Goal: Task Accomplishment & Management: Complete application form

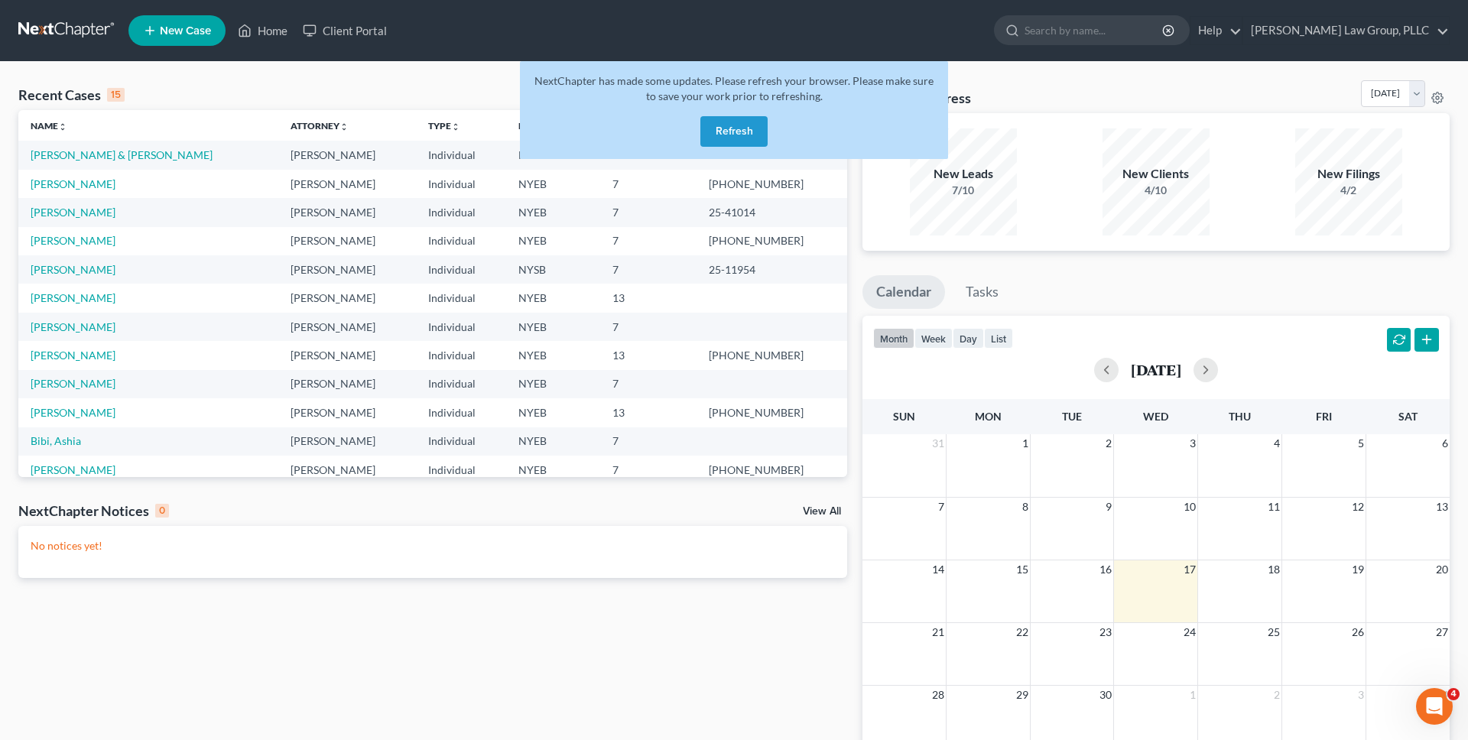
click at [707, 122] on button "Refresh" at bounding box center [733, 131] width 67 height 31
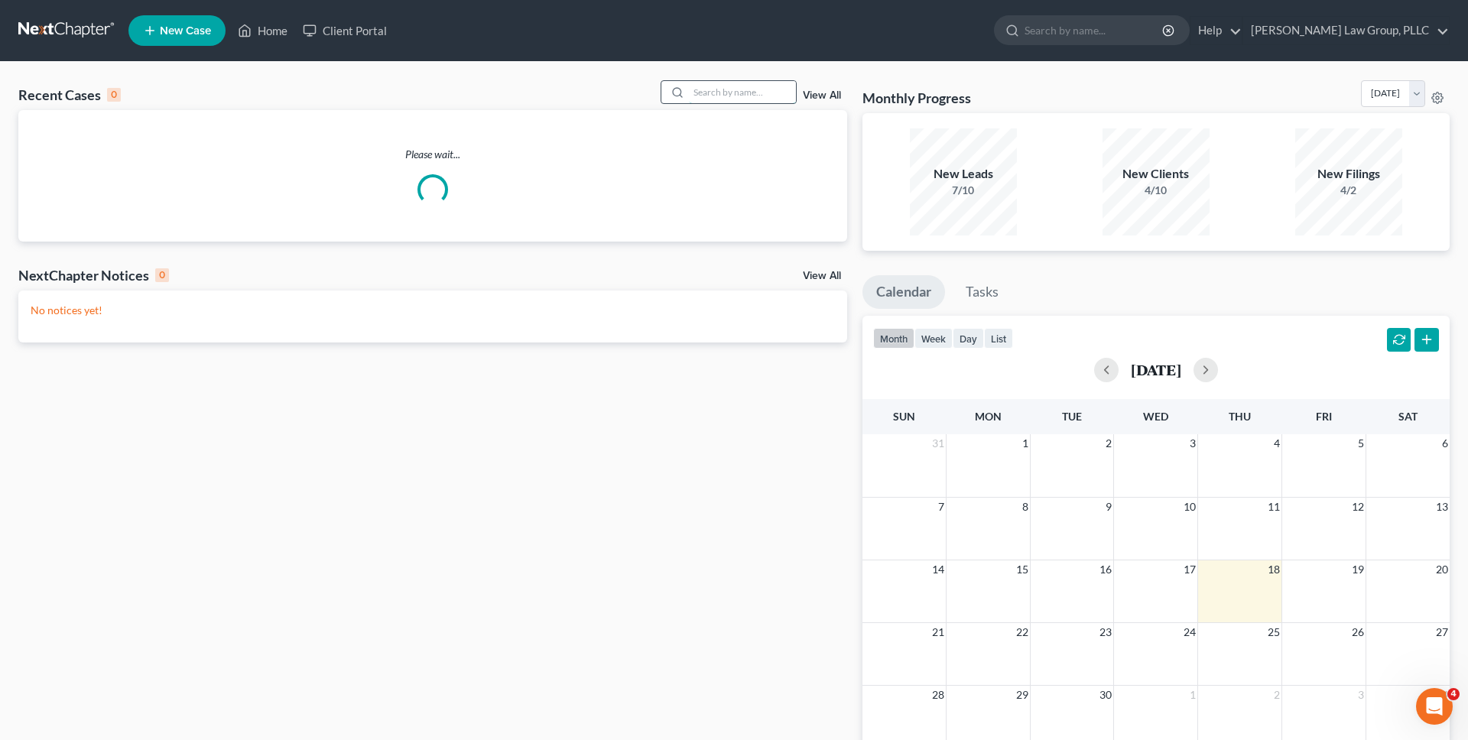
click at [731, 89] on input "search" at bounding box center [742, 92] width 107 height 22
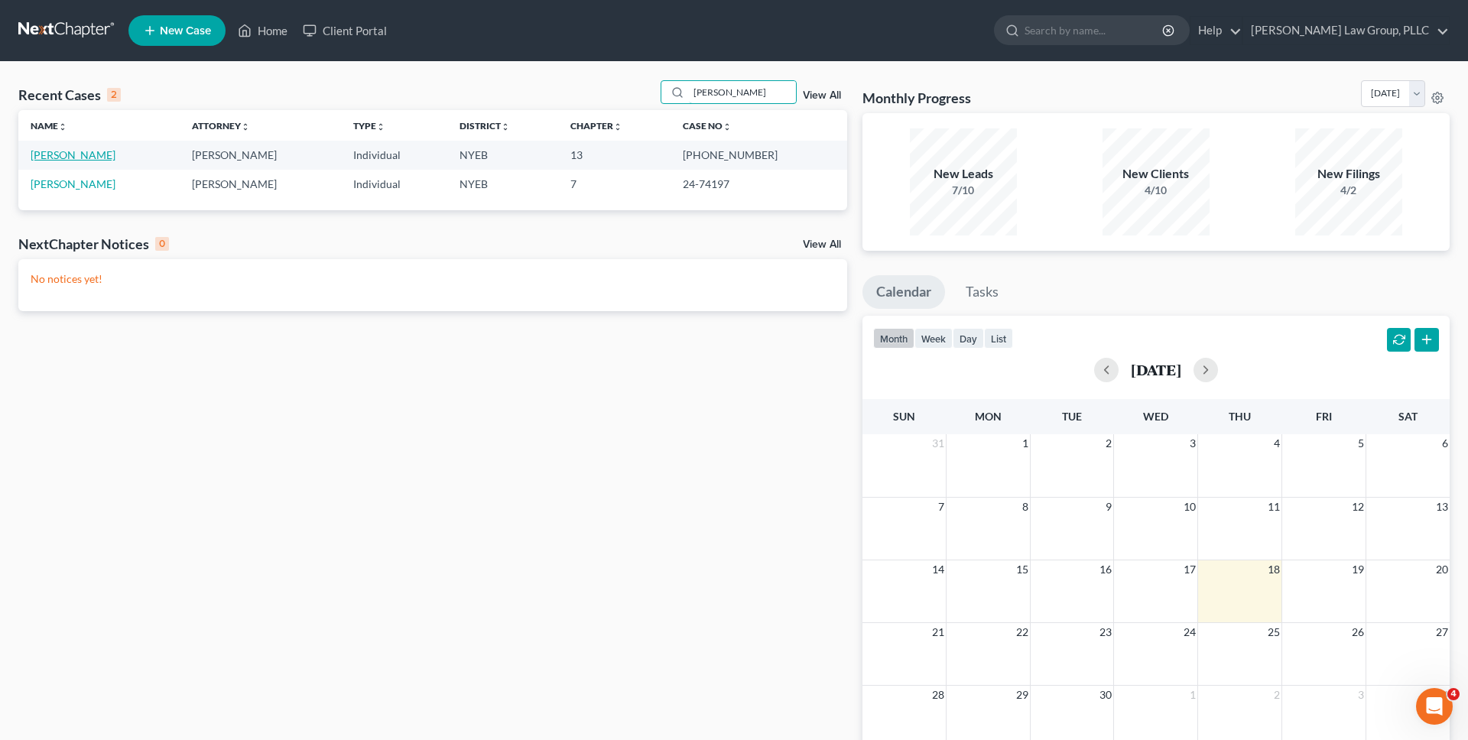
type input "[PERSON_NAME]"
click at [73, 154] on link "[PERSON_NAME]" at bounding box center [73, 154] width 85 height 13
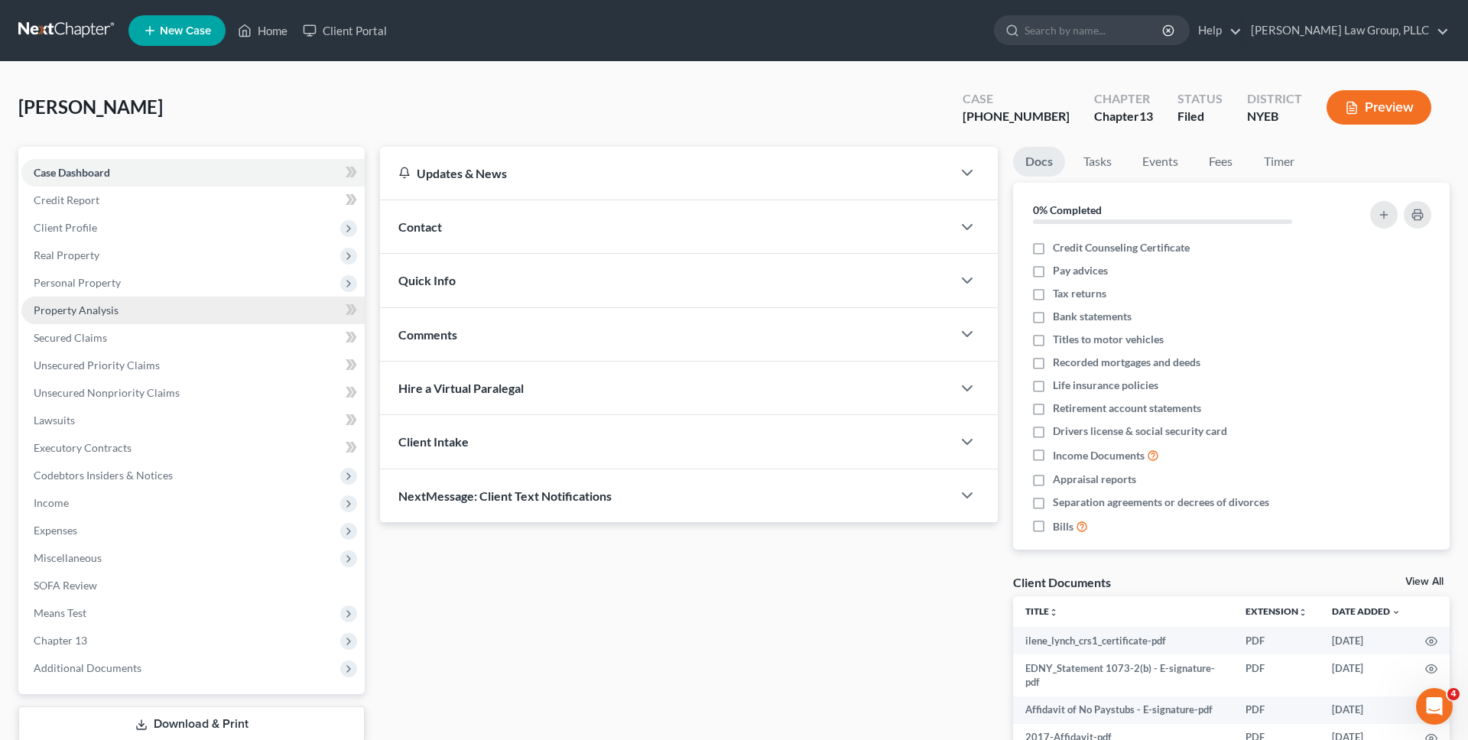
click at [104, 310] on span "Property Analysis" at bounding box center [76, 310] width 85 height 13
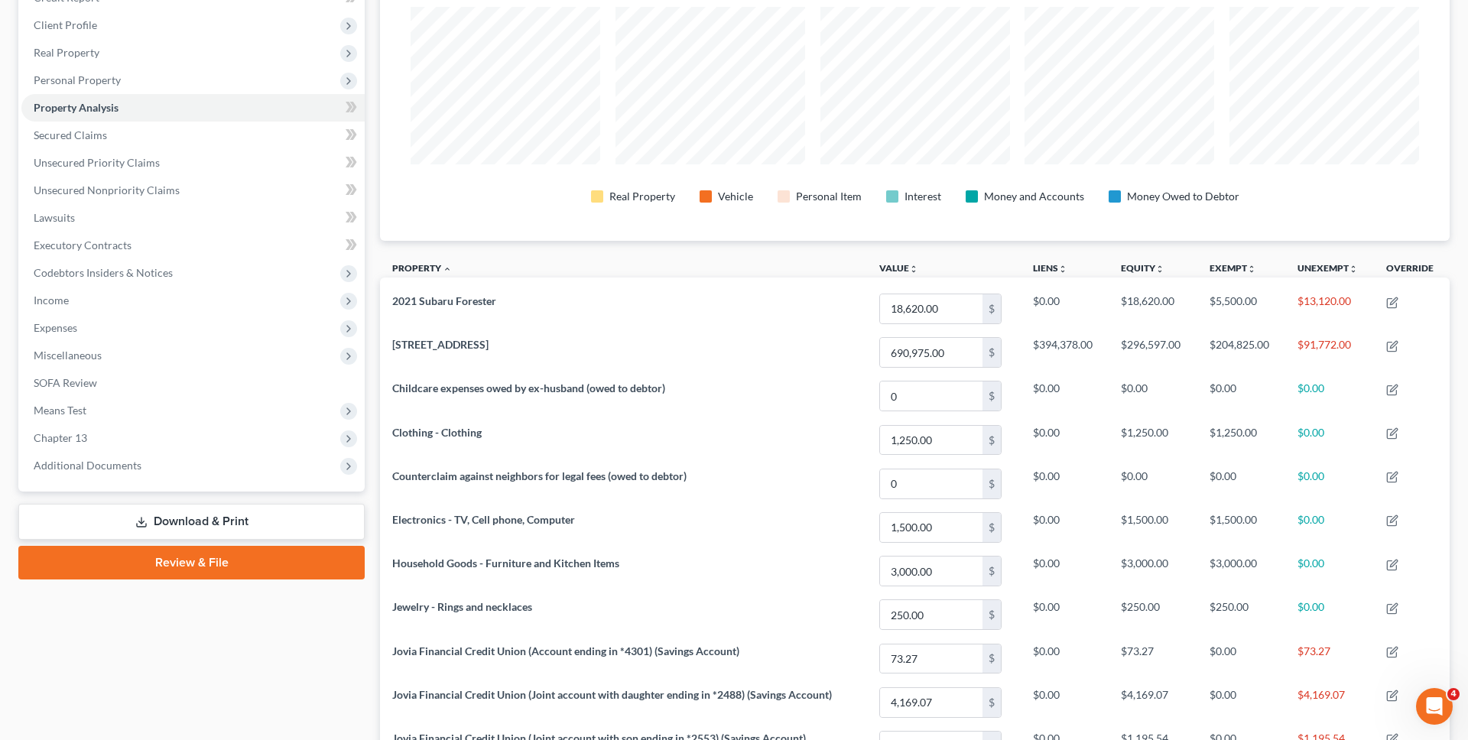
scroll to position [184, 0]
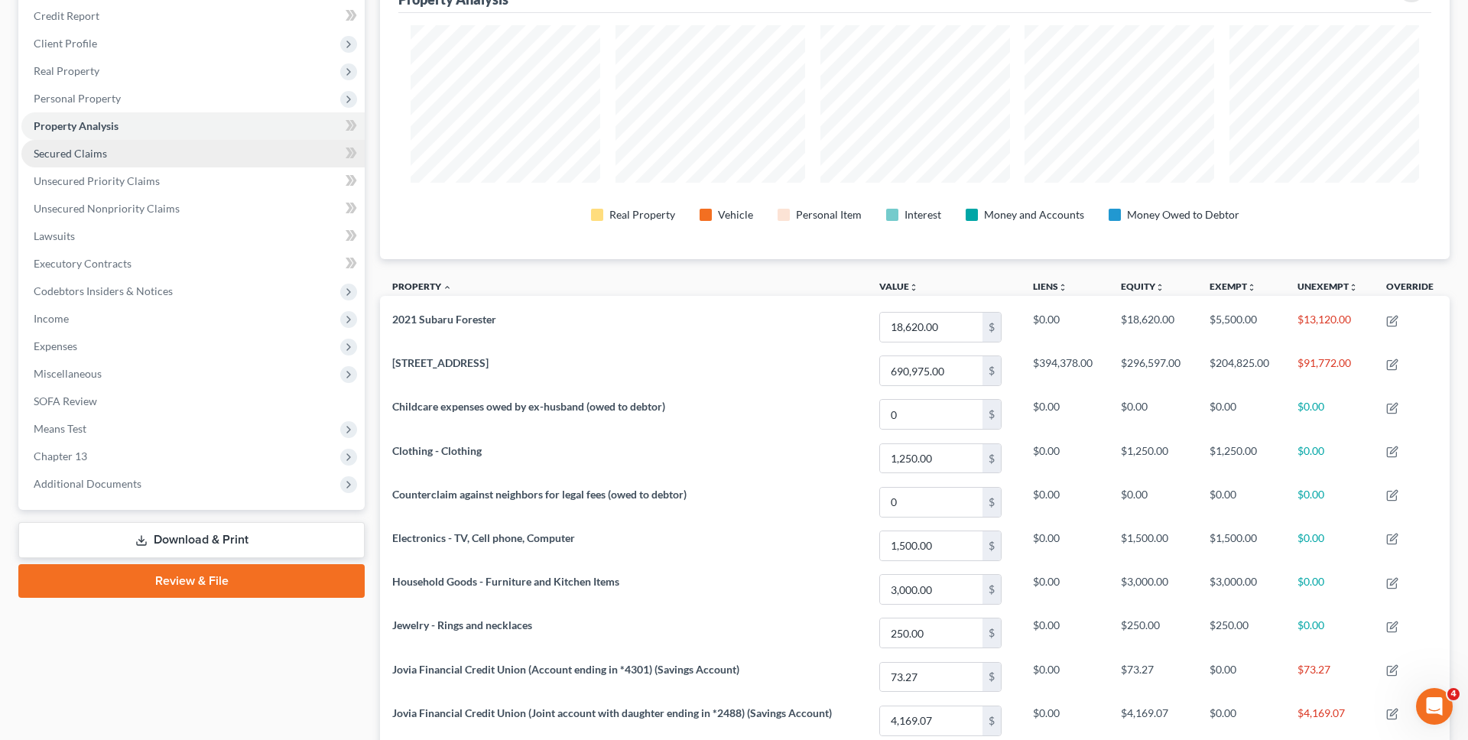
click at [161, 161] on link "Secured Claims" at bounding box center [192, 154] width 343 height 28
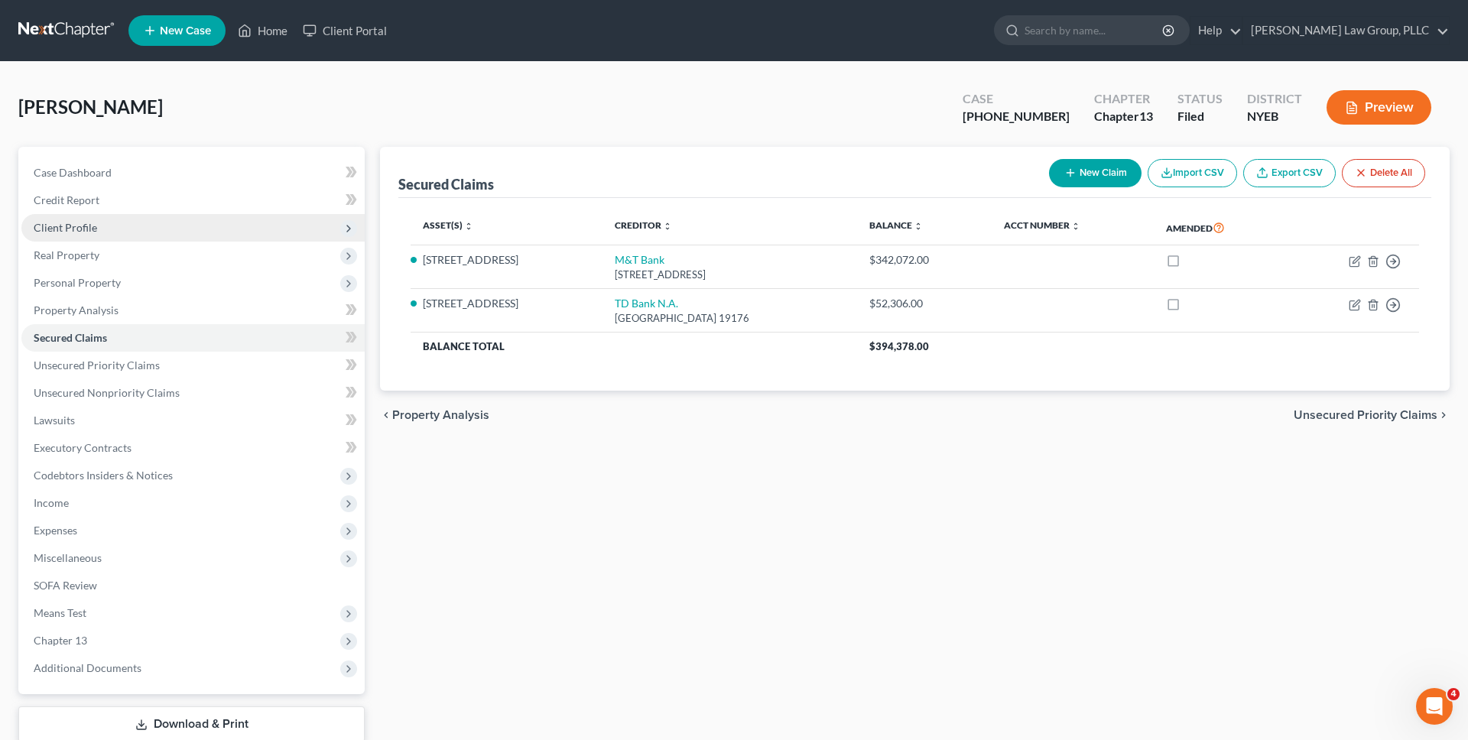
click at [155, 226] on span "Client Profile" at bounding box center [192, 228] width 343 height 28
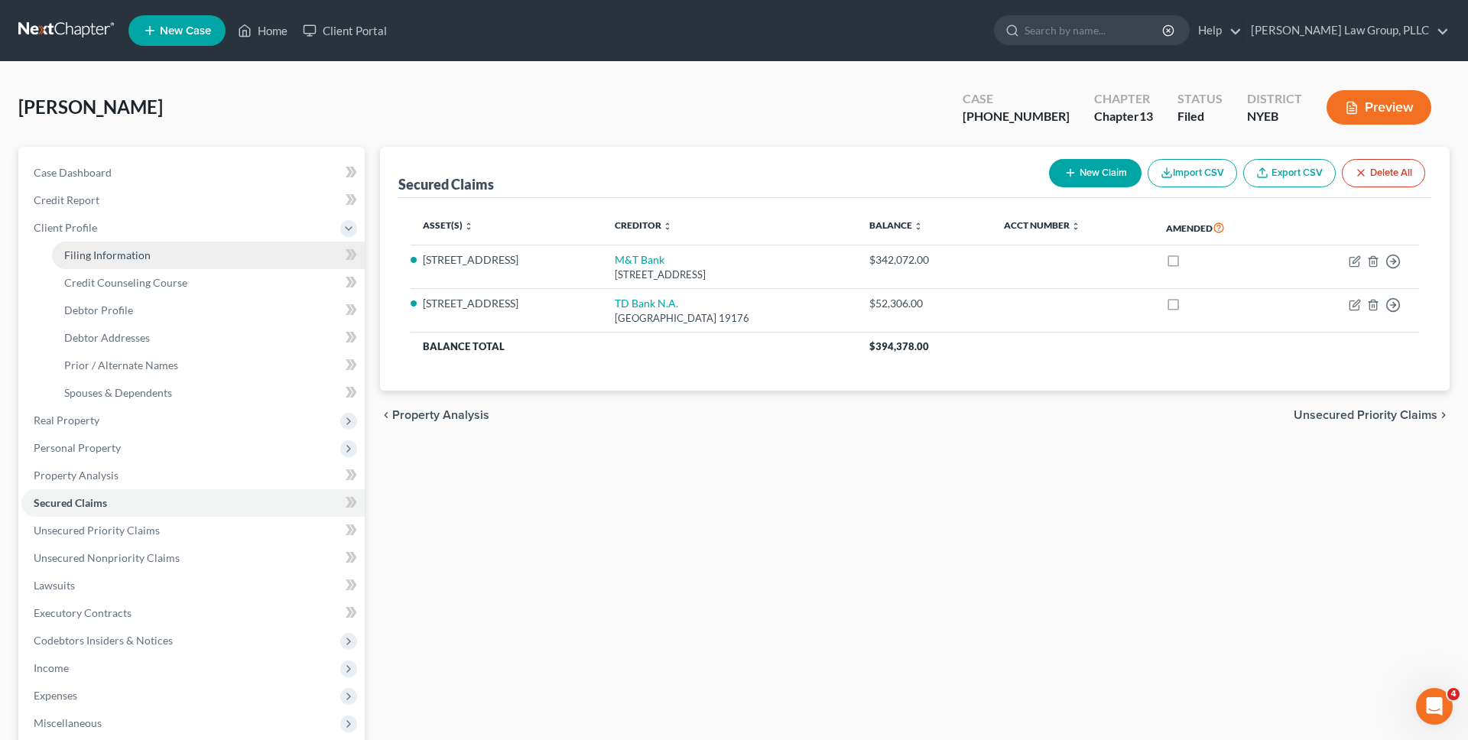
click at [156, 249] on link "Filing Information" at bounding box center [208, 256] width 313 height 28
select select "1"
select select "0"
select select "3"
select select "35"
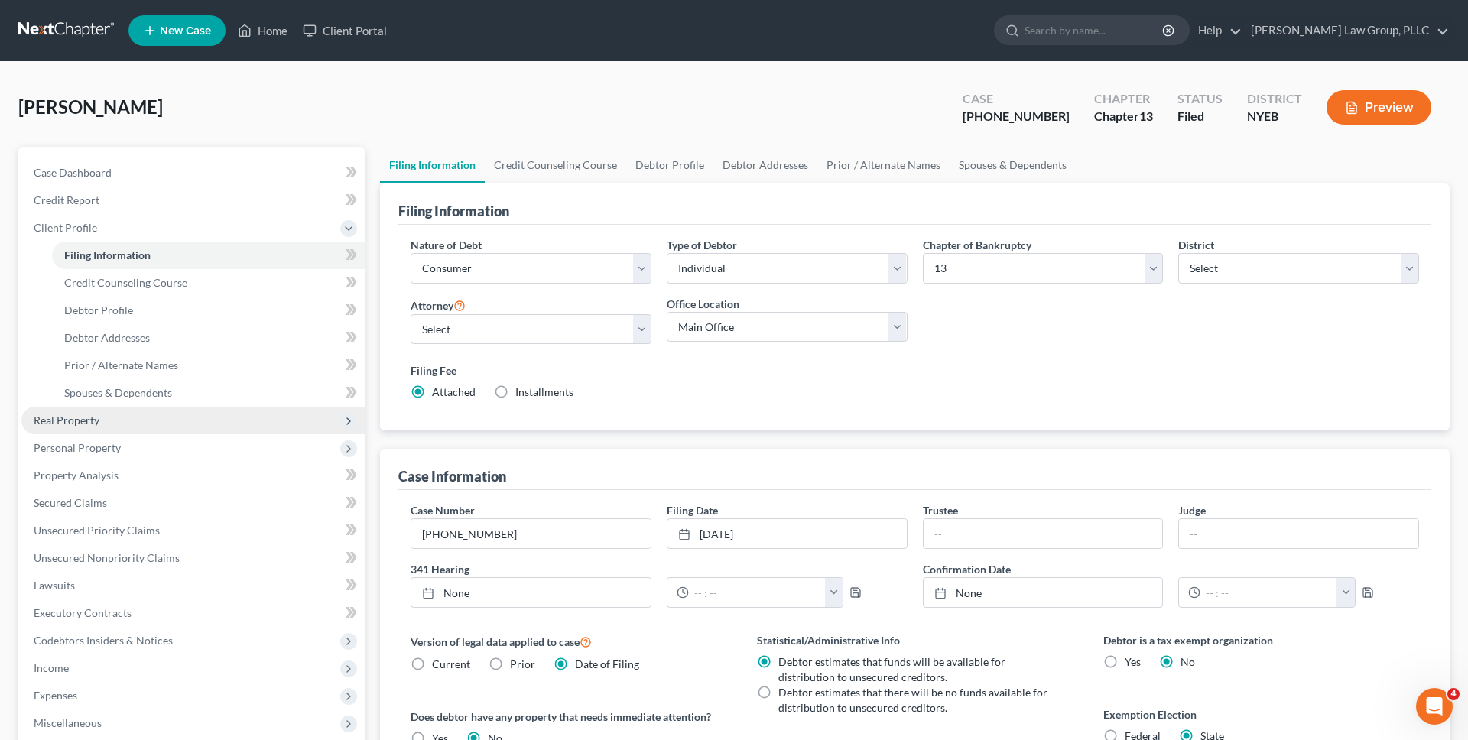
click at [245, 418] on span "Real Property" at bounding box center [192, 421] width 343 height 28
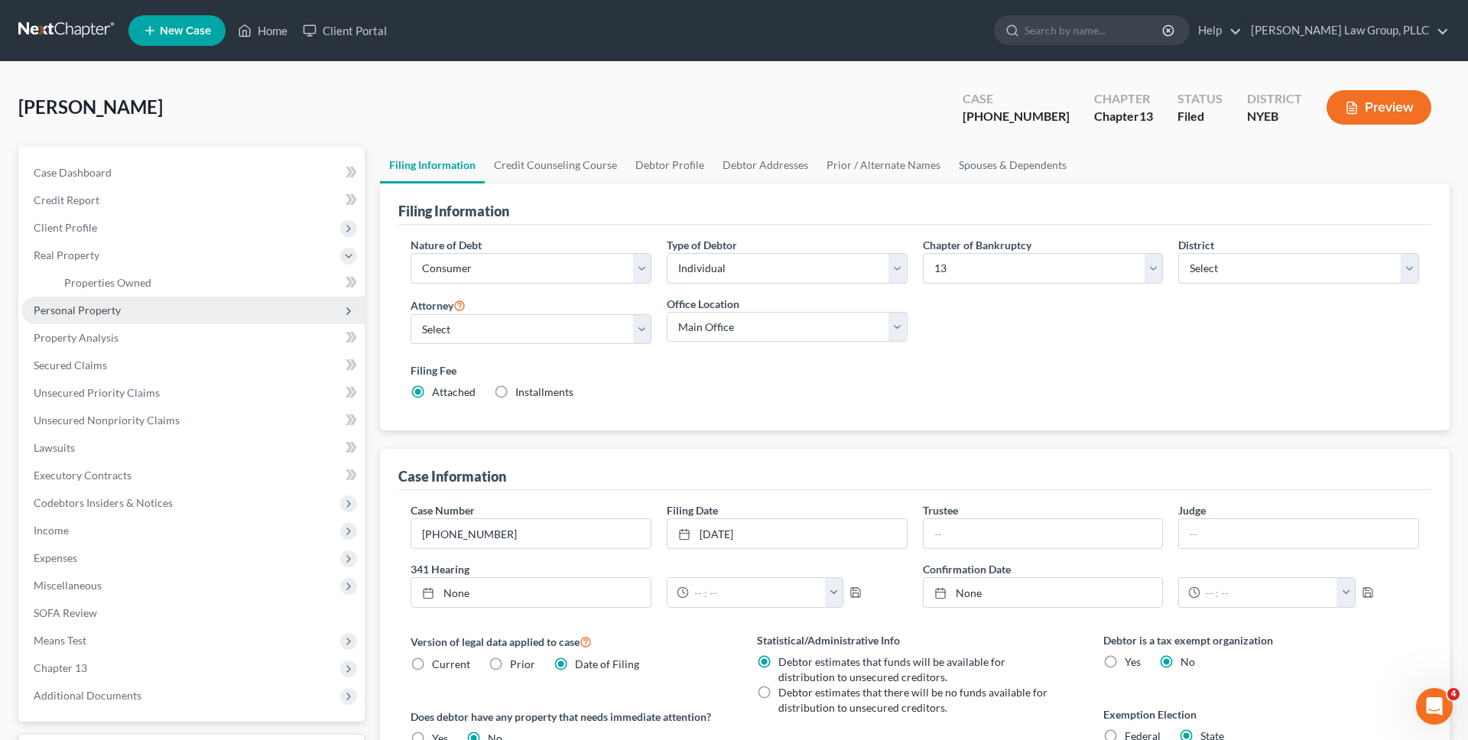
click at [240, 306] on span "Personal Property" at bounding box center [192, 311] width 343 height 28
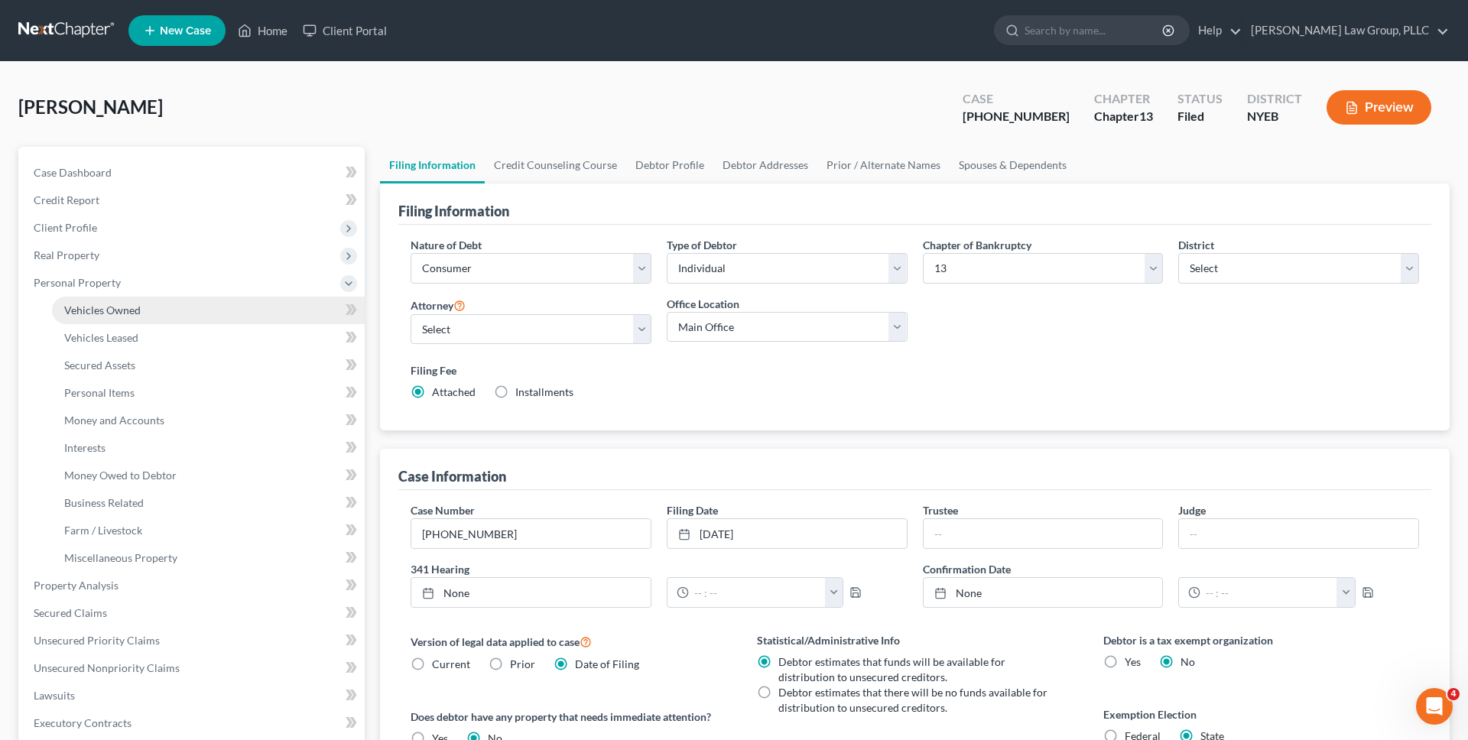
click at [231, 310] on link "Vehicles Owned" at bounding box center [208, 311] width 313 height 28
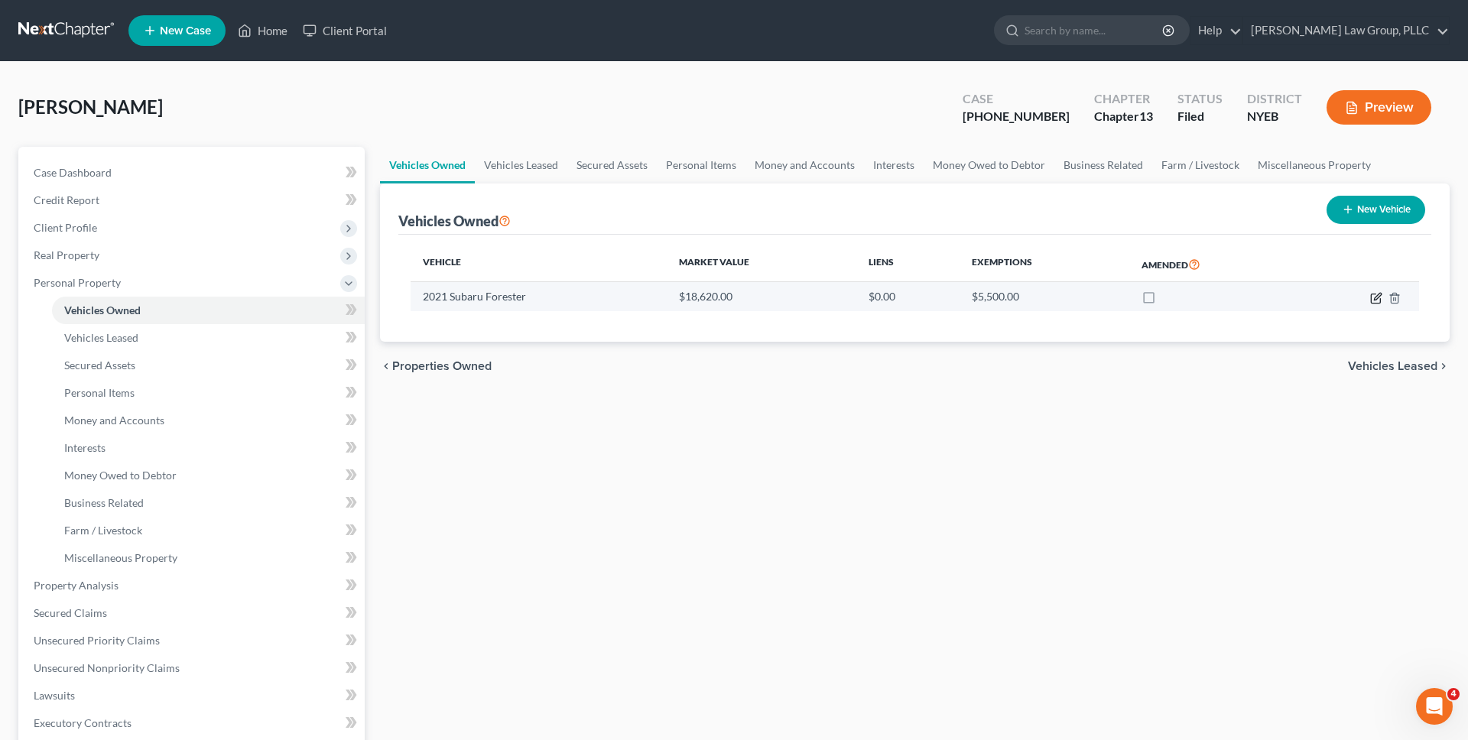
click at [1379, 296] on icon "button" at bounding box center [1377, 296] width 7 height 7
select select "0"
select select "5"
select select "3"
select select "0"
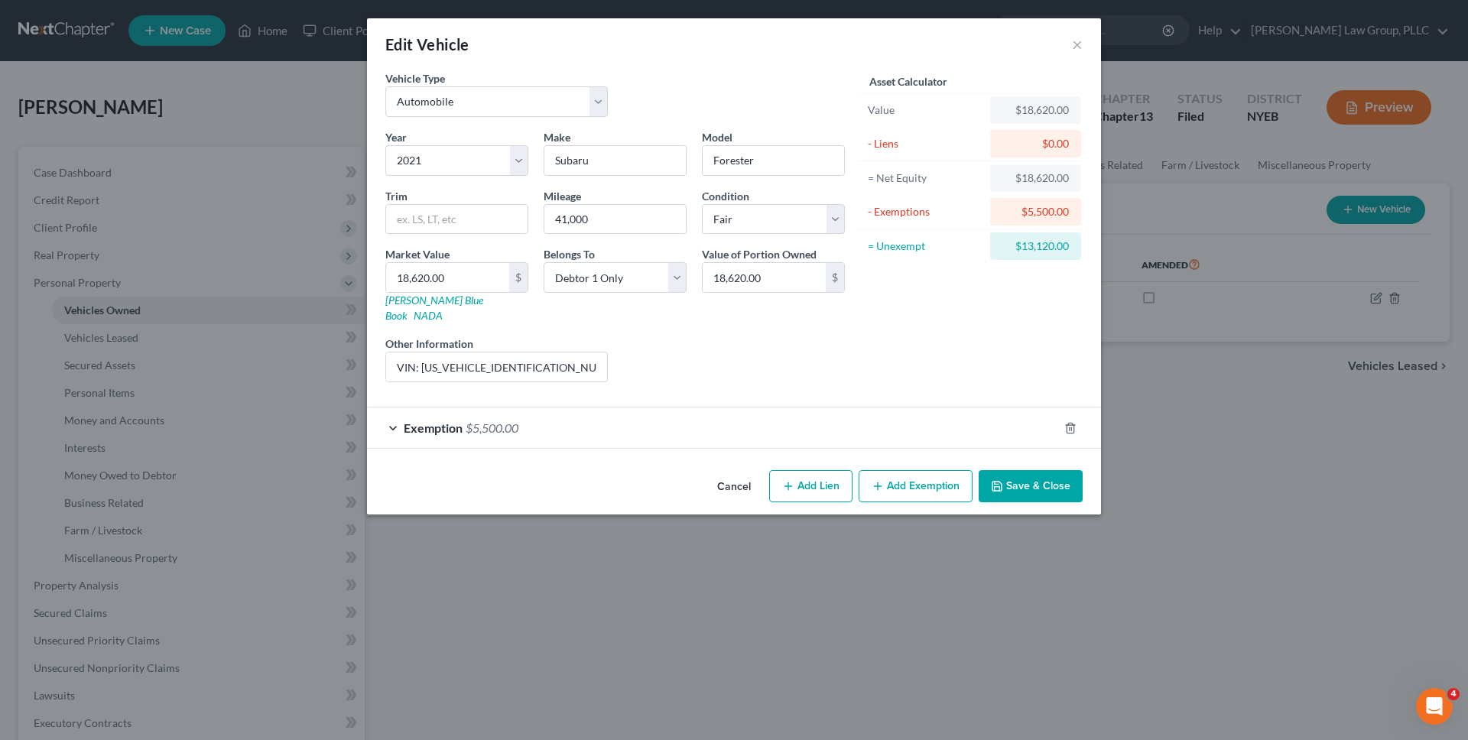
click at [747, 478] on button "Cancel" at bounding box center [734, 487] width 58 height 31
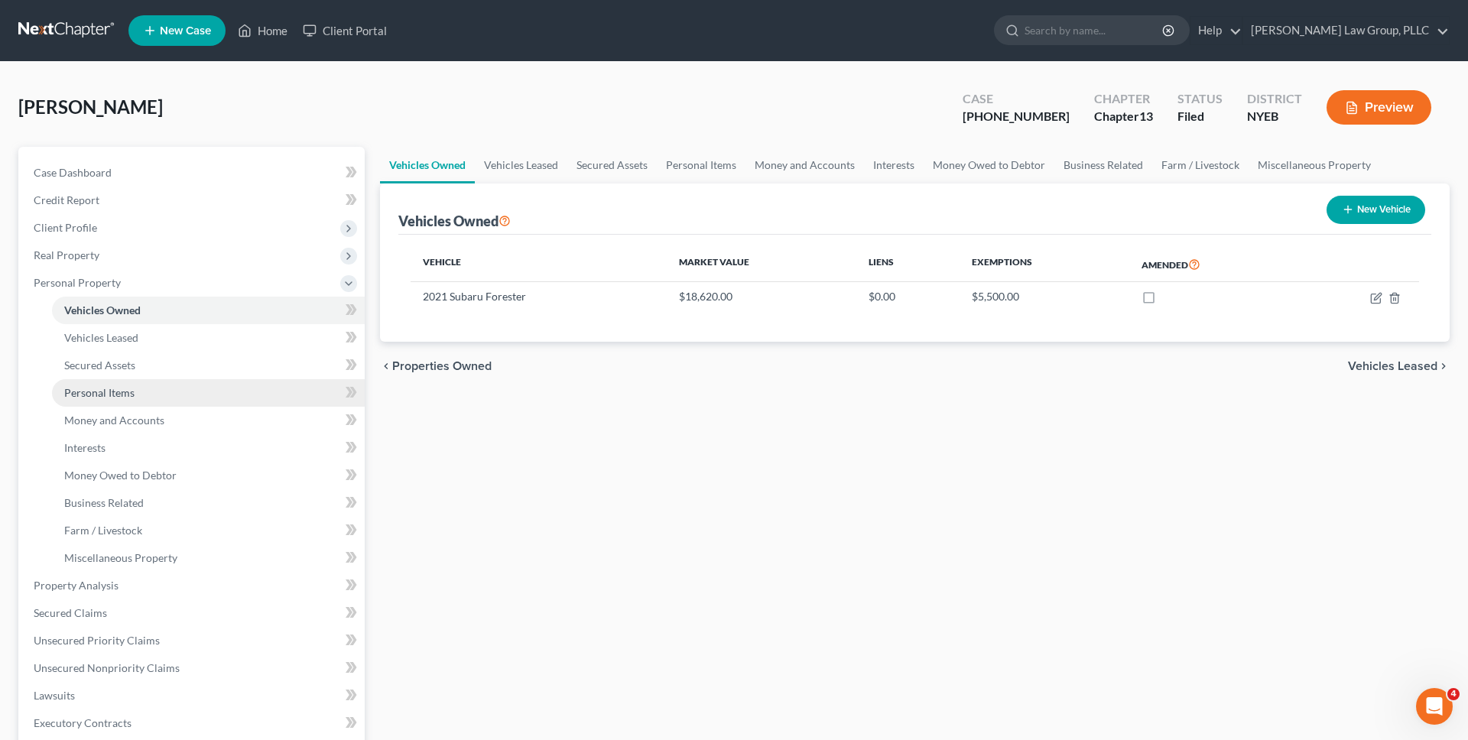
click at [164, 390] on link "Personal Items" at bounding box center [208, 393] width 313 height 28
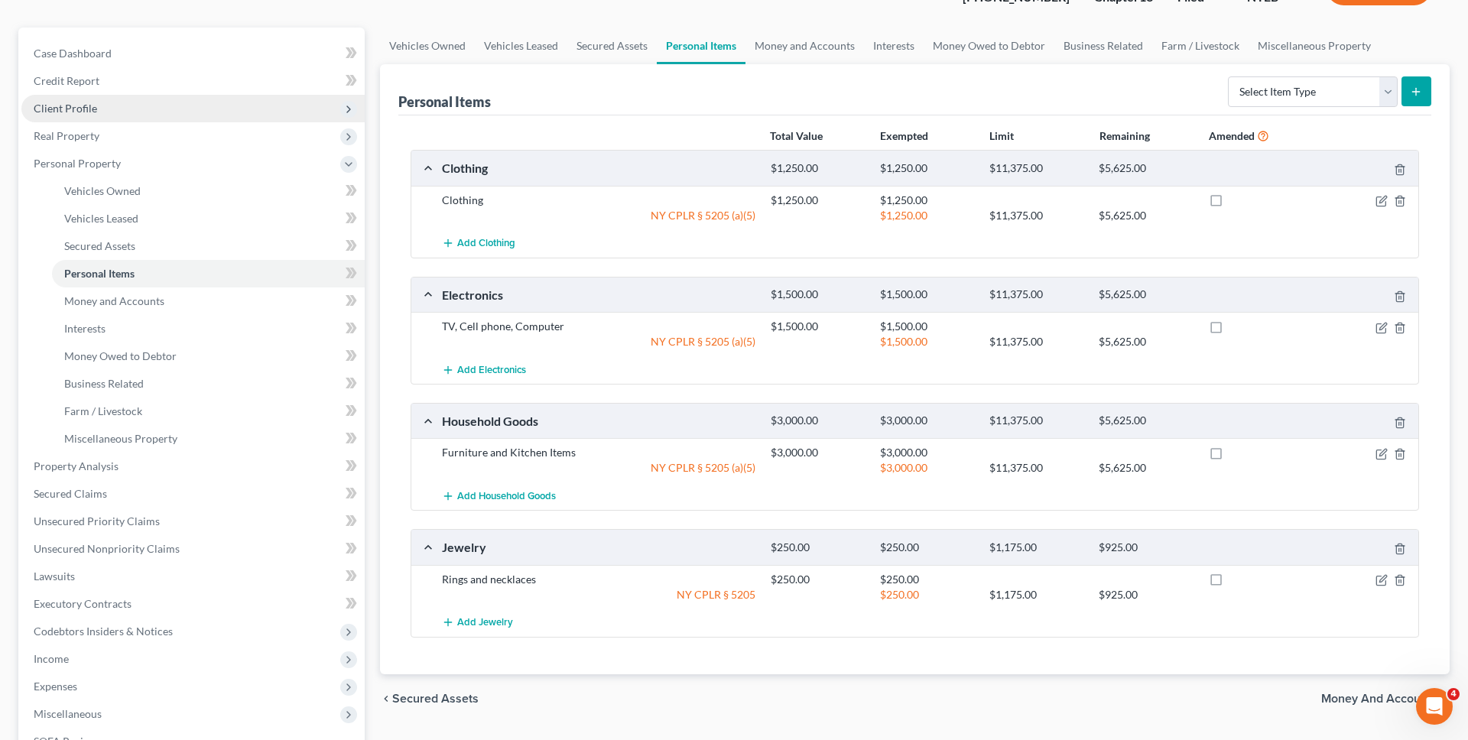
scroll to position [121, 0]
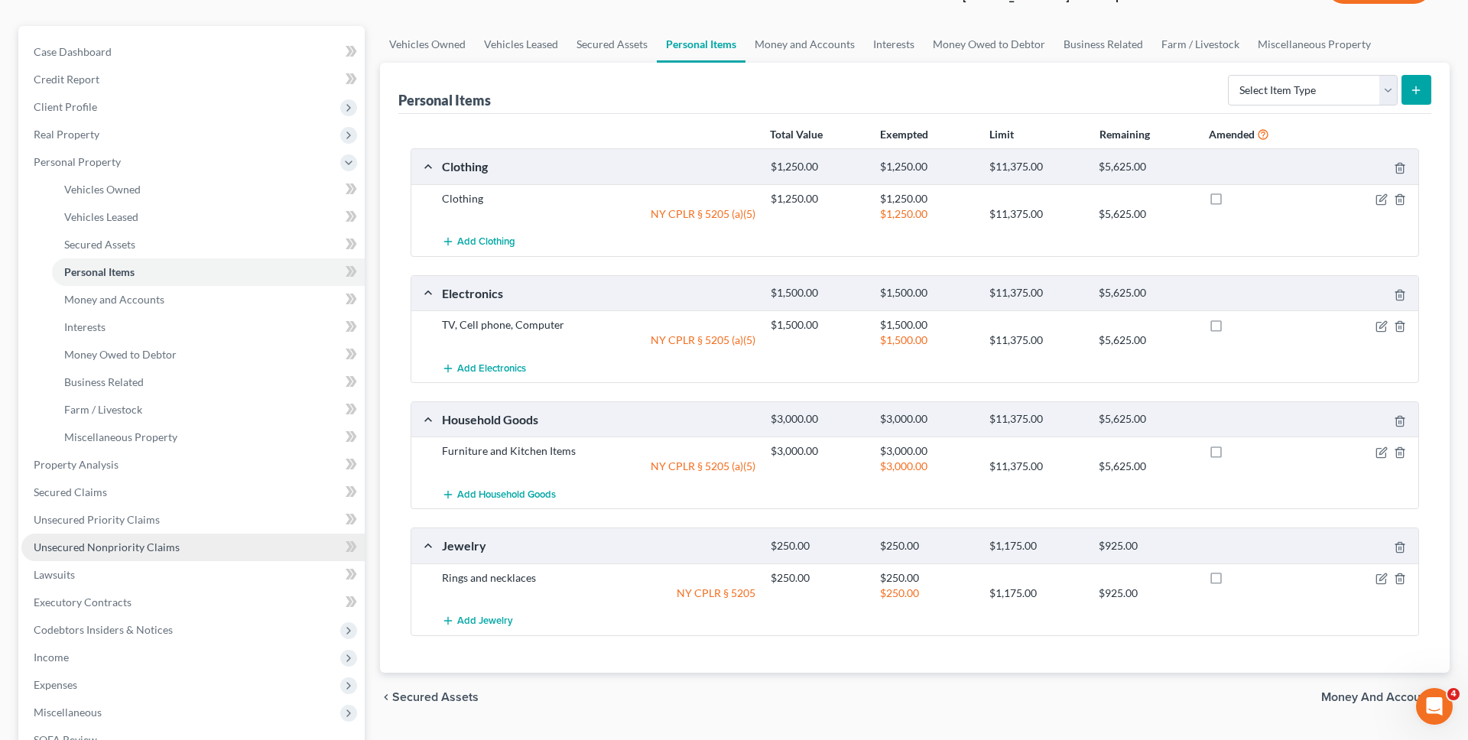
click at [166, 548] on span "Unsecured Nonpriority Claims" at bounding box center [107, 547] width 146 height 13
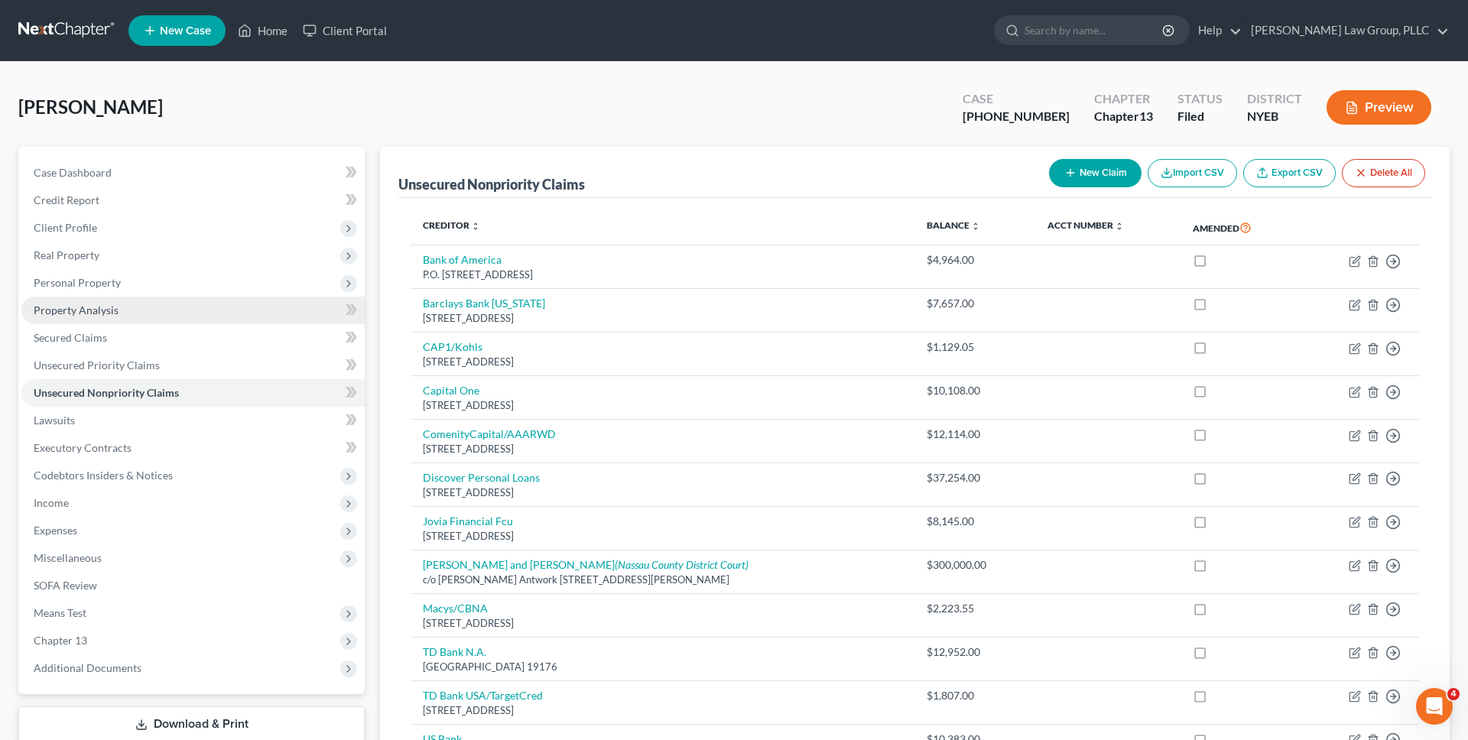
click at [135, 314] on link "Property Analysis" at bounding box center [192, 311] width 343 height 28
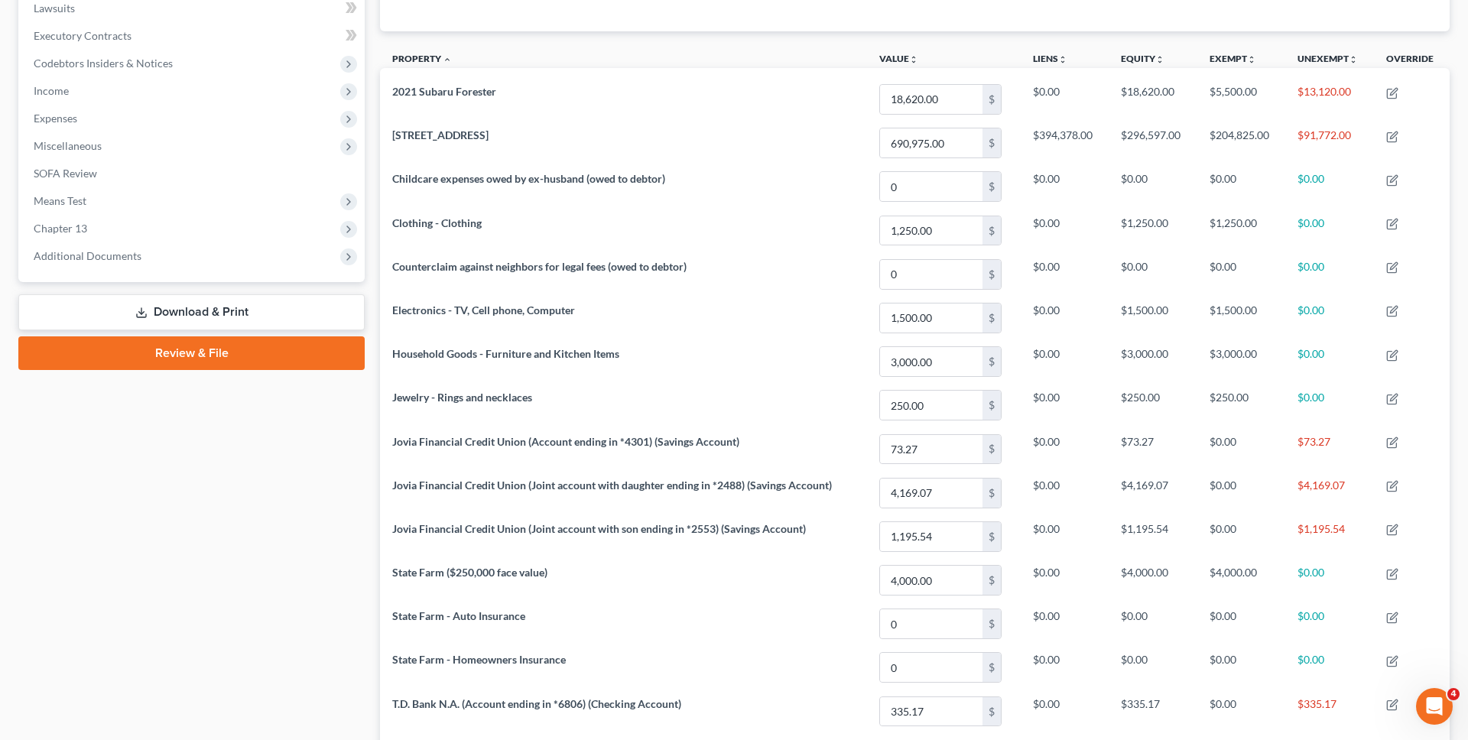
scroll to position [408, 0]
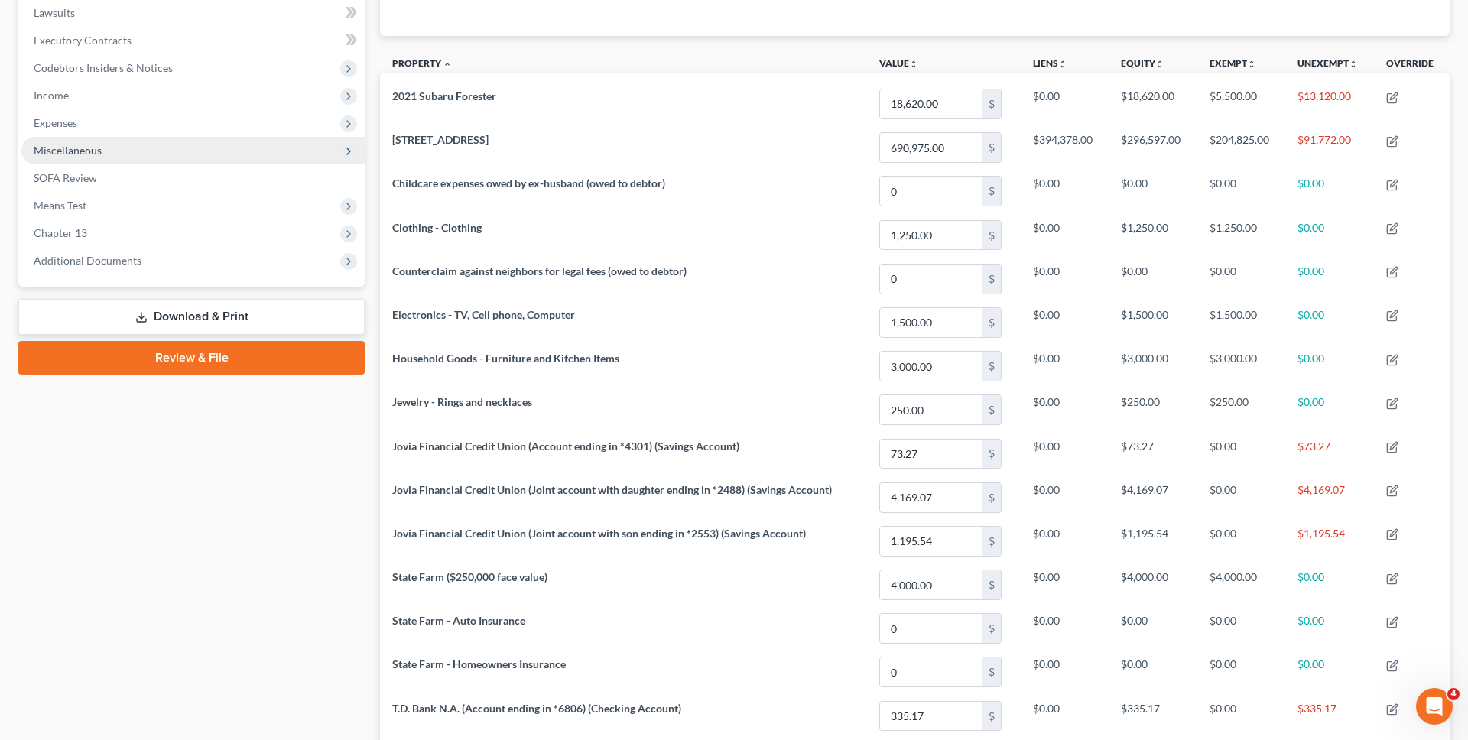
click at [192, 149] on span "Miscellaneous" at bounding box center [192, 151] width 343 height 28
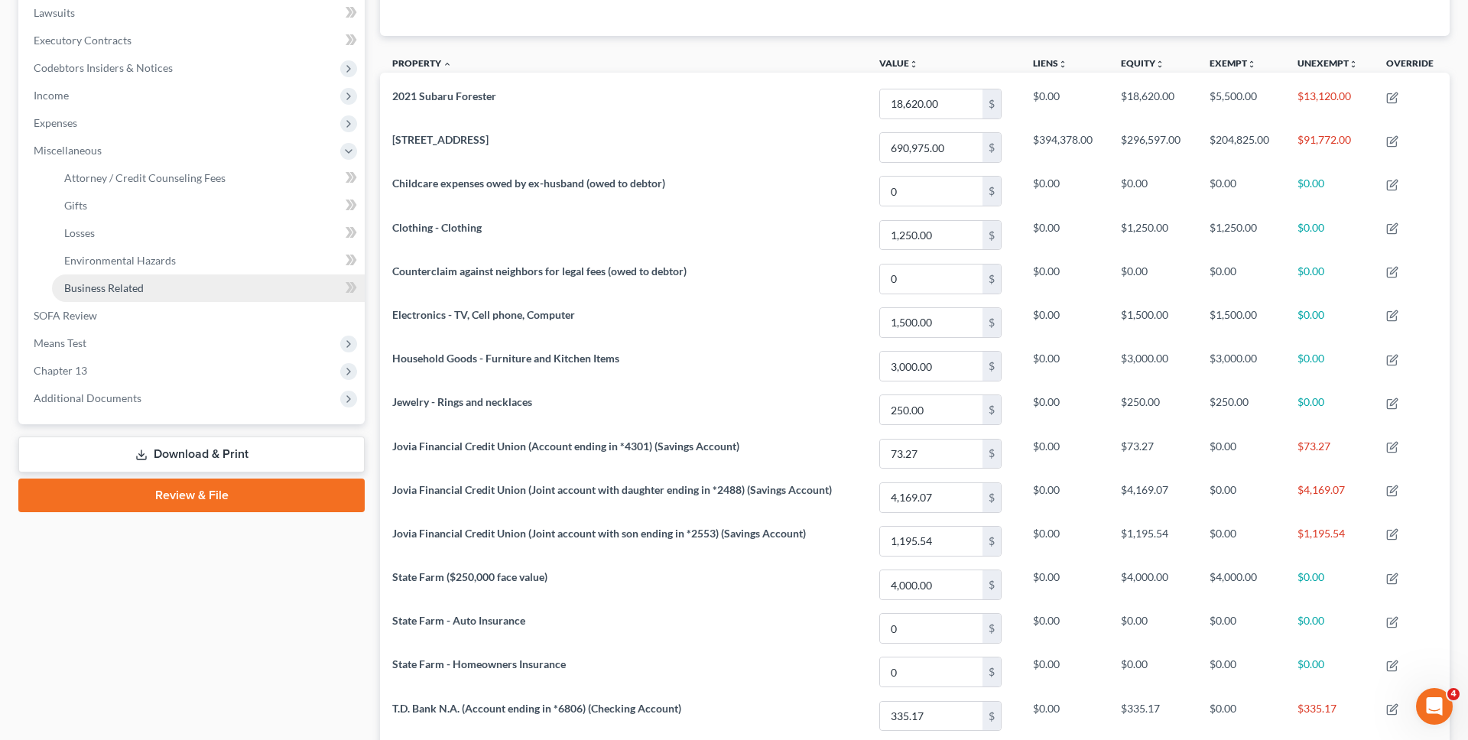
click at [177, 277] on link "Business Related" at bounding box center [208, 289] width 313 height 28
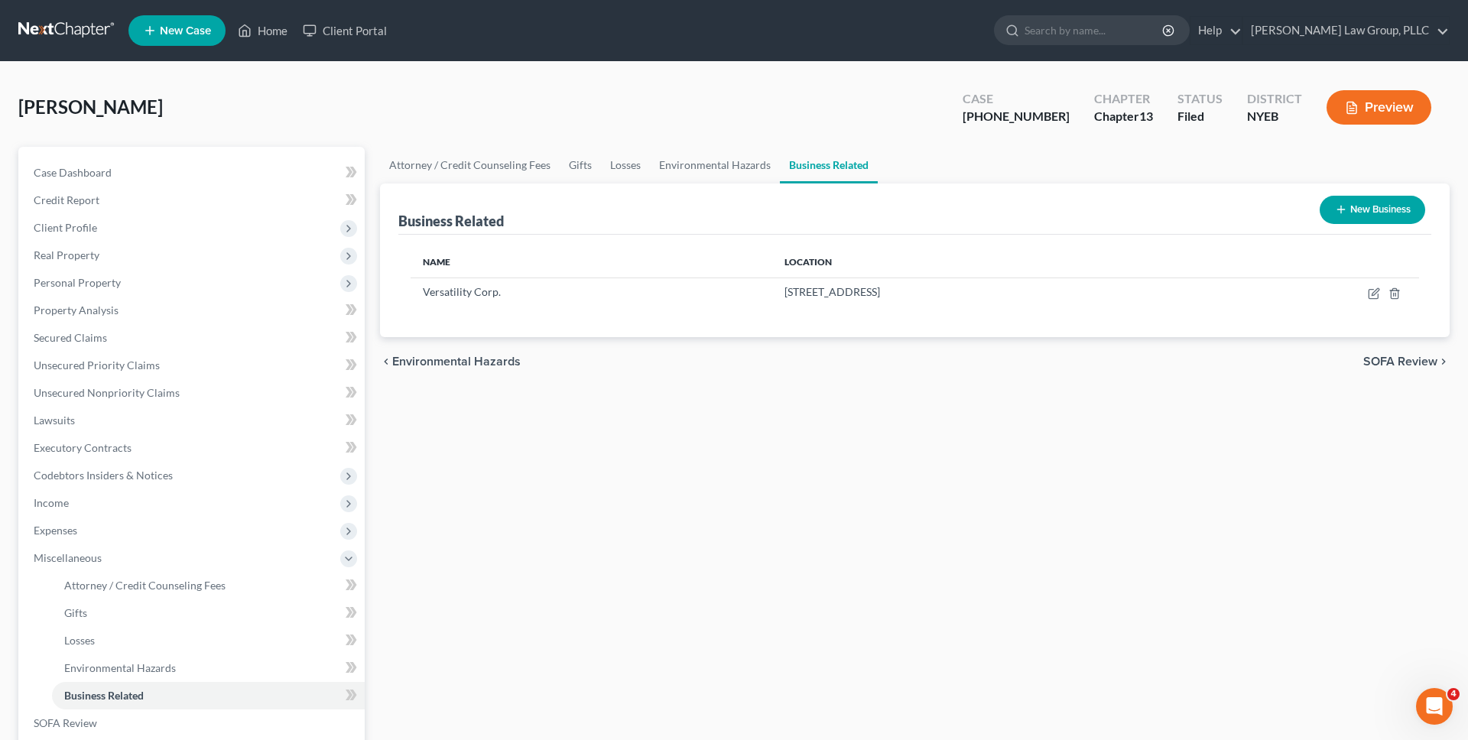
click at [92, 35] on link at bounding box center [67, 31] width 98 height 28
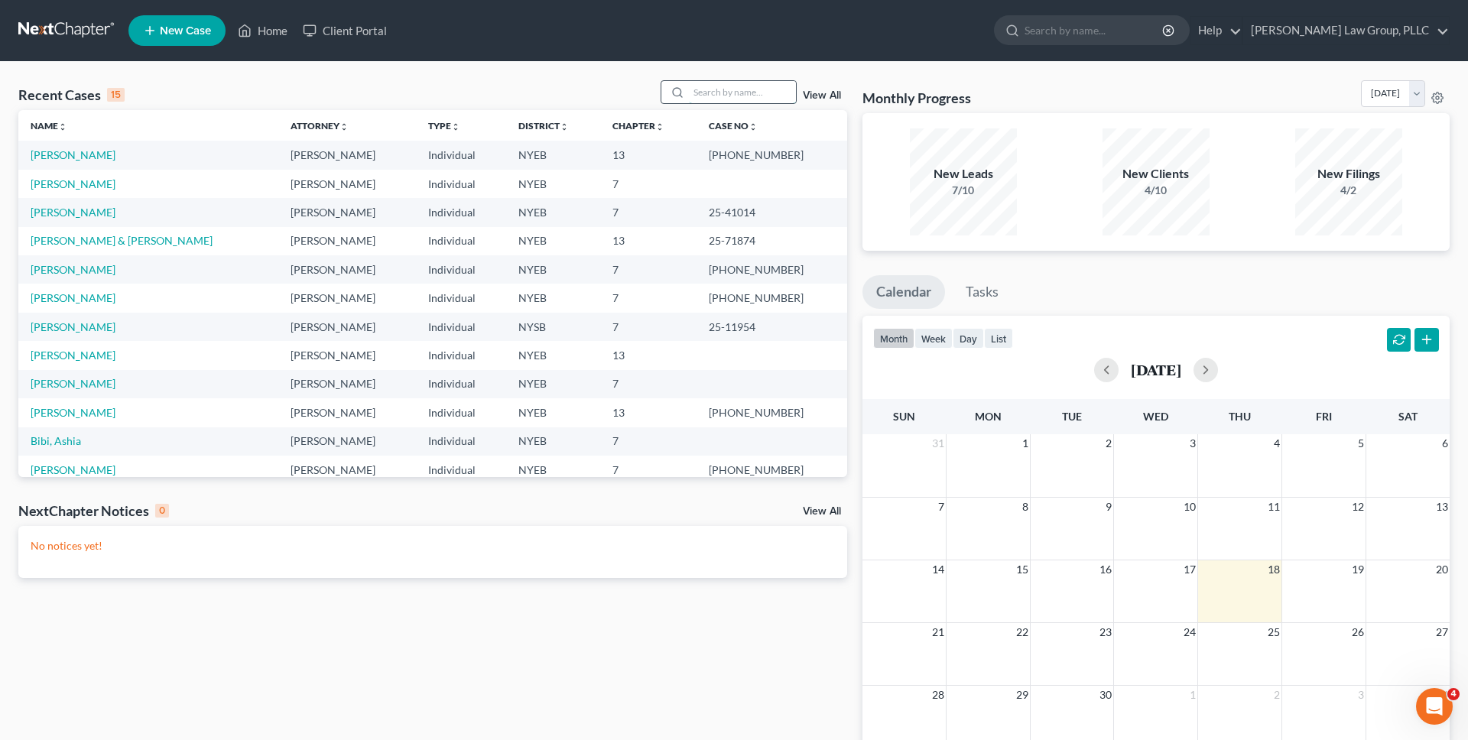
click at [777, 93] on input "search" at bounding box center [742, 92] width 107 height 22
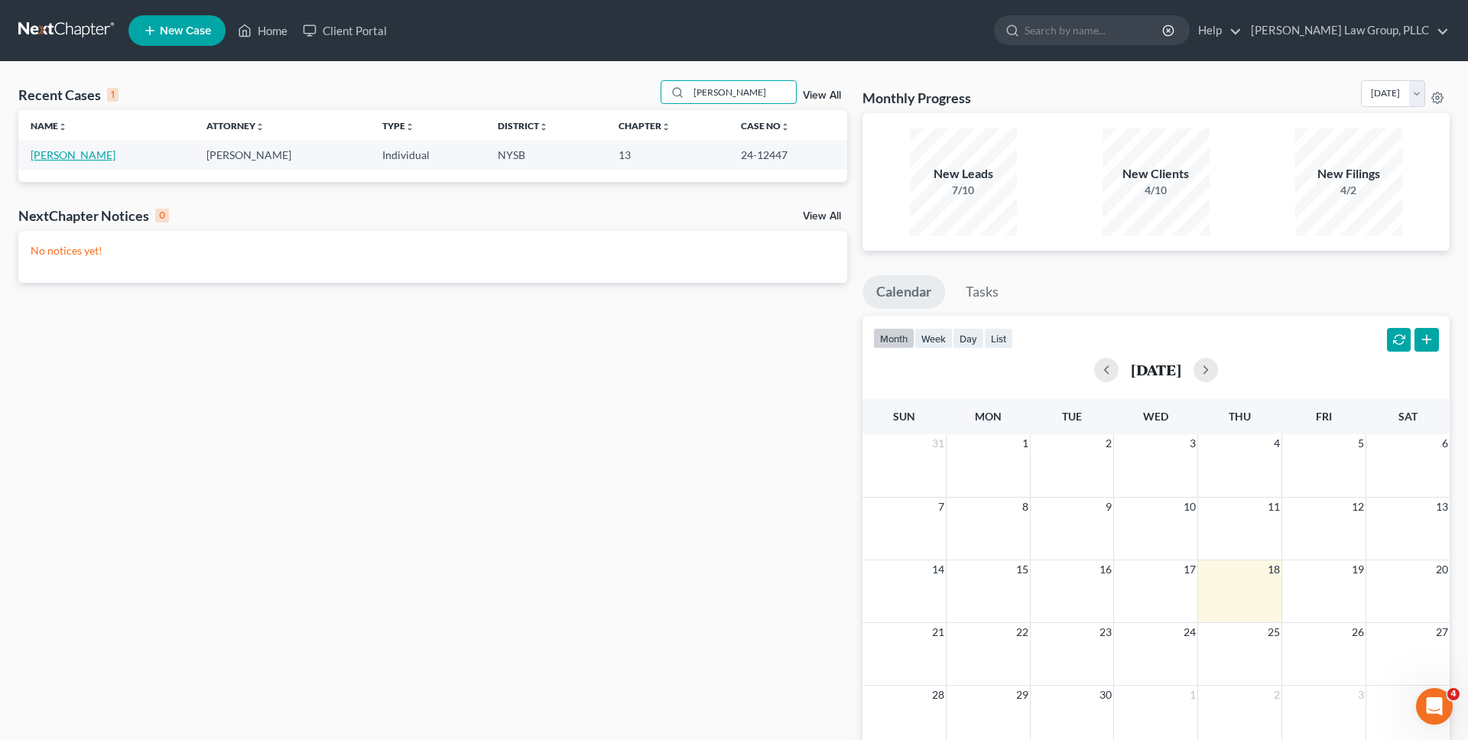
type input "stanulis"
click at [103, 154] on link "Stanulis, Stephan" at bounding box center [73, 154] width 85 height 13
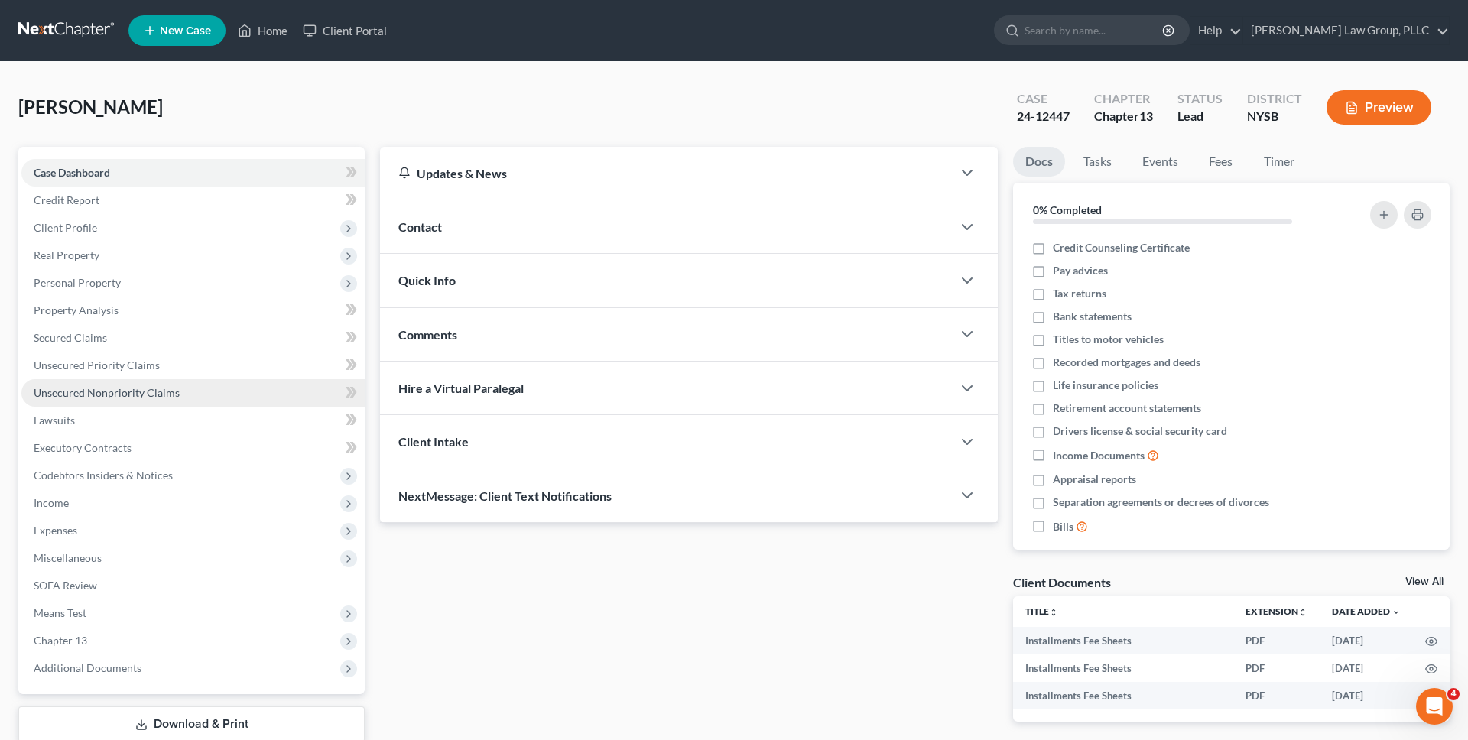
scroll to position [100, 0]
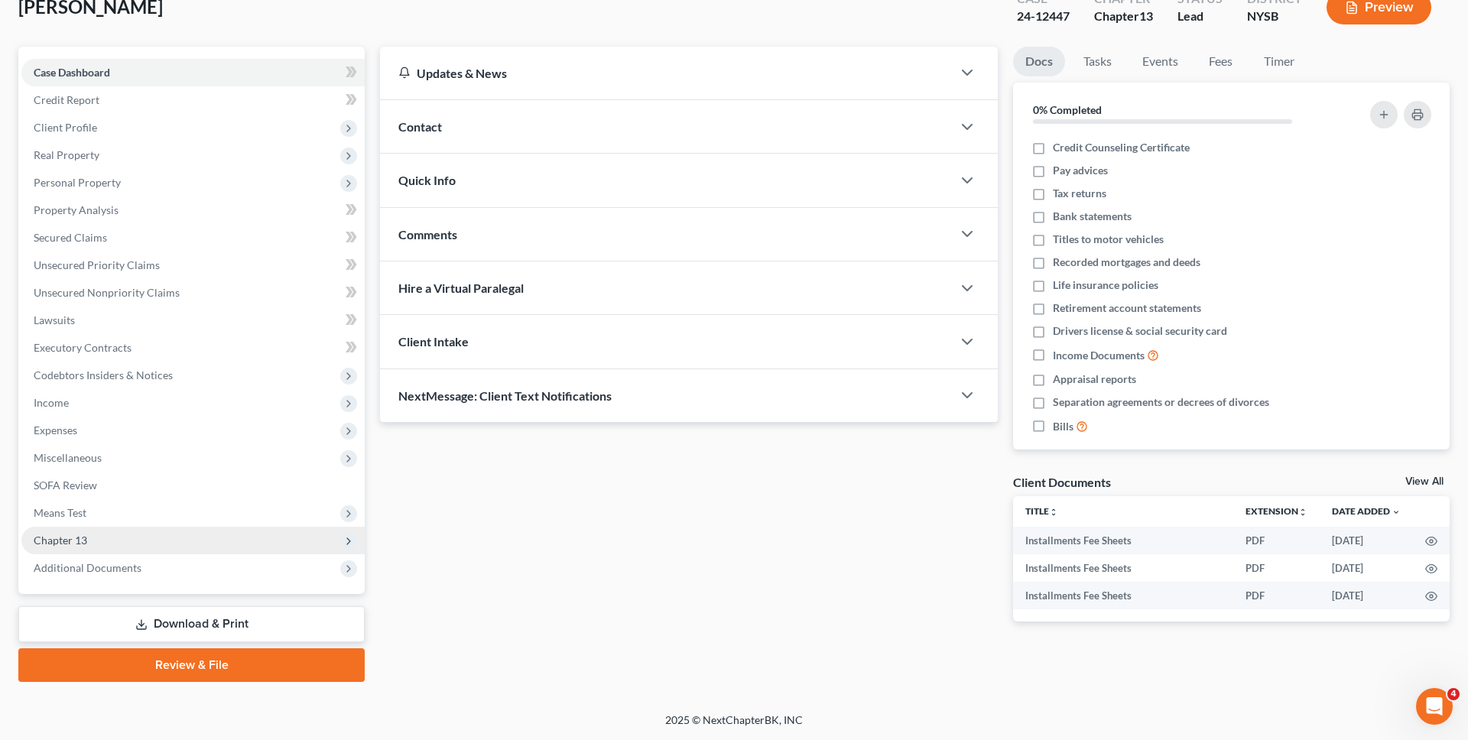
click at [98, 538] on span "Chapter 13" at bounding box center [192, 541] width 343 height 28
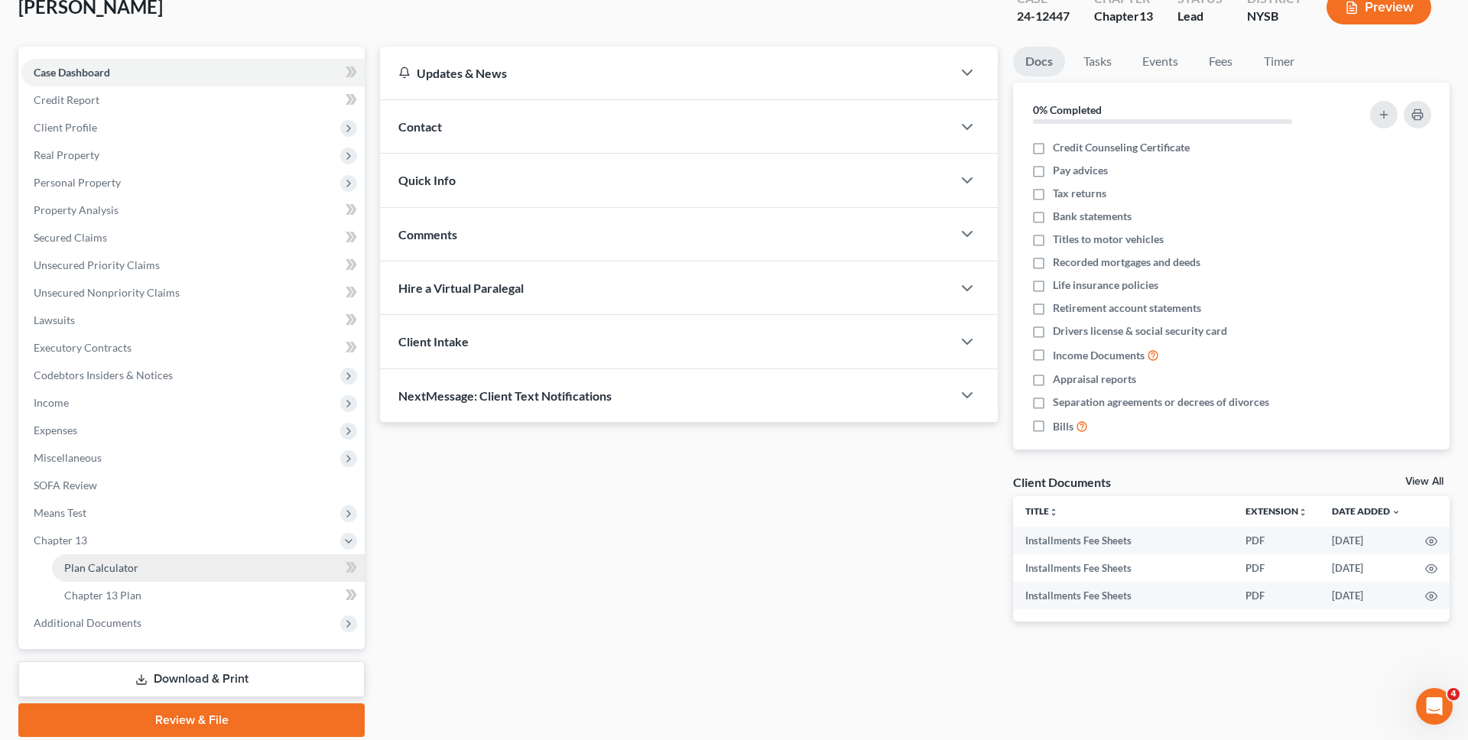
click at [99, 559] on link "Plan Calculator" at bounding box center [208, 568] width 313 height 28
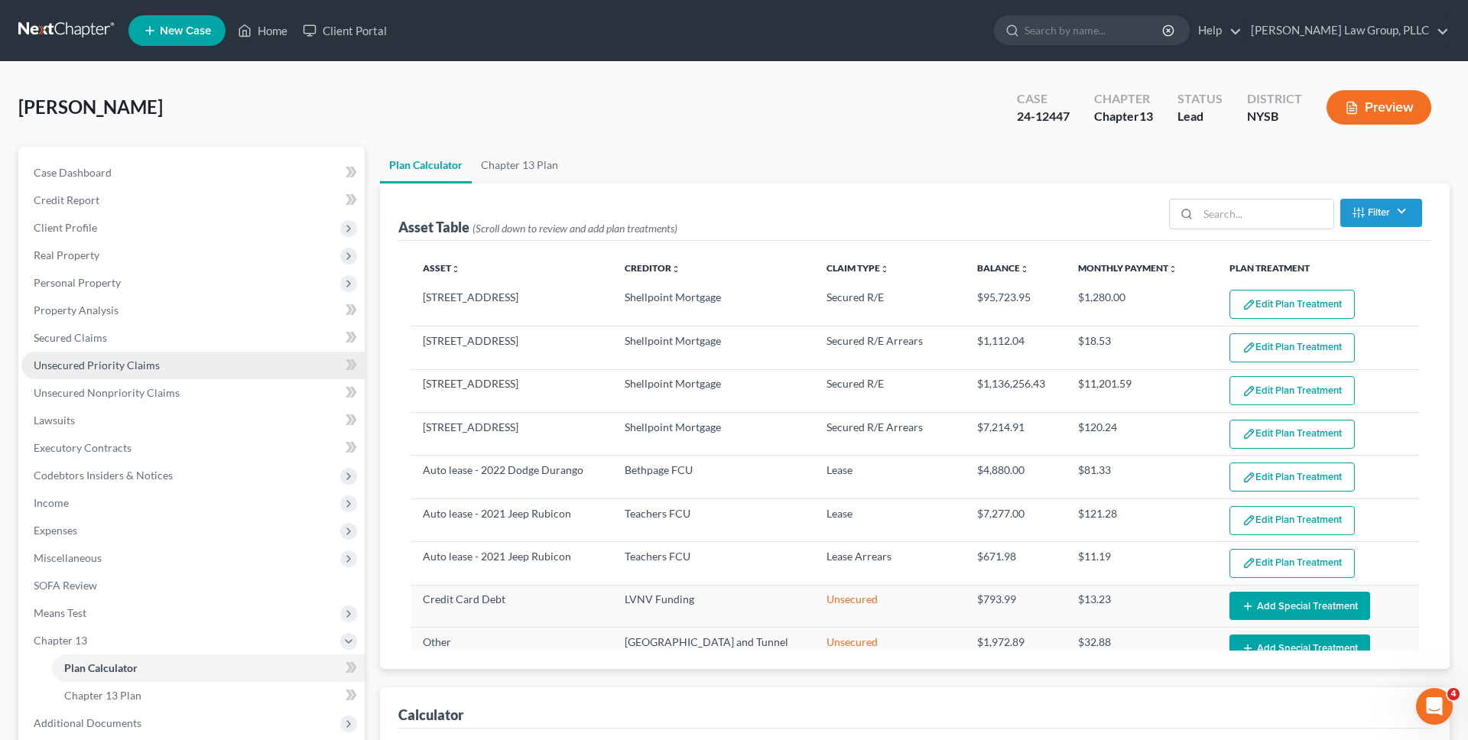
select select "59"
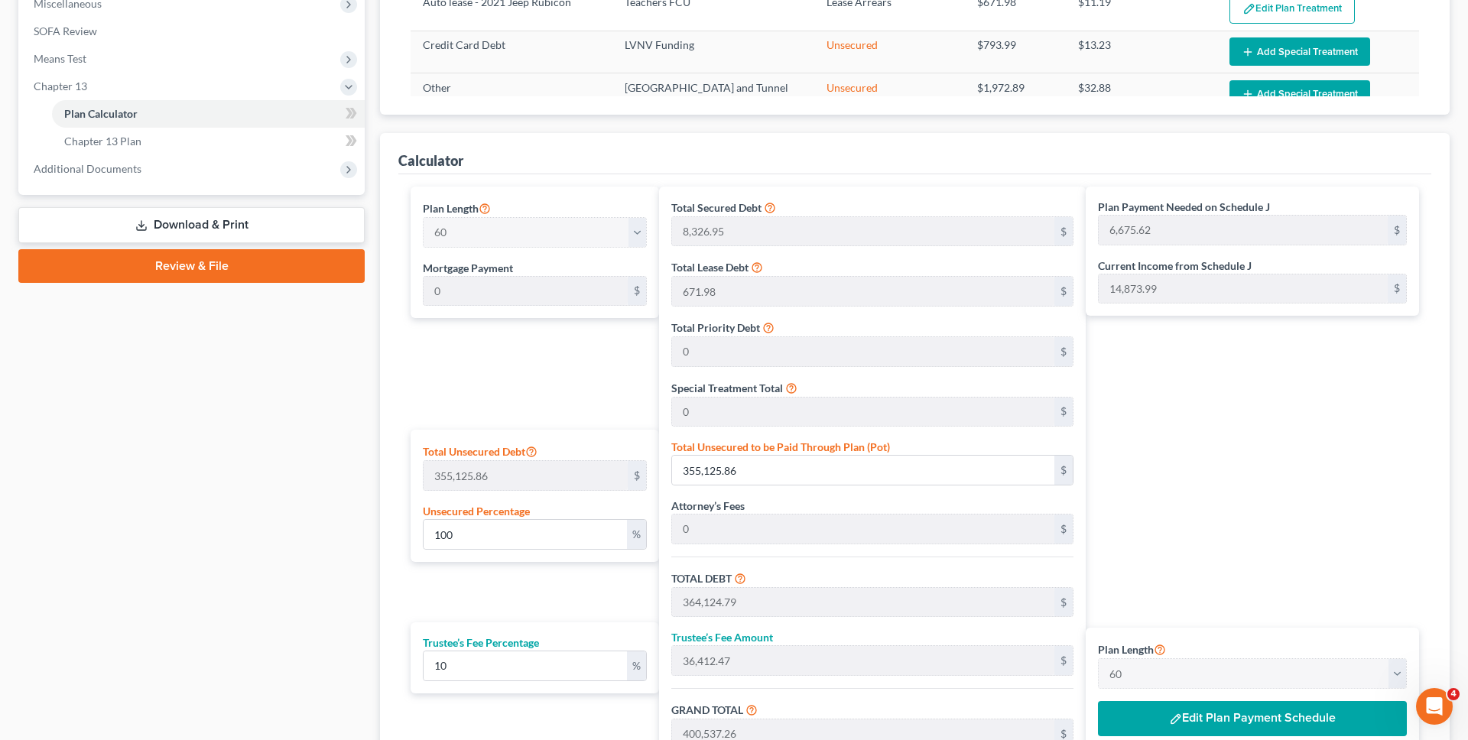
scroll to position [747, 0]
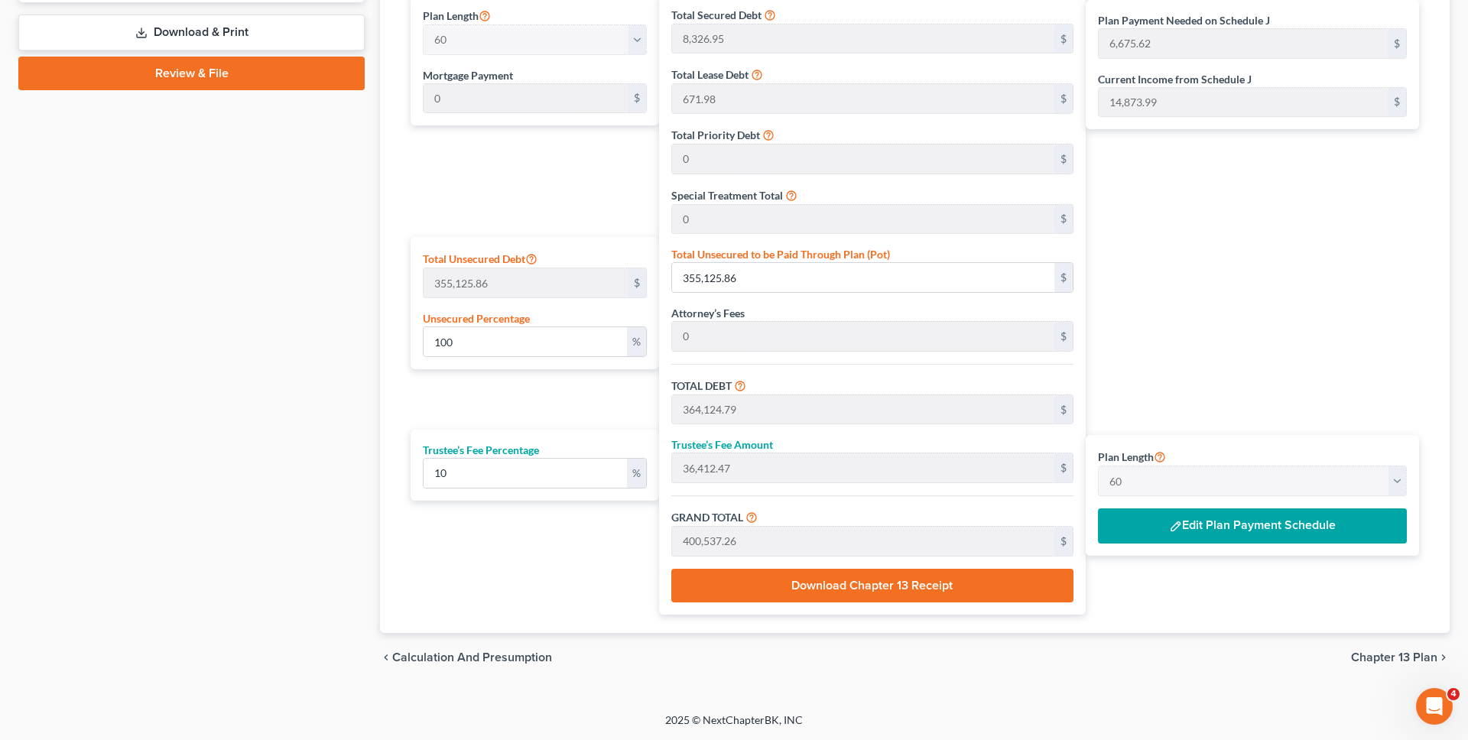
click at [1364, 656] on span "Chapter 13 Plan" at bounding box center [1394, 657] width 86 height 12
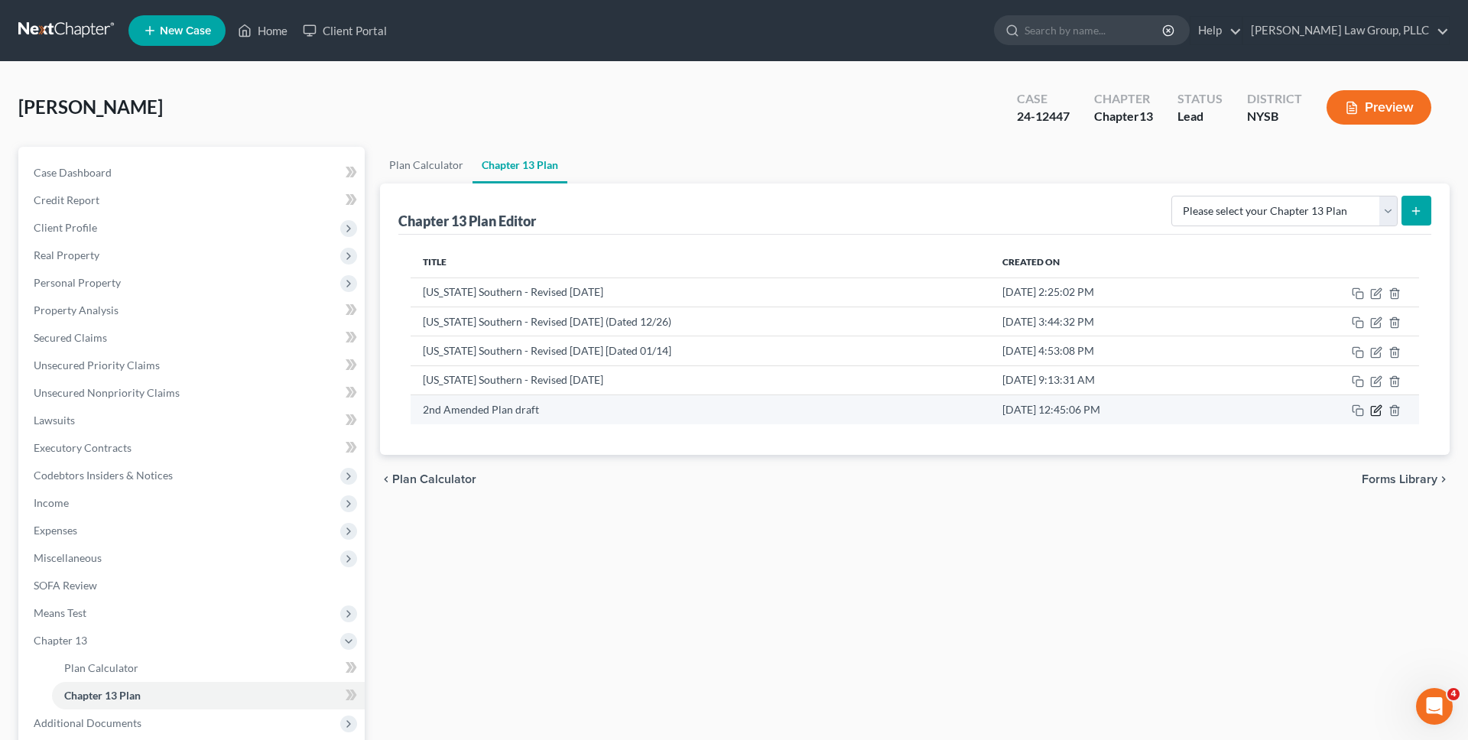
click at [1374, 411] on icon "button" at bounding box center [1377, 409] width 7 height 7
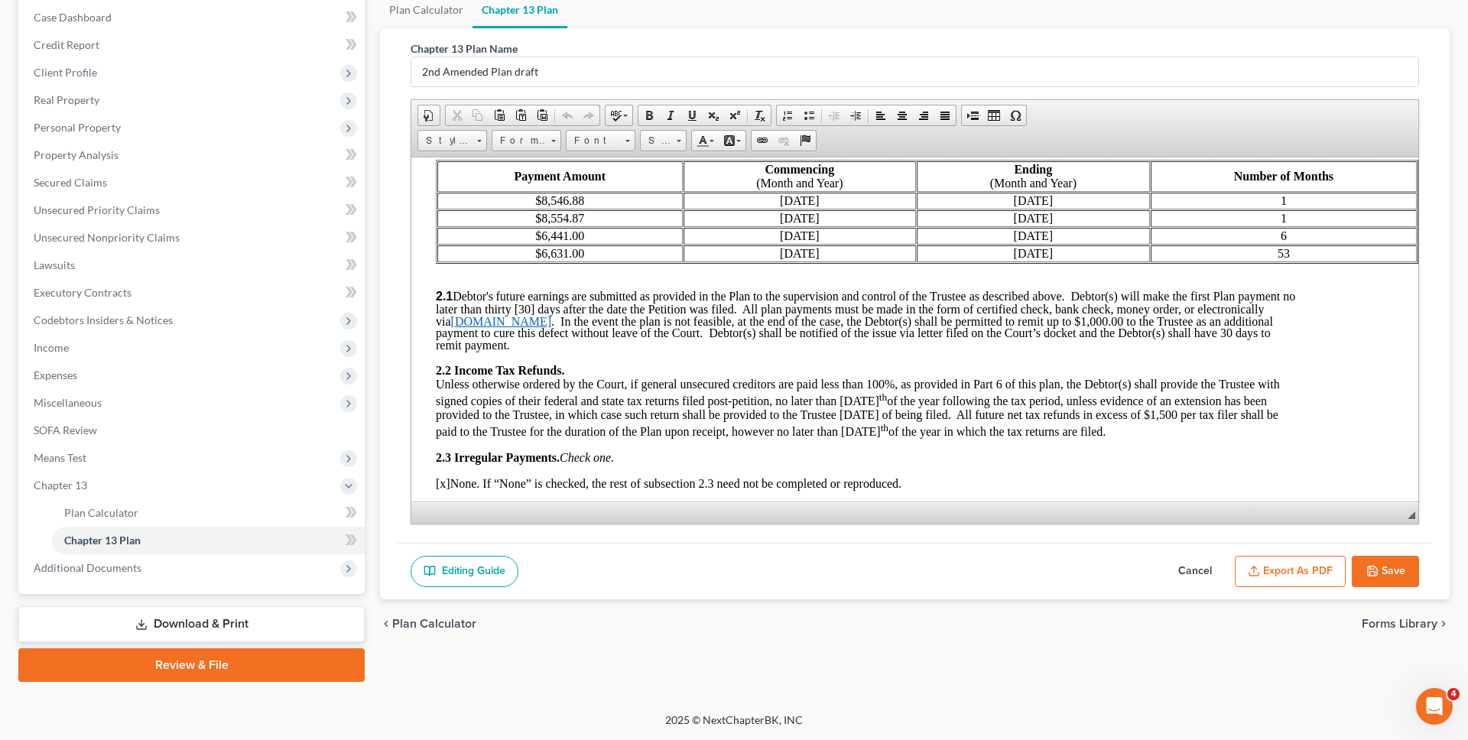
scroll to position [946, 49]
click at [1297, 245] on td "53" at bounding box center [1284, 253] width 267 height 17
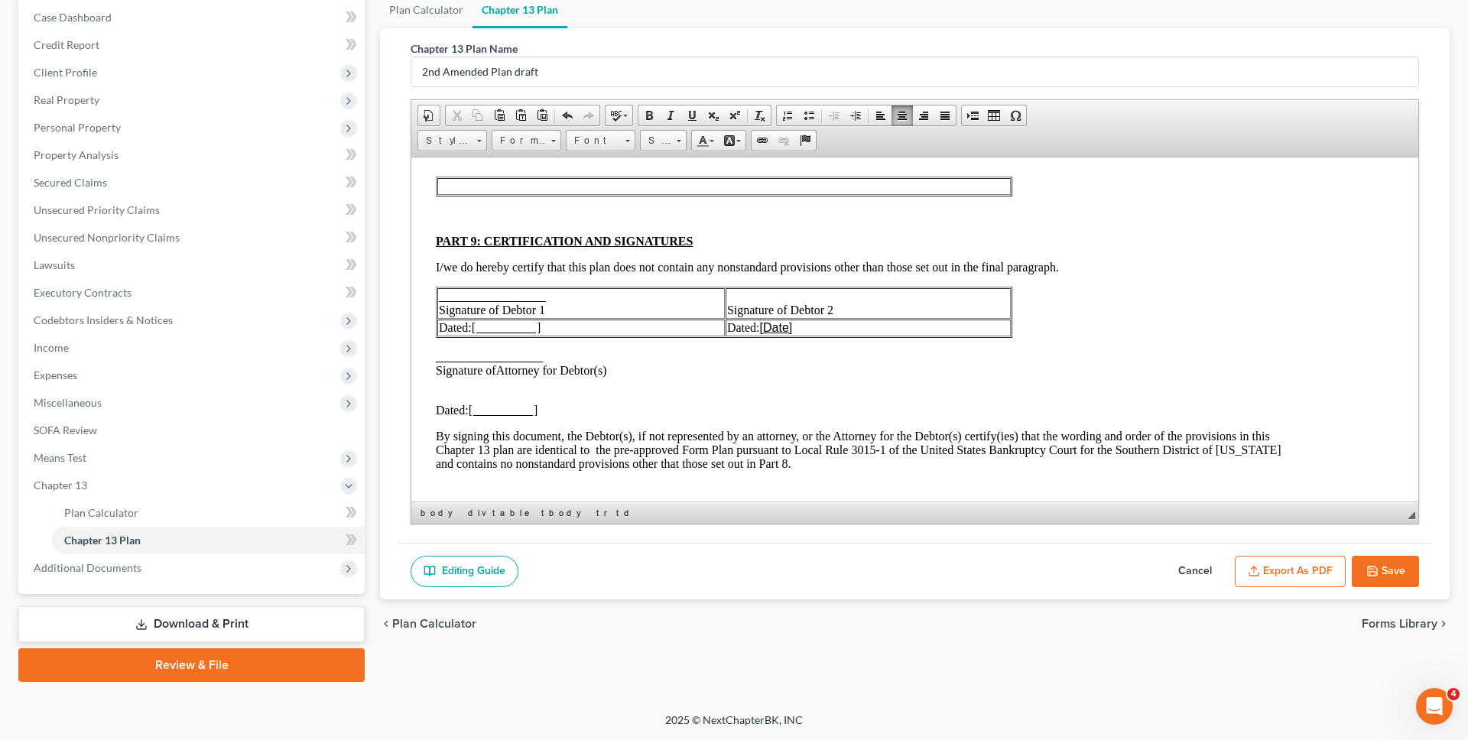
scroll to position [3848, 49]
click at [1403, 574] on button "Save" at bounding box center [1385, 572] width 67 height 32
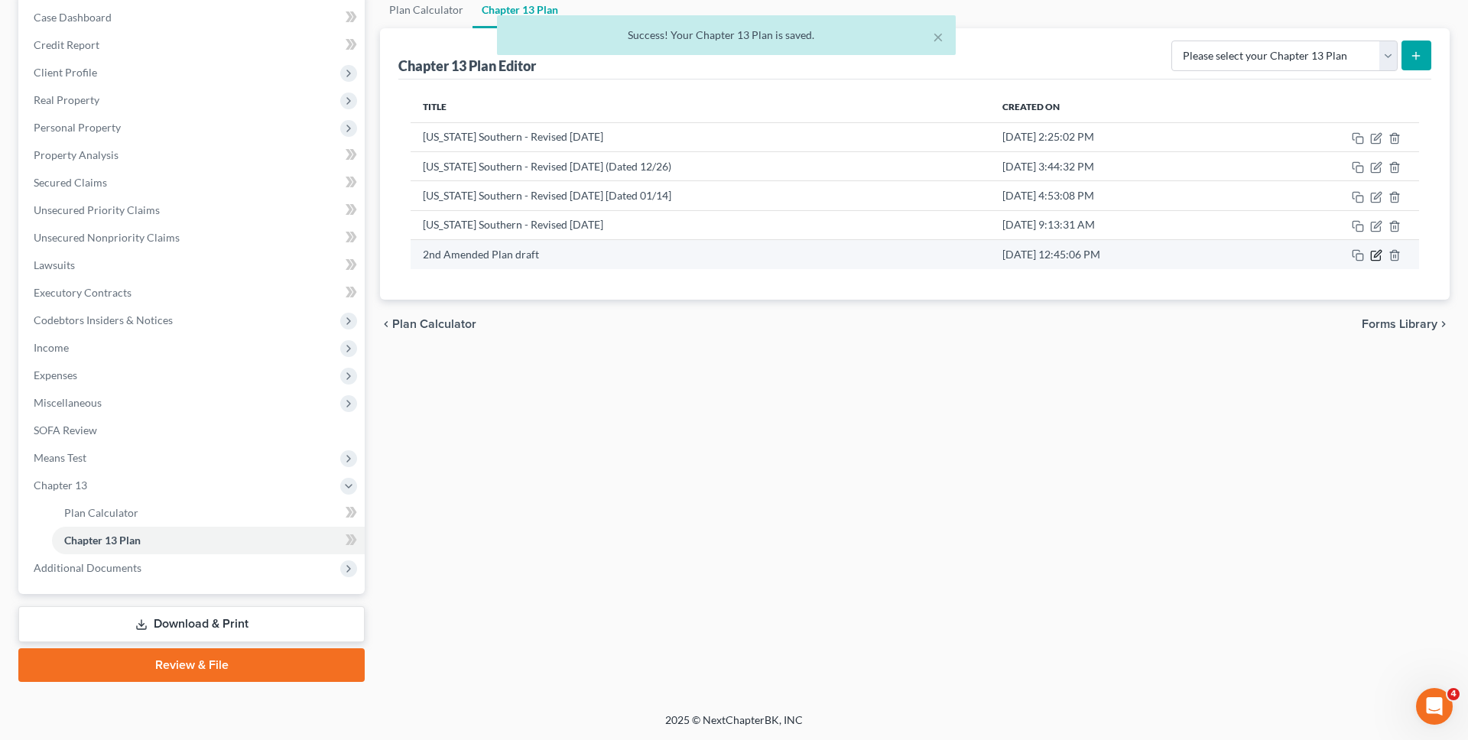
click at [1376, 260] on icon "button" at bounding box center [1376, 255] width 12 height 12
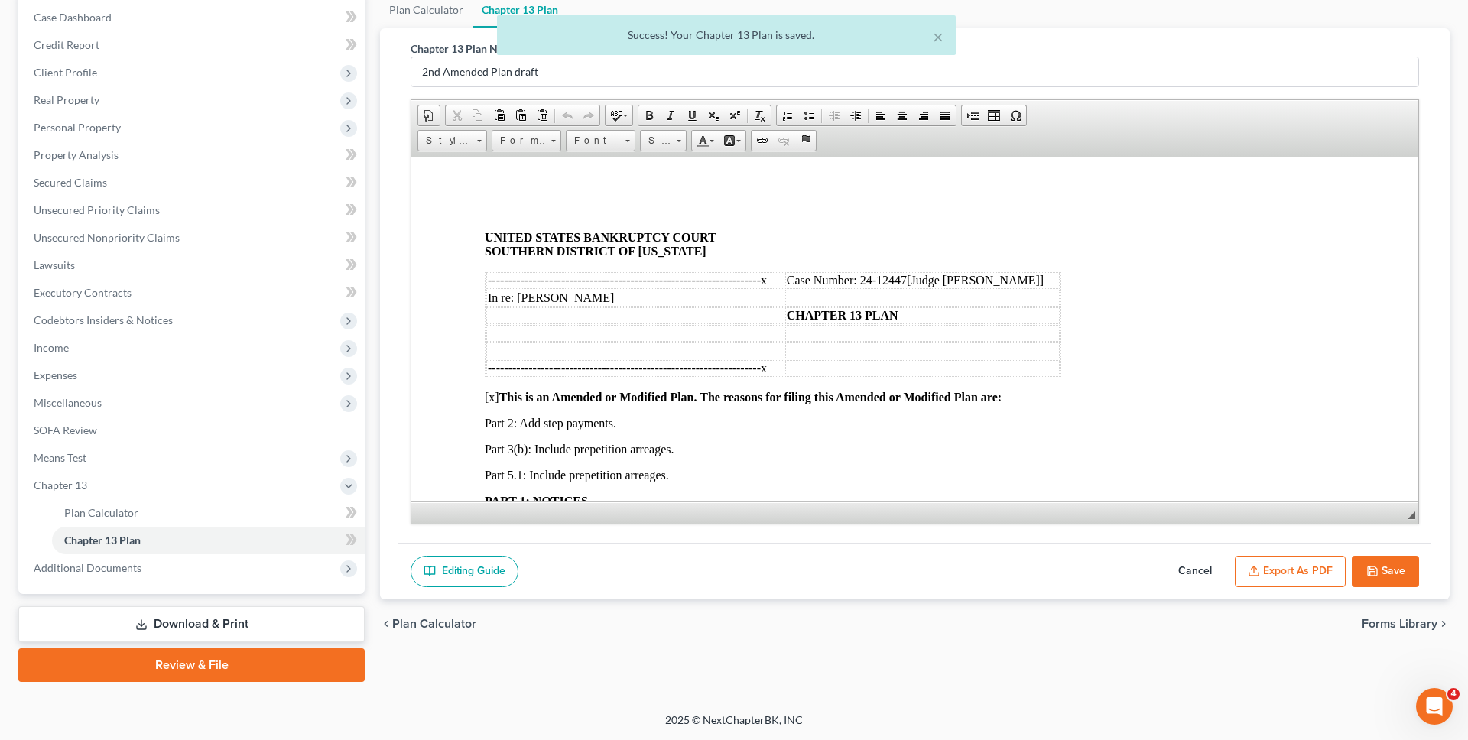
scroll to position [0, 0]
click at [1268, 584] on button "Export as PDF" at bounding box center [1290, 572] width 111 height 32
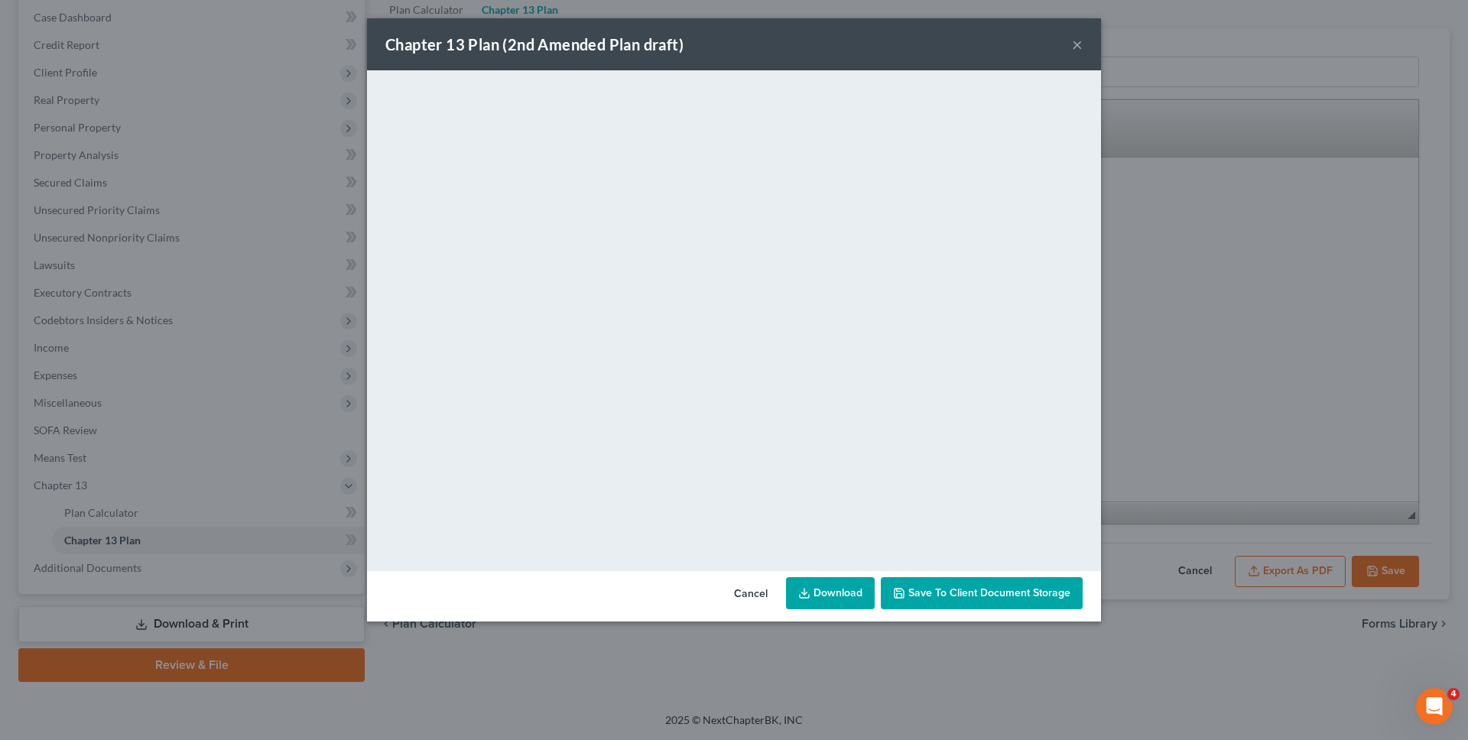
click at [834, 581] on link "Download" at bounding box center [830, 593] width 89 height 32
click at [758, 593] on button "Cancel" at bounding box center [751, 594] width 58 height 31
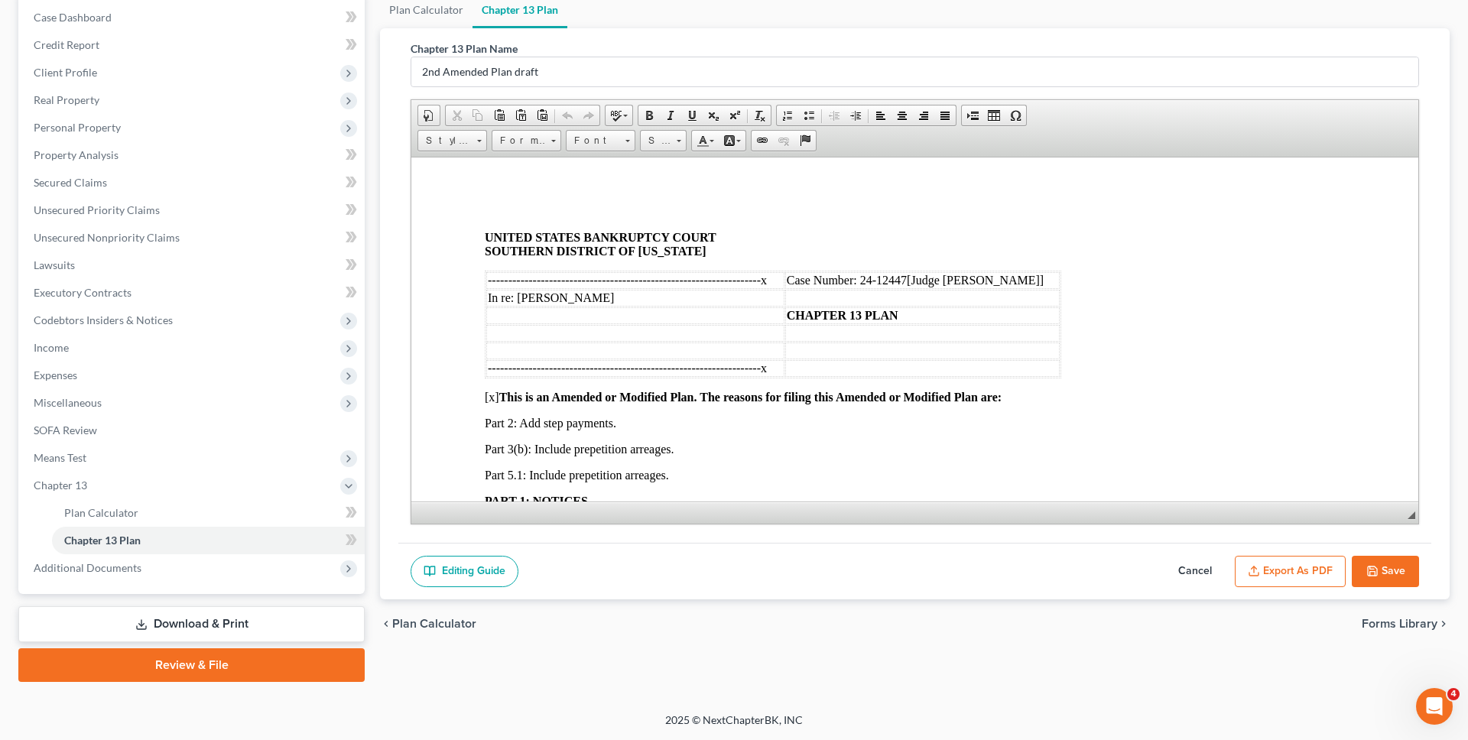
click at [1368, 567] on icon "button" at bounding box center [1372, 571] width 9 height 9
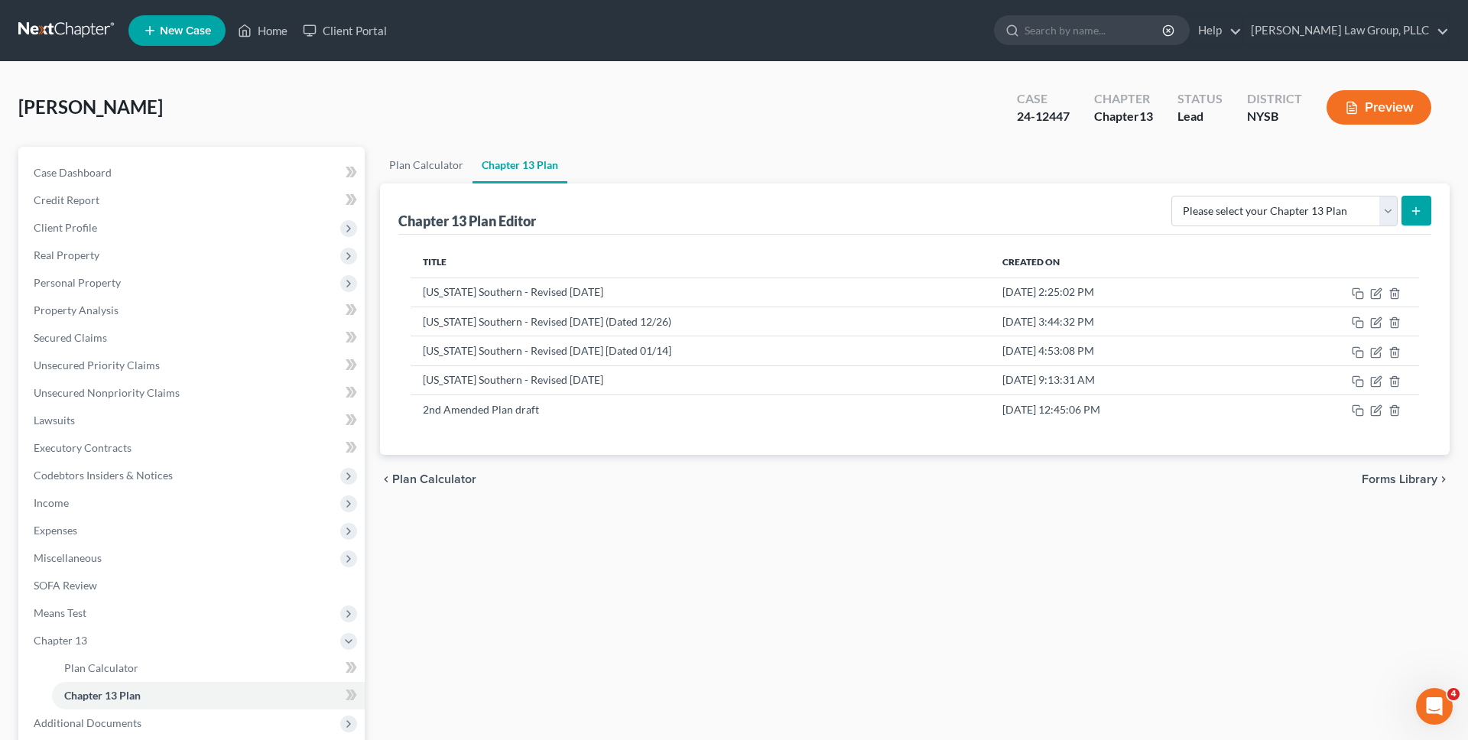
click at [84, 37] on link at bounding box center [67, 31] width 98 height 28
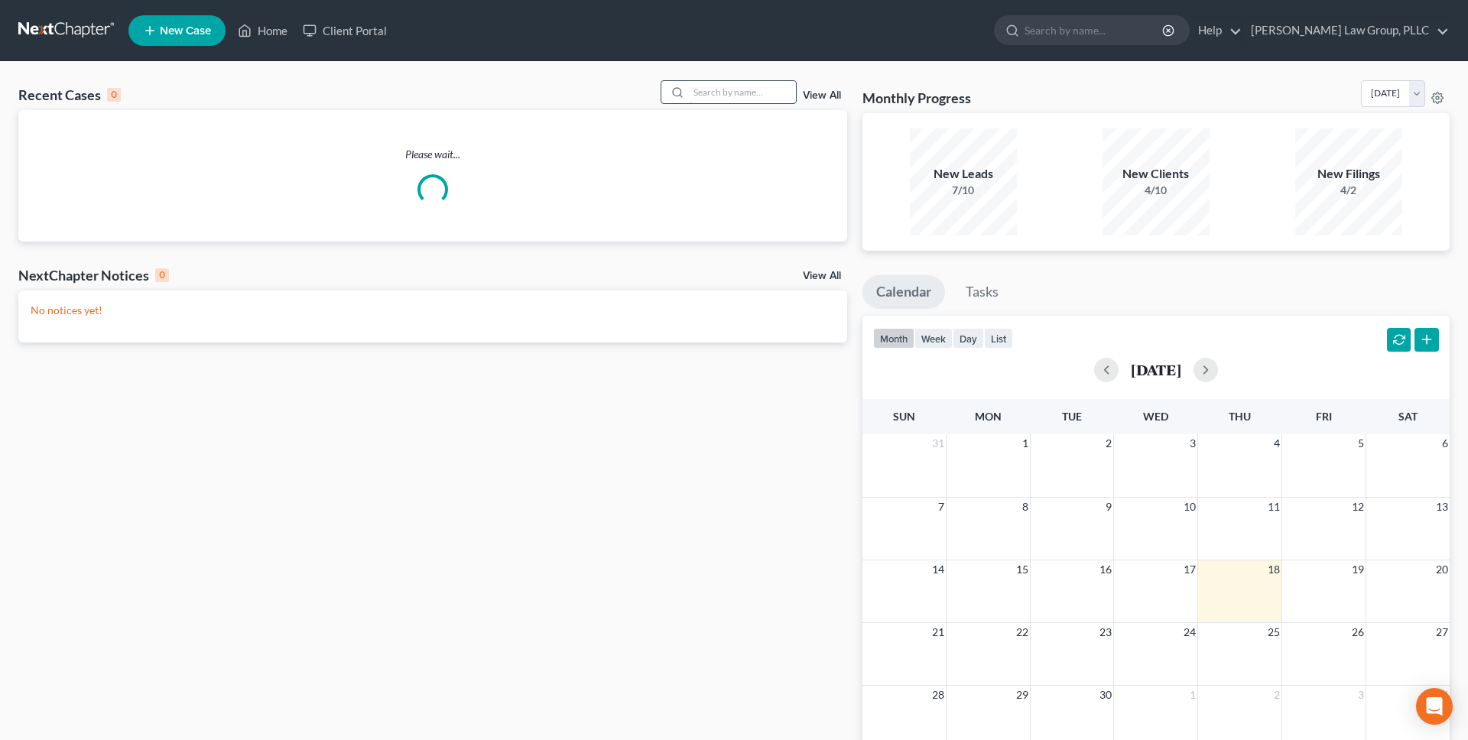
click at [714, 87] on input "search" at bounding box center [742, 92] width 107 height 22
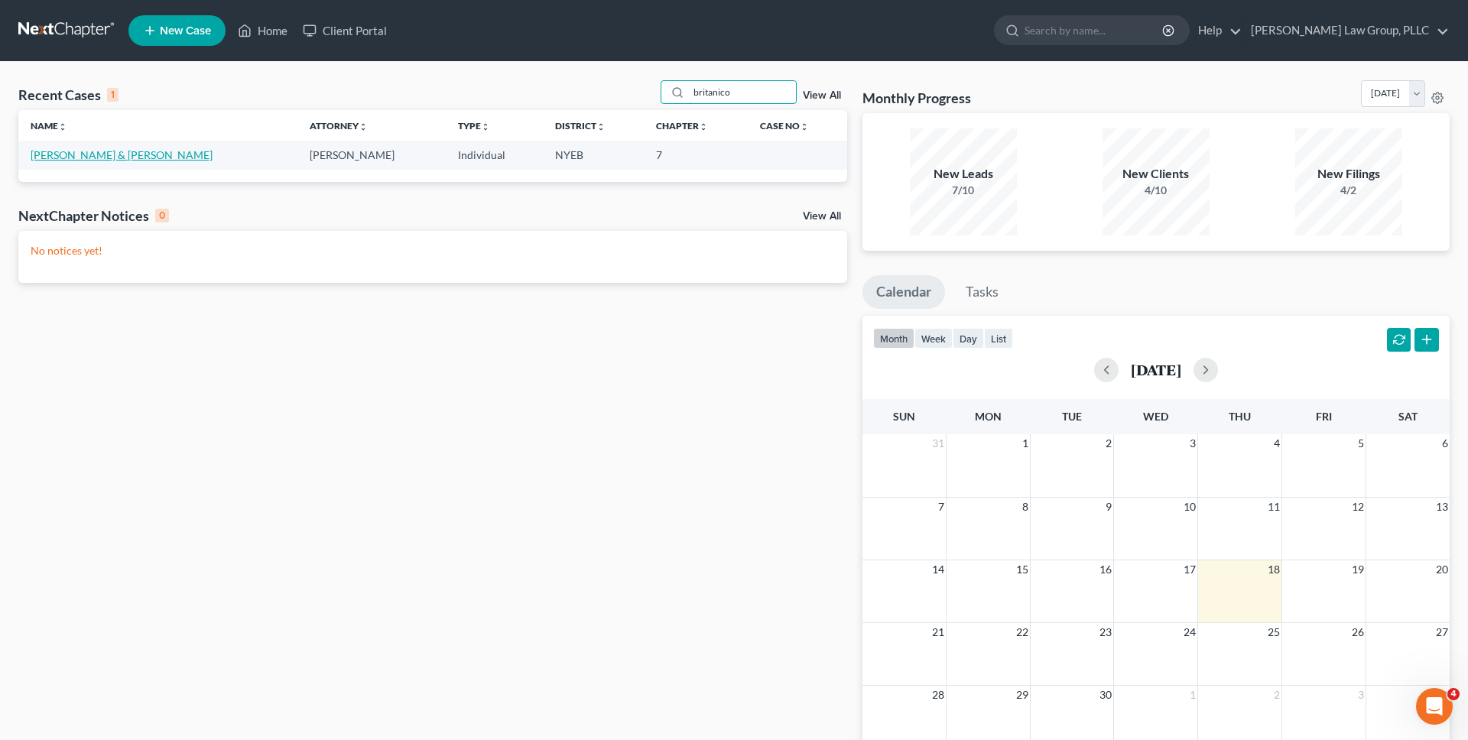
type input "britanico"
click at [122, 154] on link "Britanico, Josephine & Alan" at bounding box center [122, 154] width 182 height 13
select select "10"
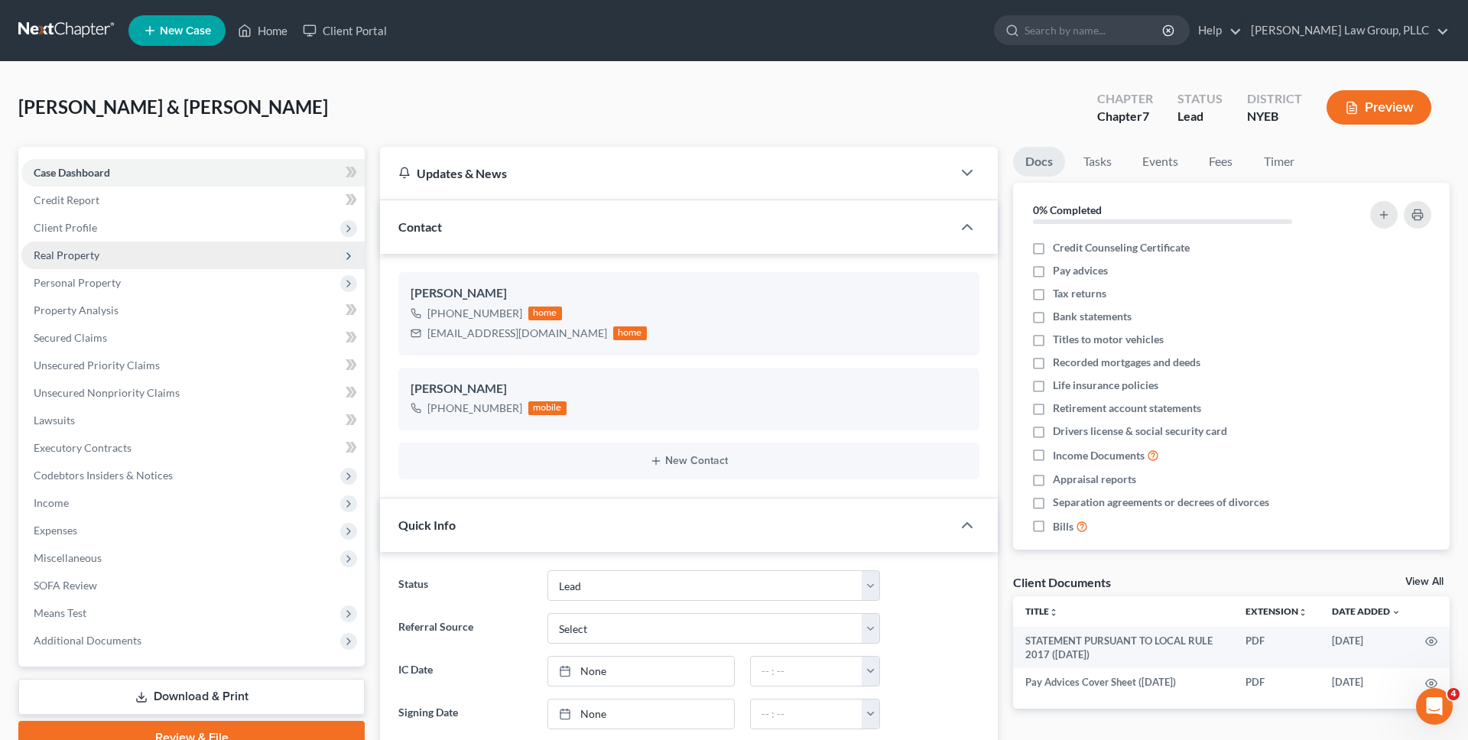
click at [125, 255] on span "Real Property" at bounding box center [192, 256] width 343 height 28
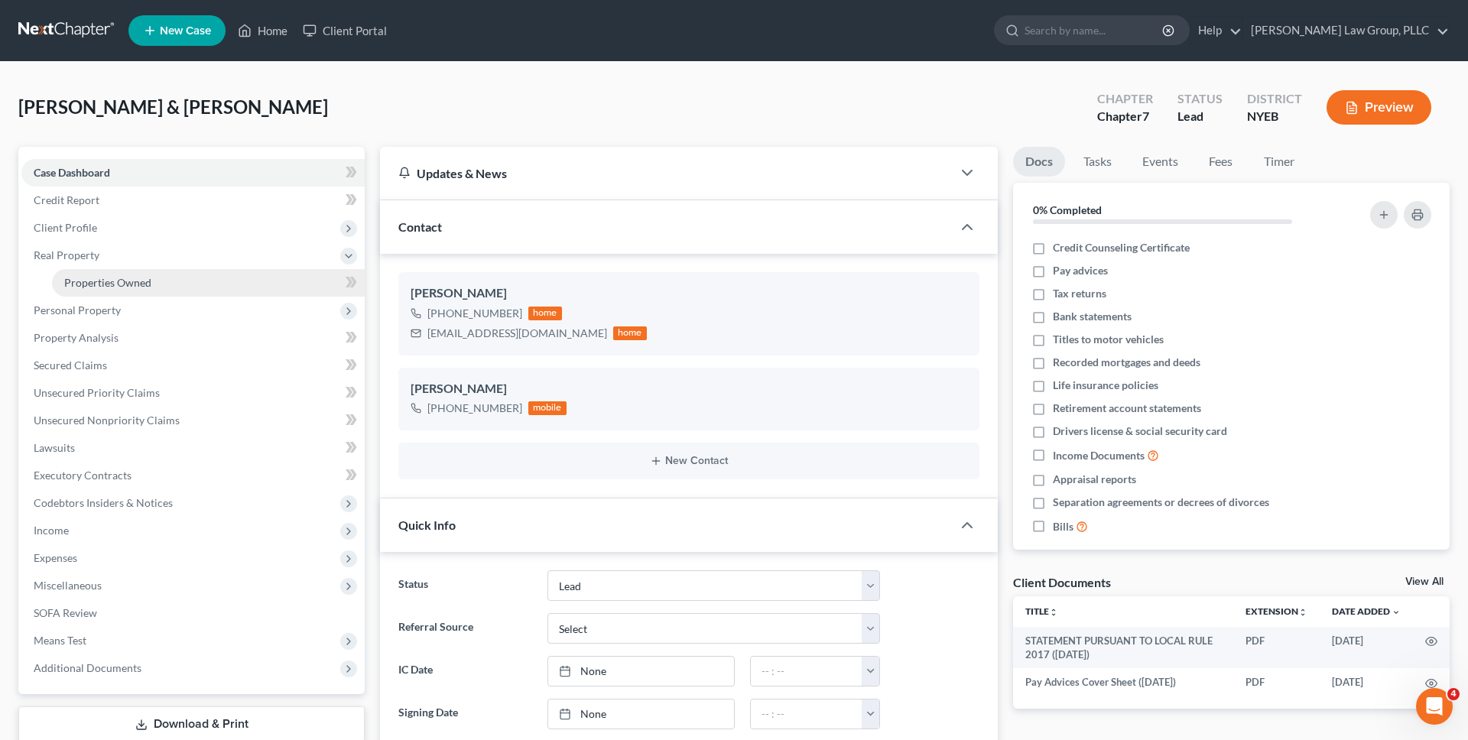
click at [124, 272] on link "Properties Owned" at bounding box center [208, 283] width 313 height 28
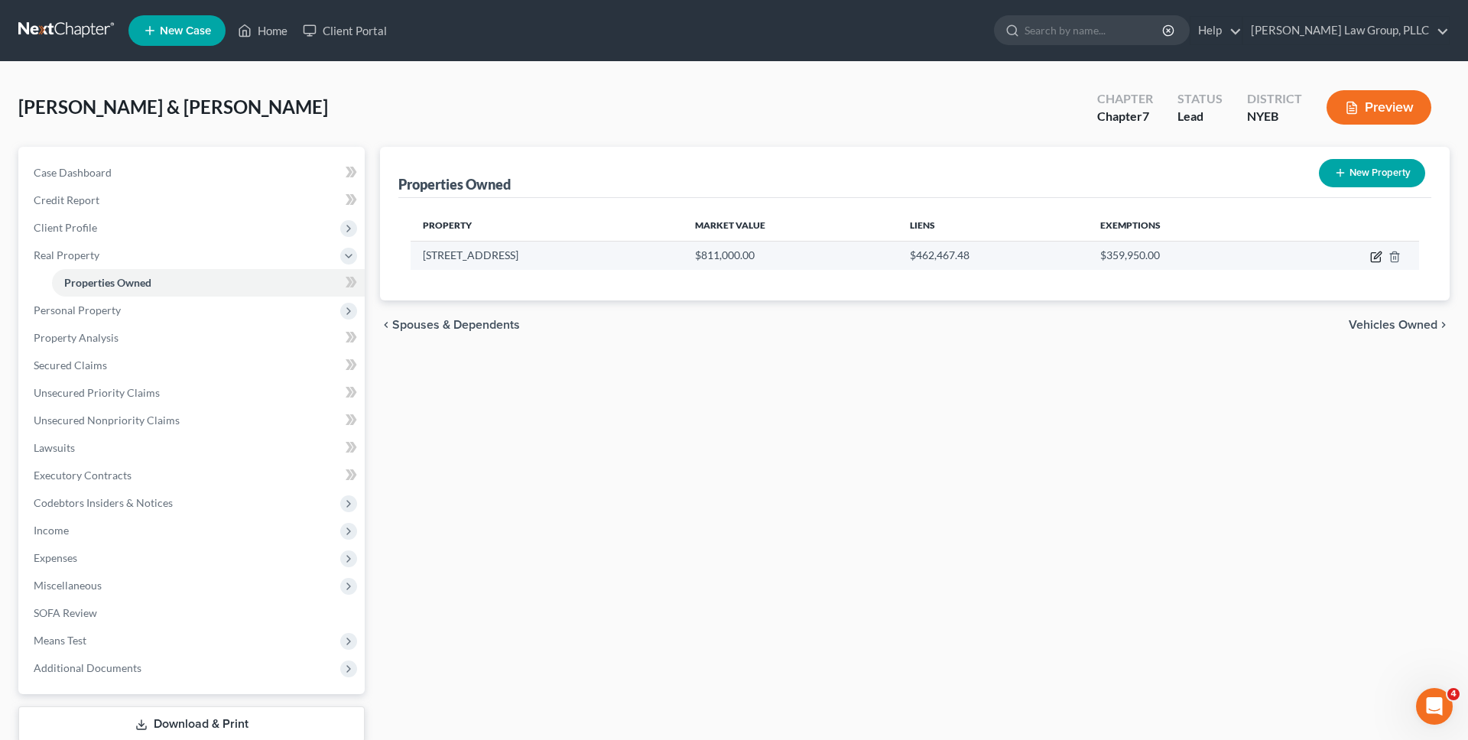
click at [1378, 254] on icon "button" at bounding box center [1377, 255] width 7 height 7
select select "35"
select select "2"
select select "0"
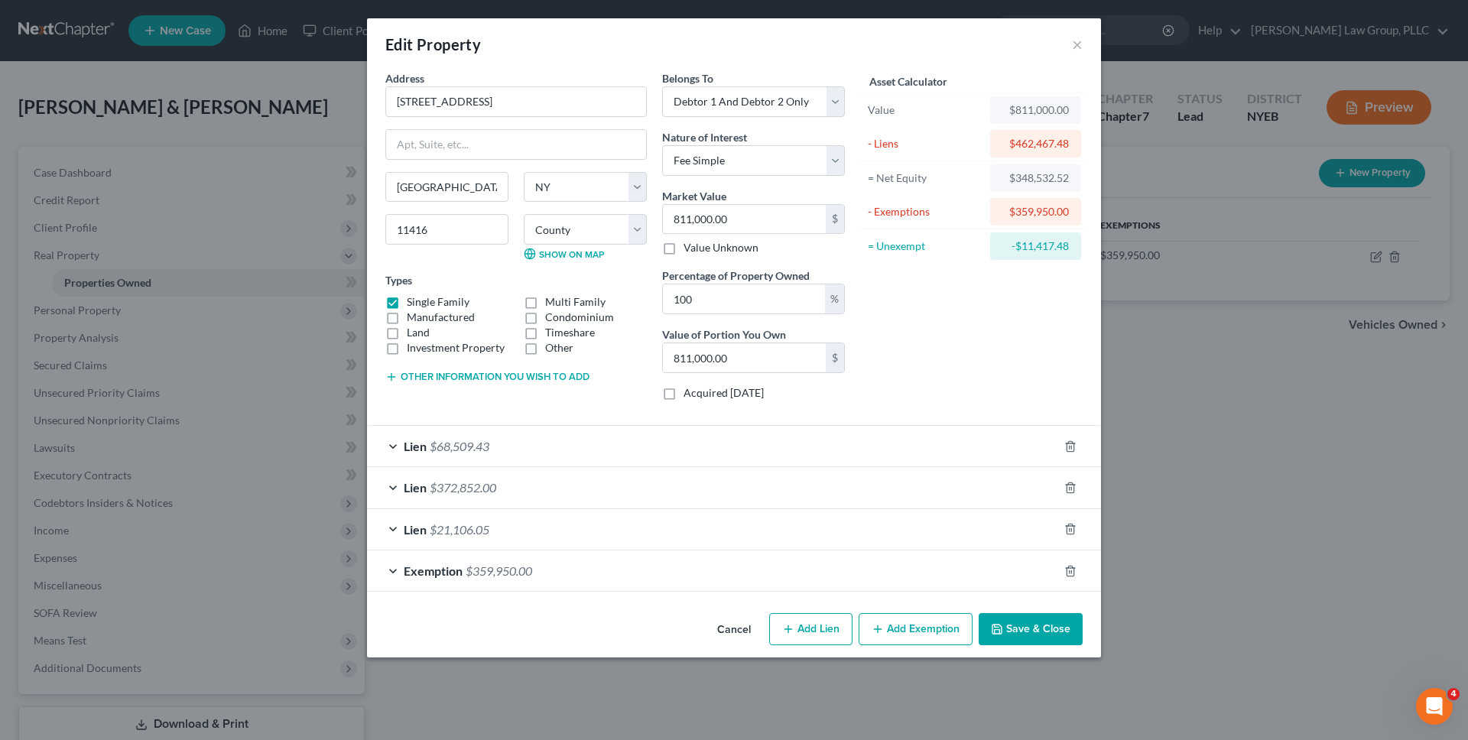
click at [556, 535] on div "Lien $21,106.05" at bounding box center [712, 529] width 691 height 41
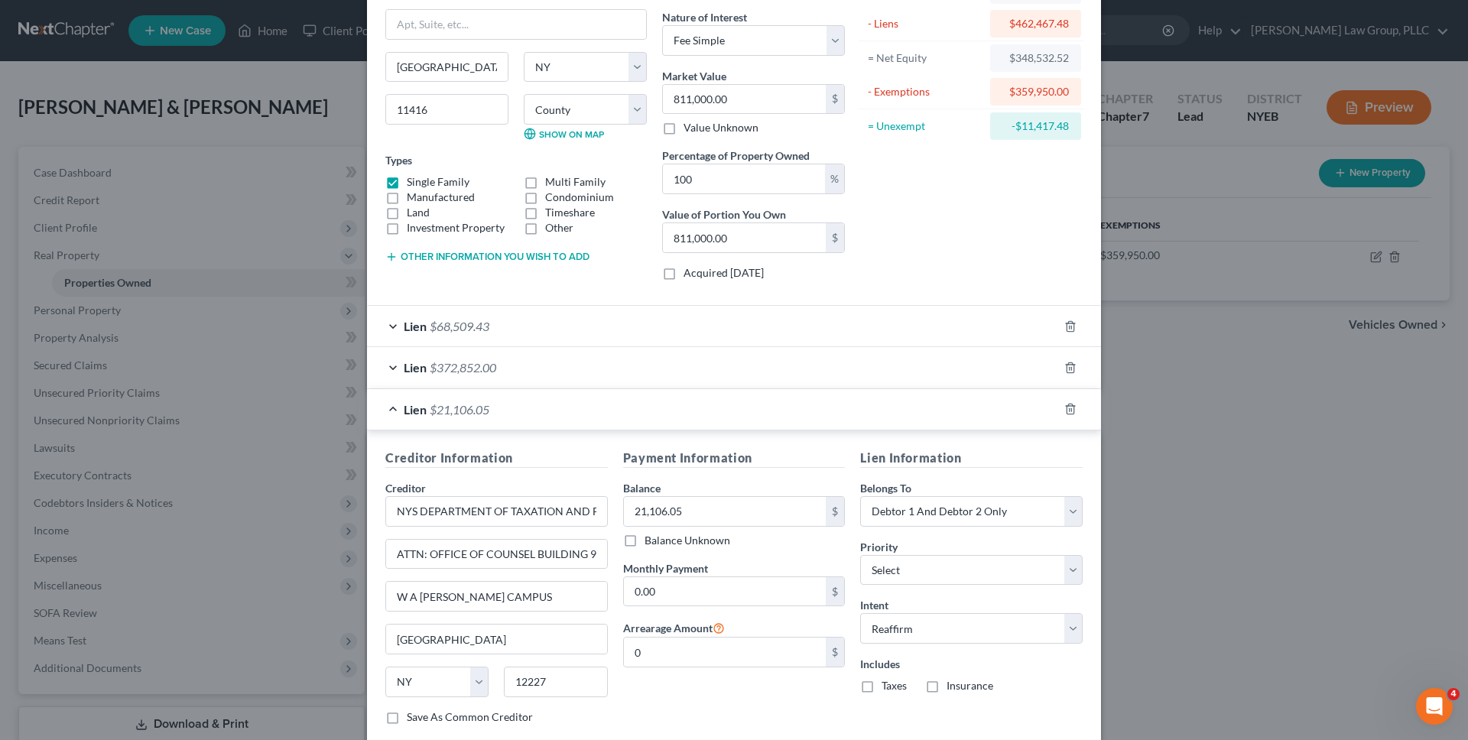
scroll to position [138, 0]
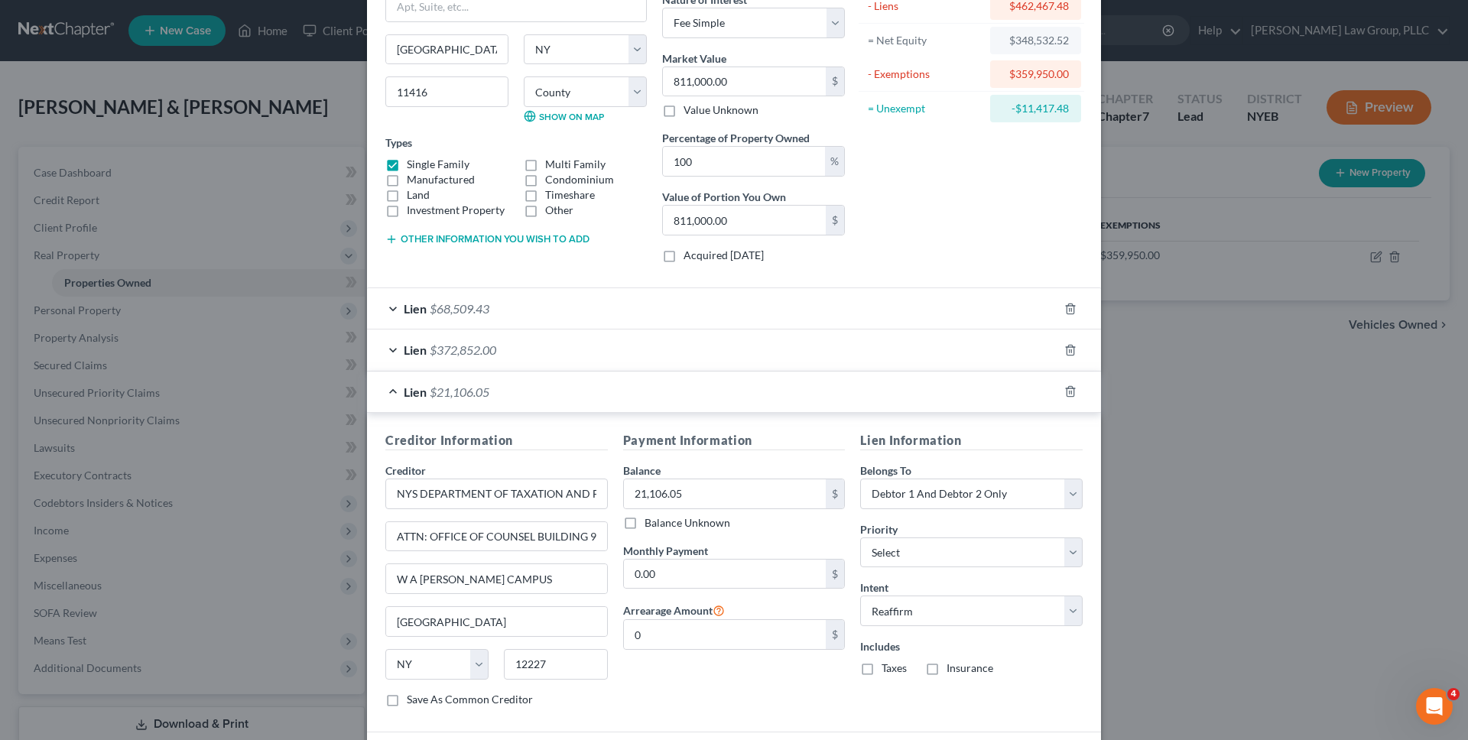
click at [840, 359] on div "Lien $372,852.00" at bounding box center [712, 350] width 691 height 41
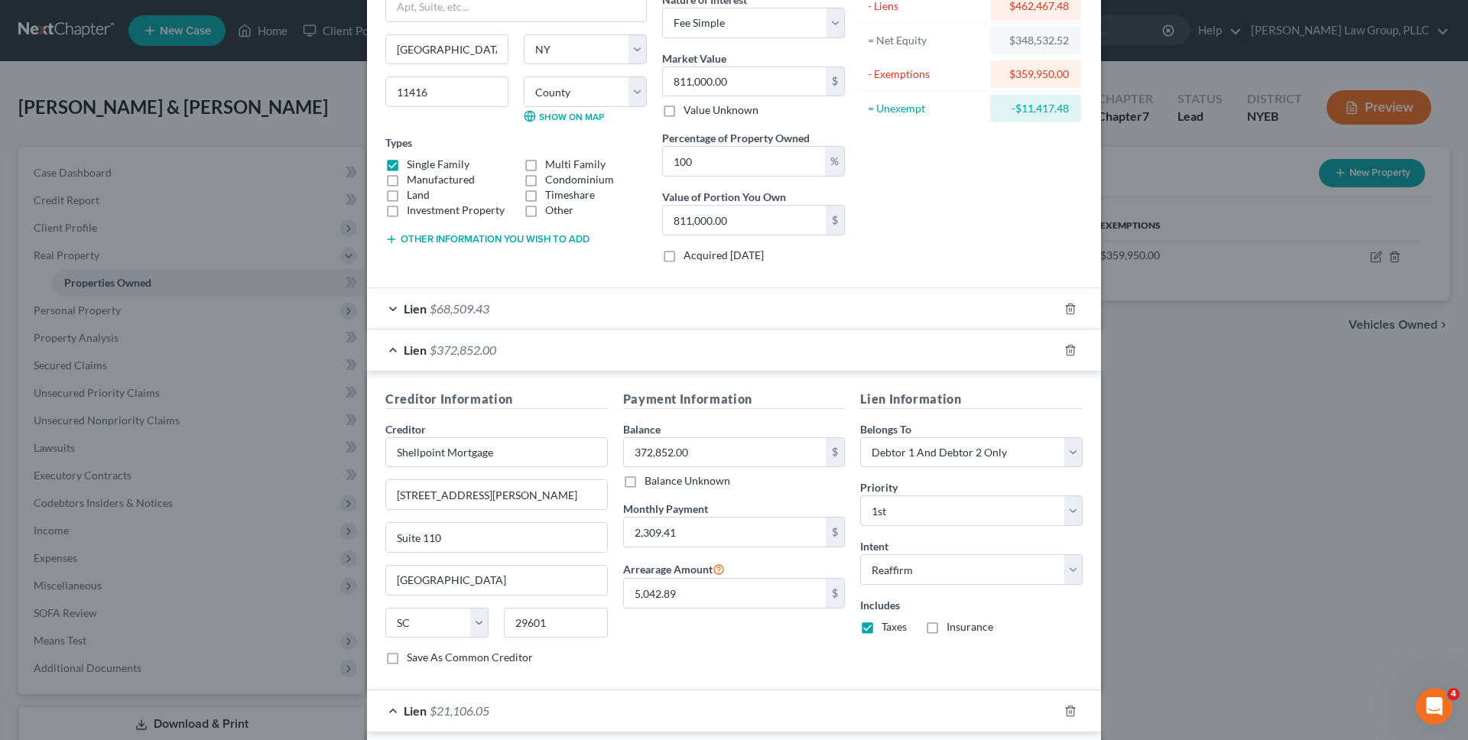
click at [840, 359] on div "Lien $372,852.00" at bounding box center [712, 350] width 691 height 41
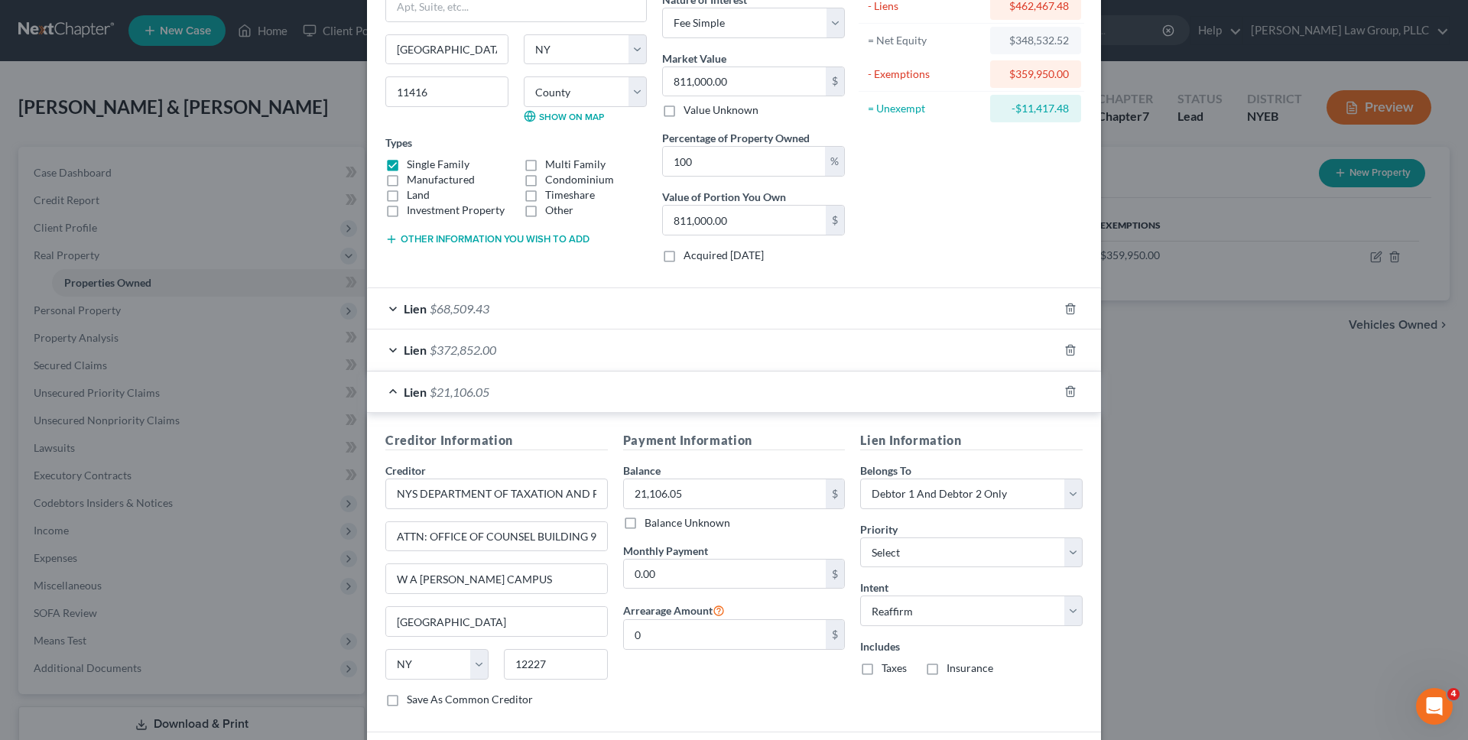
click at [859, 314] on div "Lien $68,509.43" at bounding box center [712, 308] width 691 height 41
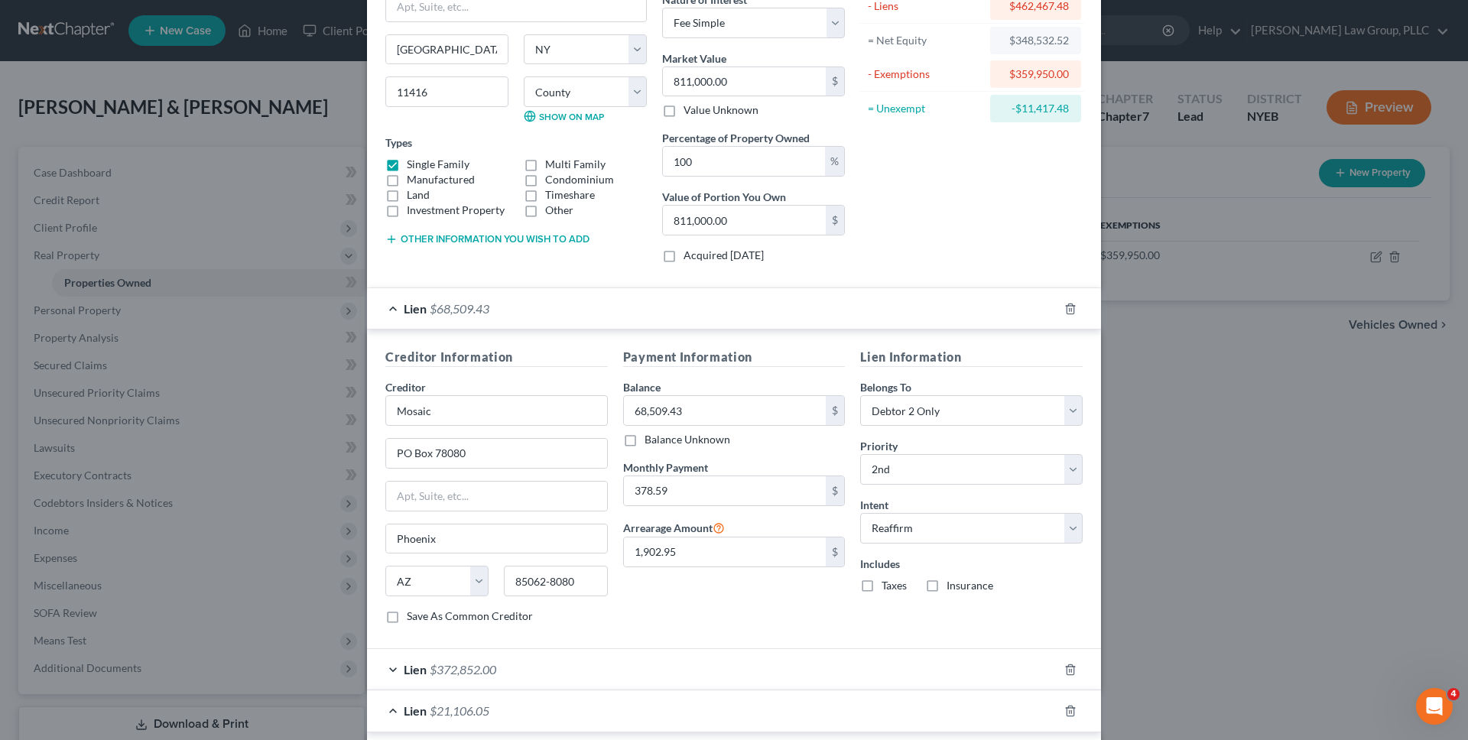
click at [859, 314] on div "Lien $68,509.43" at bounding box center [712, 308] width 691 height 41
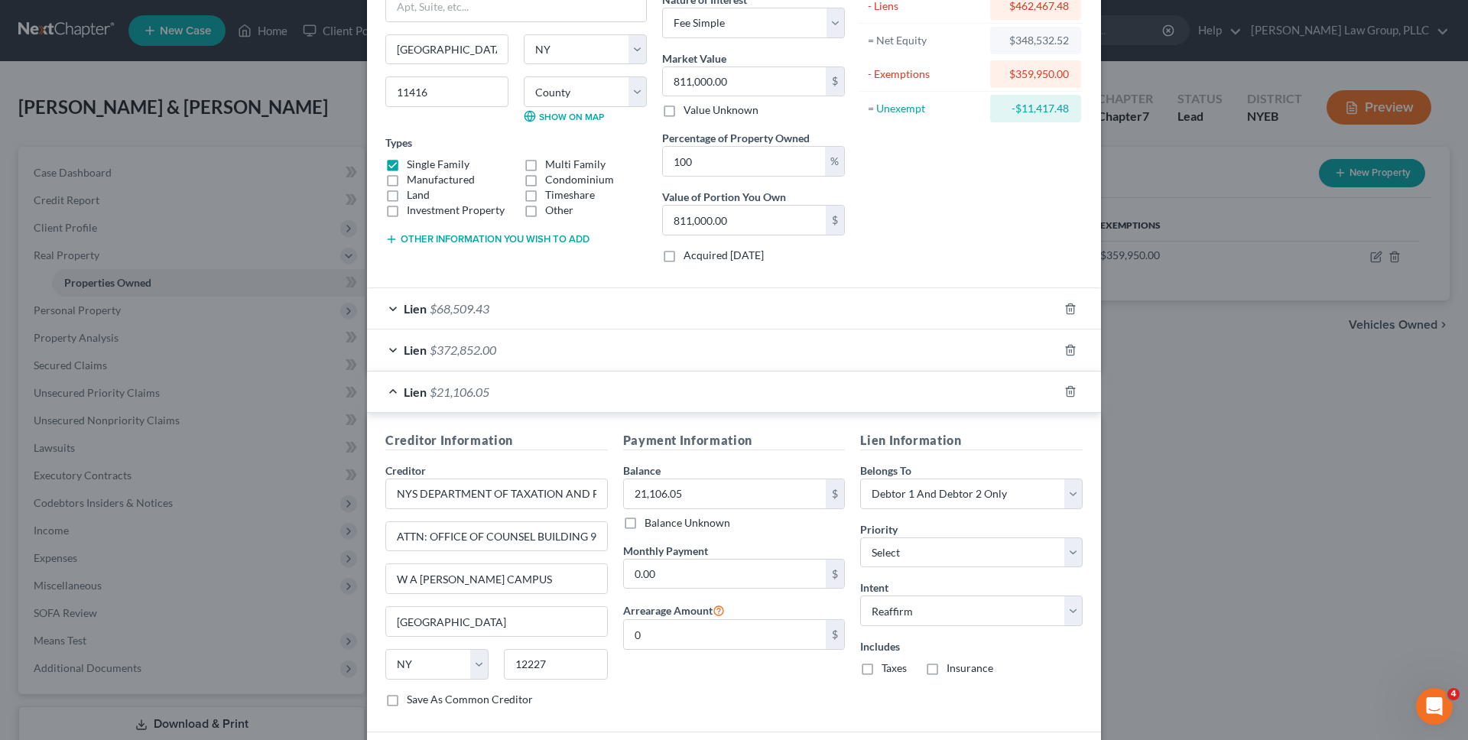
click at [828, 347] on div "Lien $372,852.00" at bounding box center [712, 350] width 691 height 41
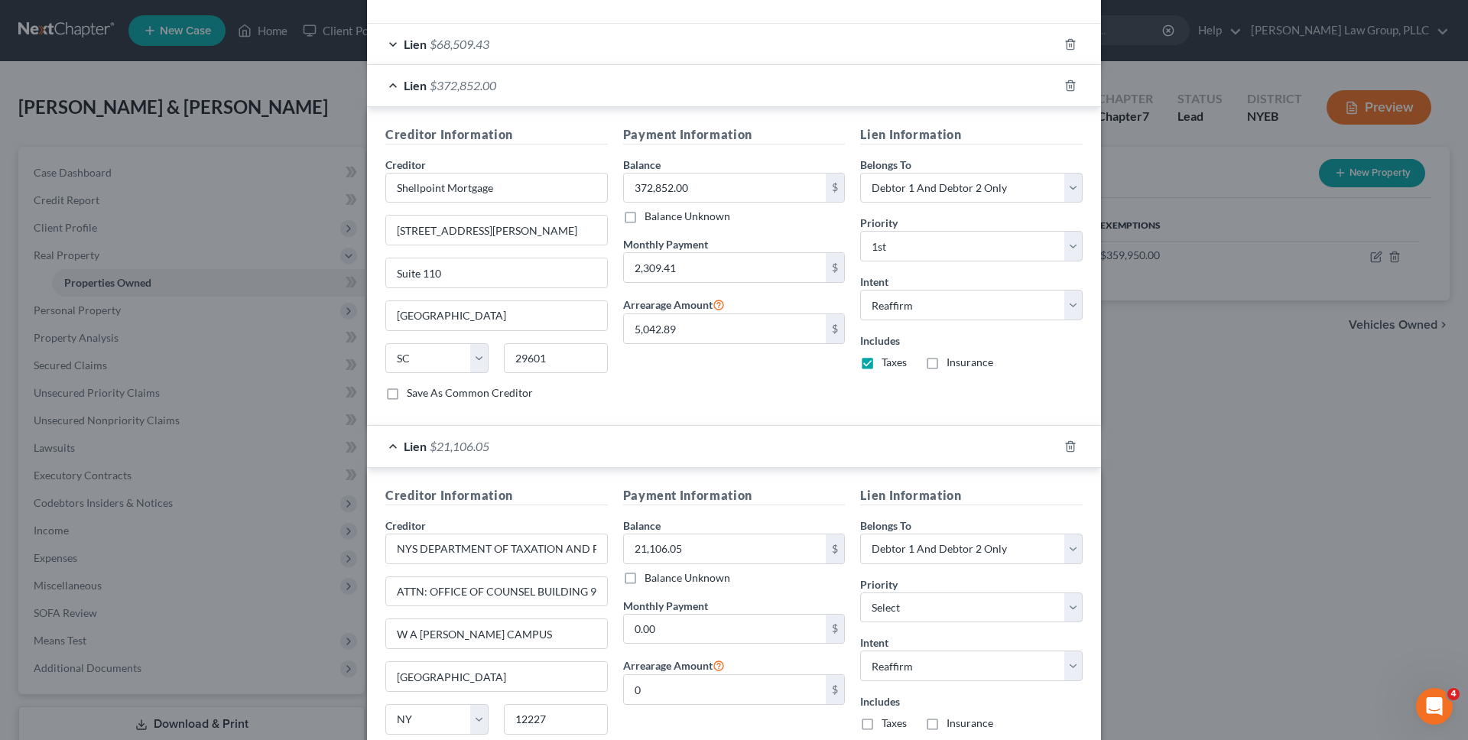
scroll to position [575, 0]
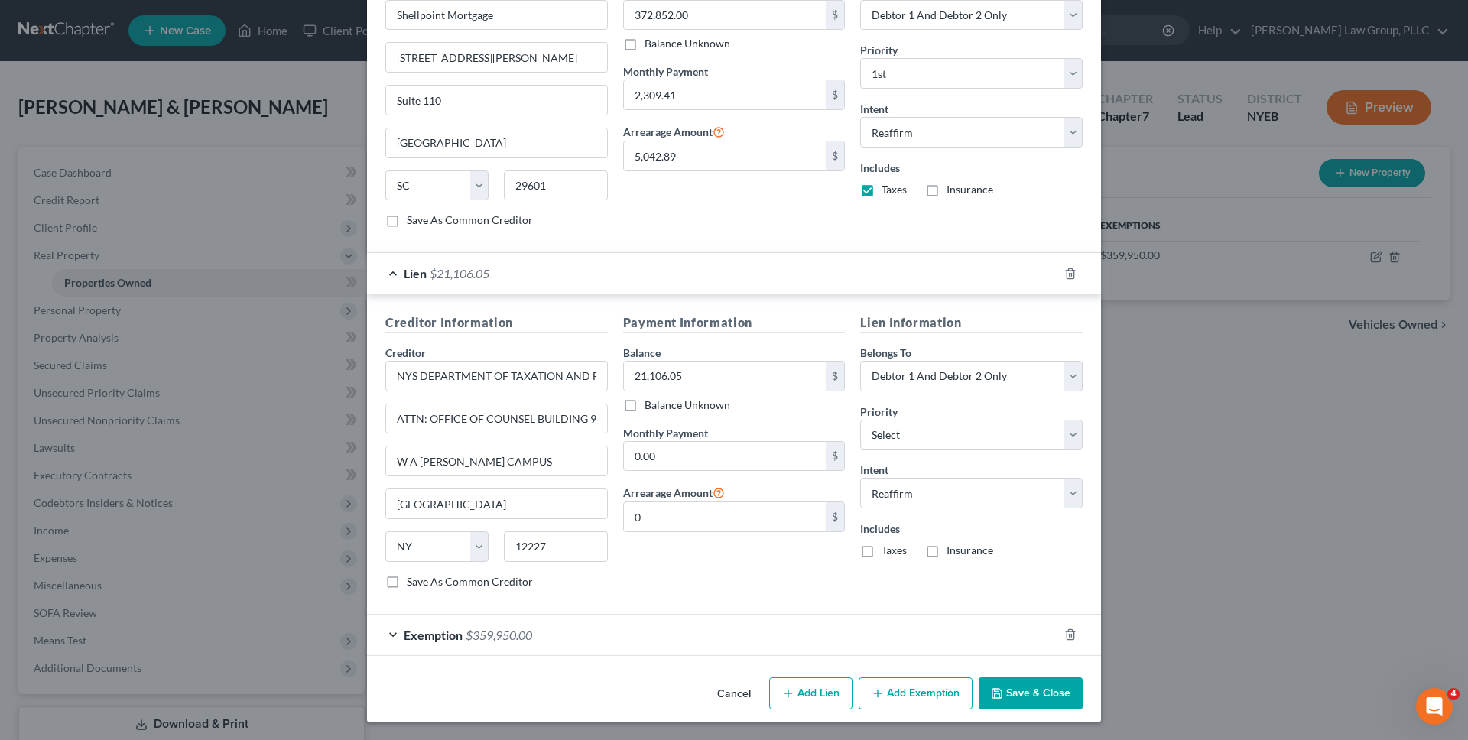
click at [735, 693] on button "Cancel" at bounding box center [734, 694] width 58 height 31
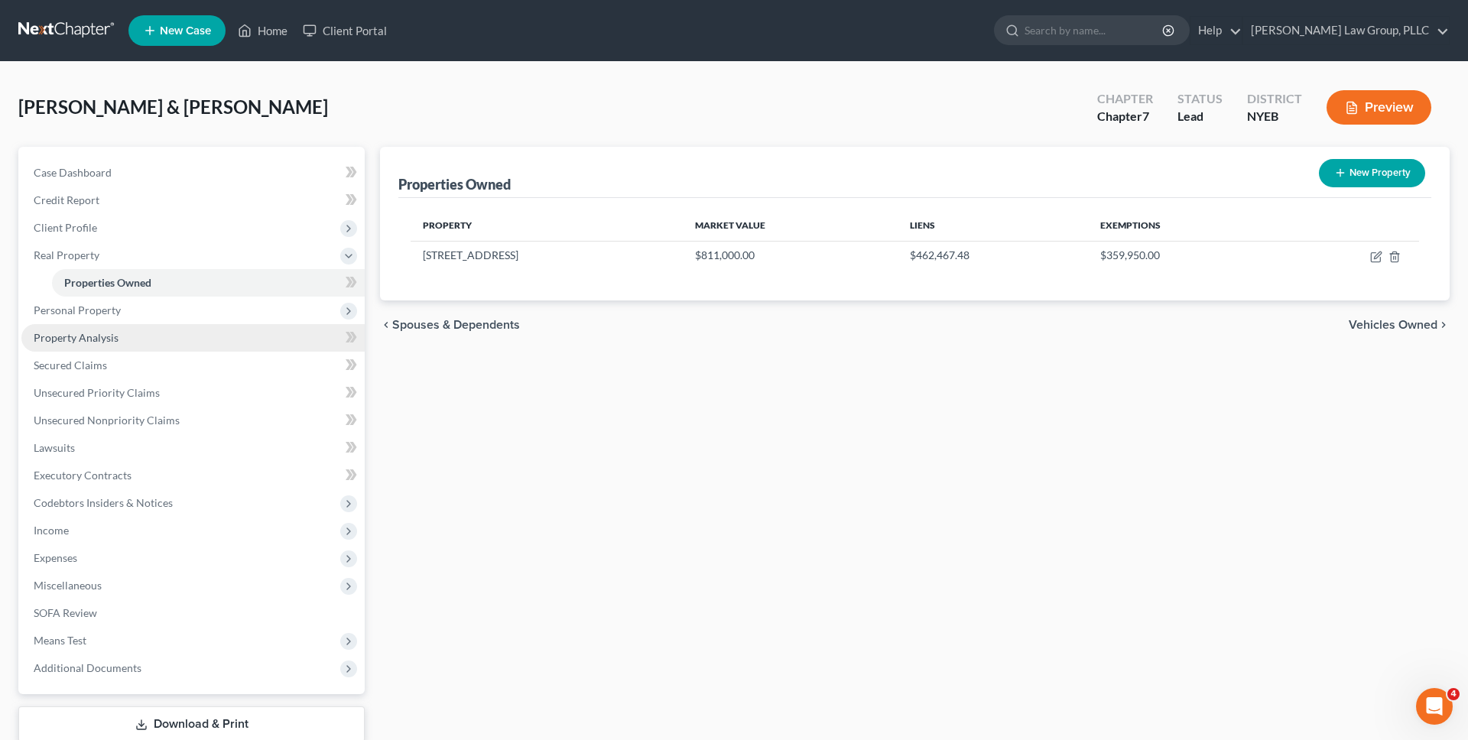
click at [200, 337] on link "Property Analysis" at bounding box center [192, 338] width 343 height 28
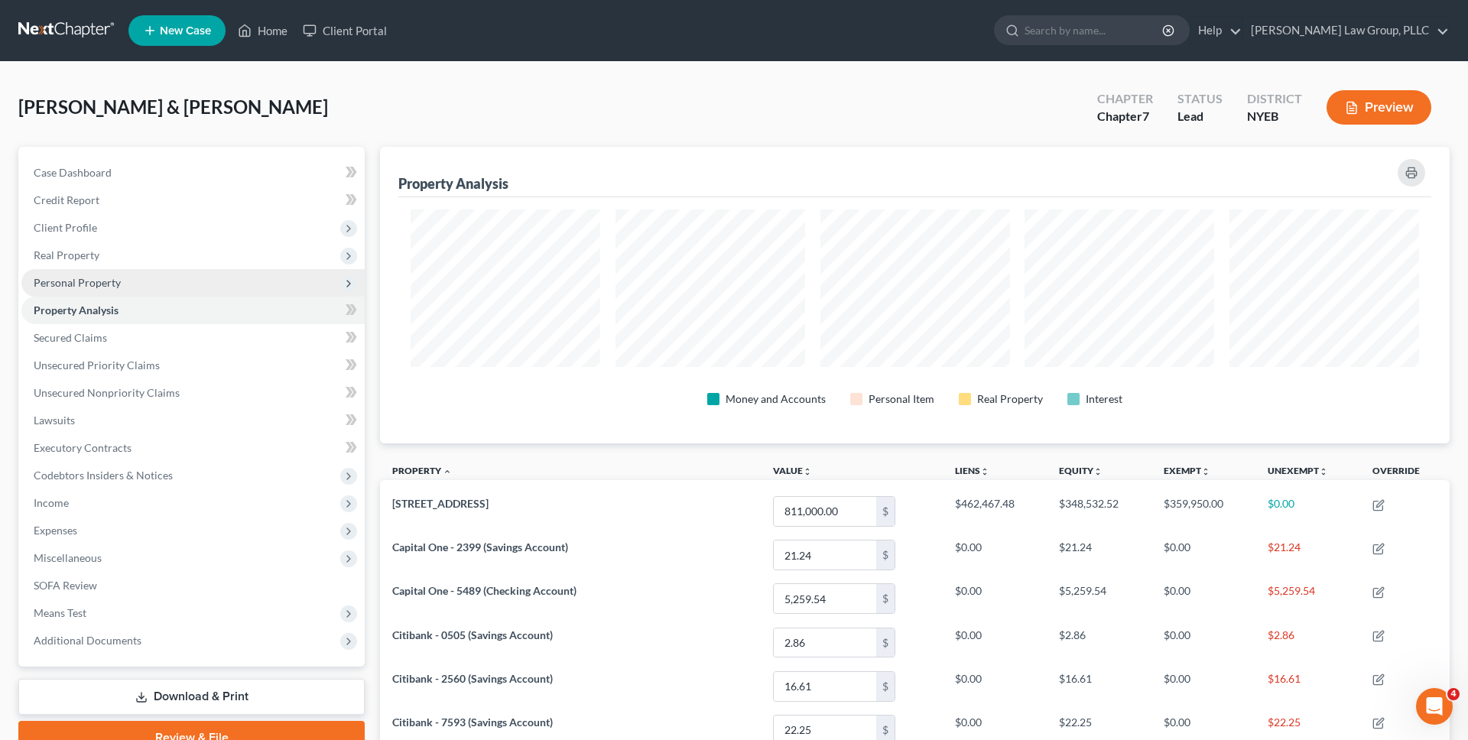
click at [177, 284] on span "Personal Property" at bounding box center [192, 283] width 343 height 28
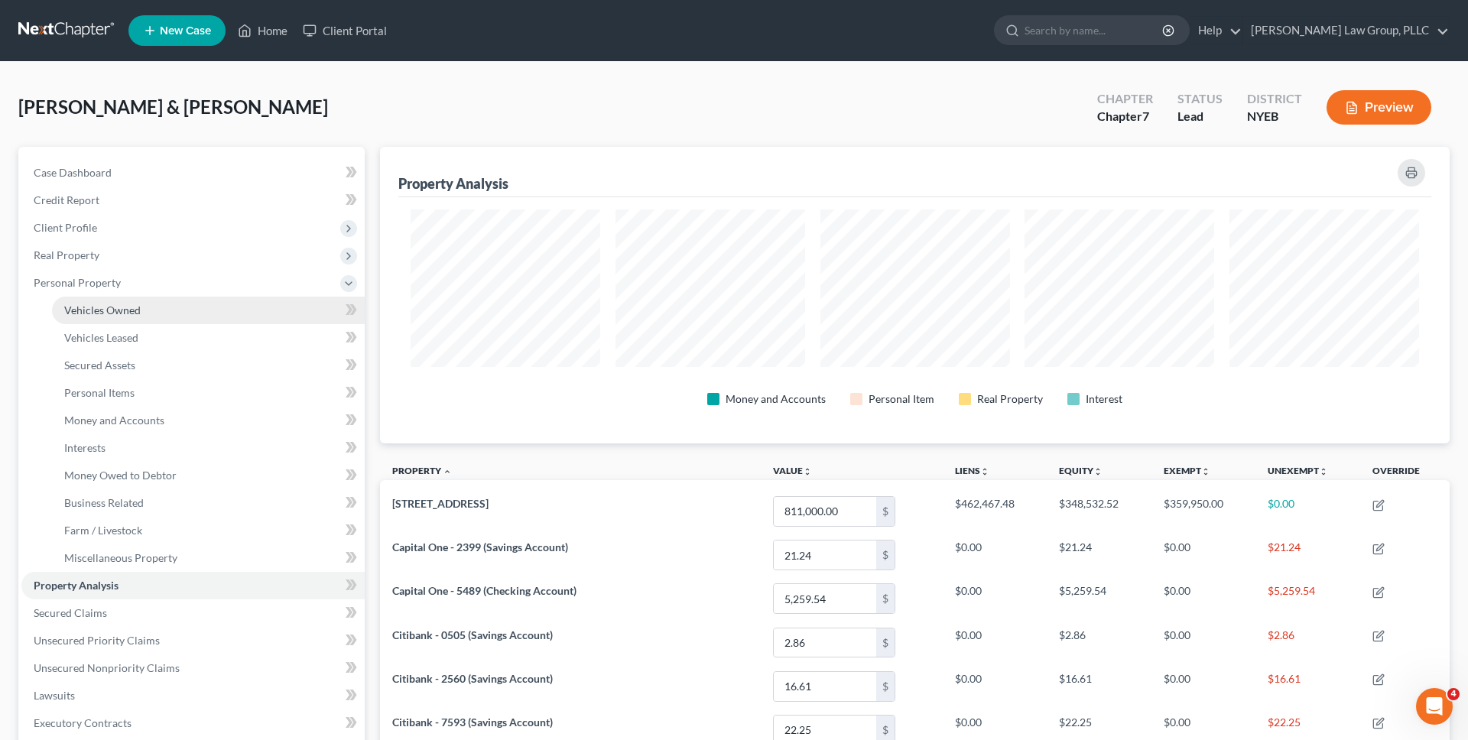
click at [174, 305] on link "Vehicles Owned" at bounding box center [208, 311] width 313 height 28
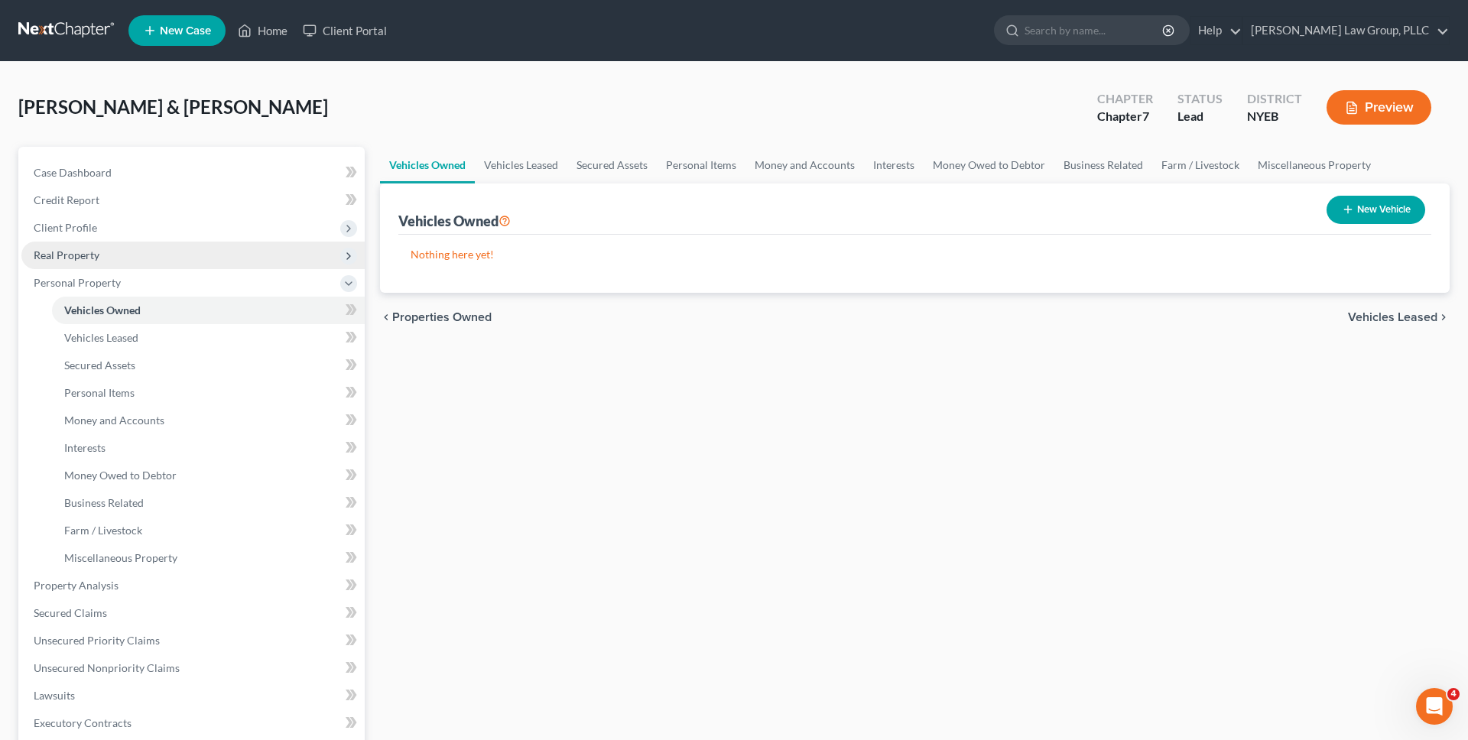
click at [164, 263] on span "Real Property" at bounding box center [192, 256] width 343 height 28
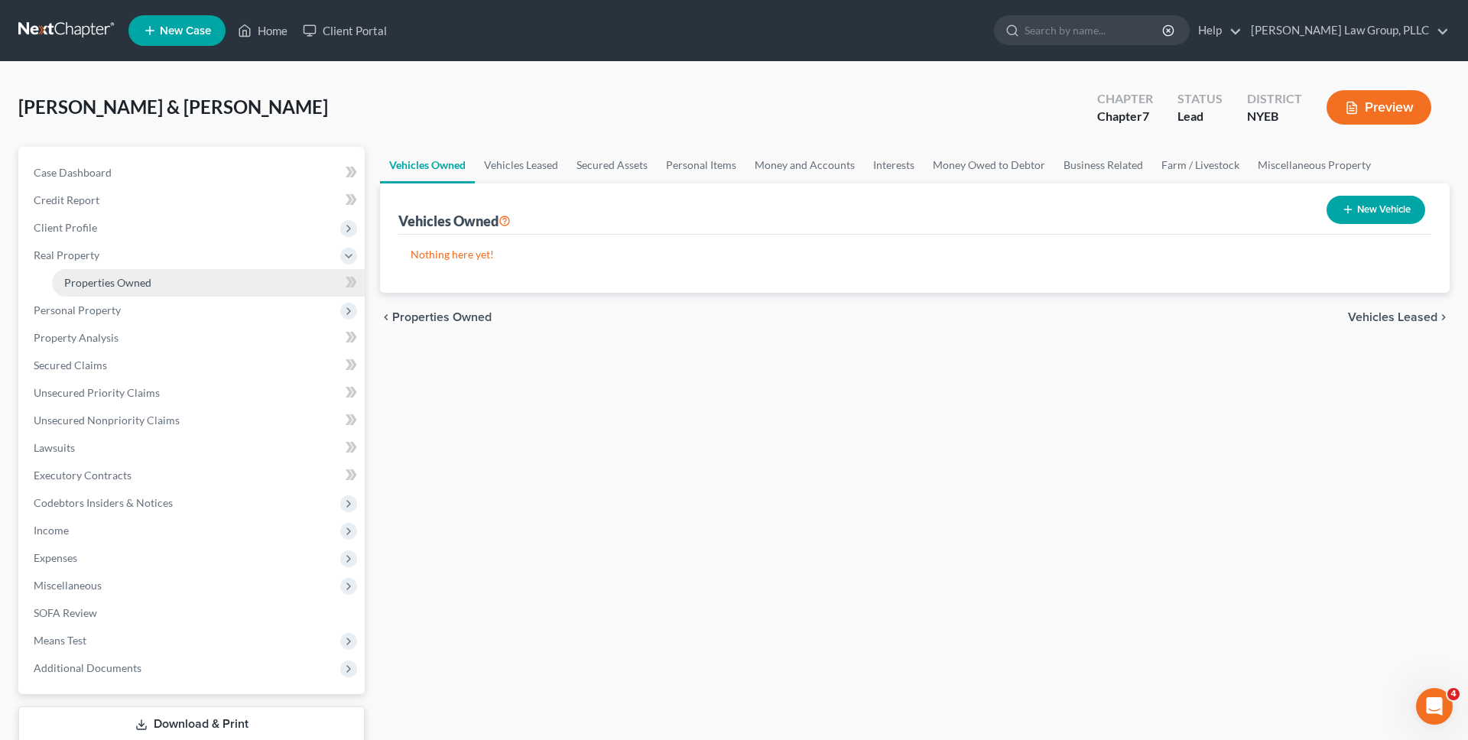
click at [164, 285] on link "Properties Owned" at bounding box center [208, 283] width 313 height 28
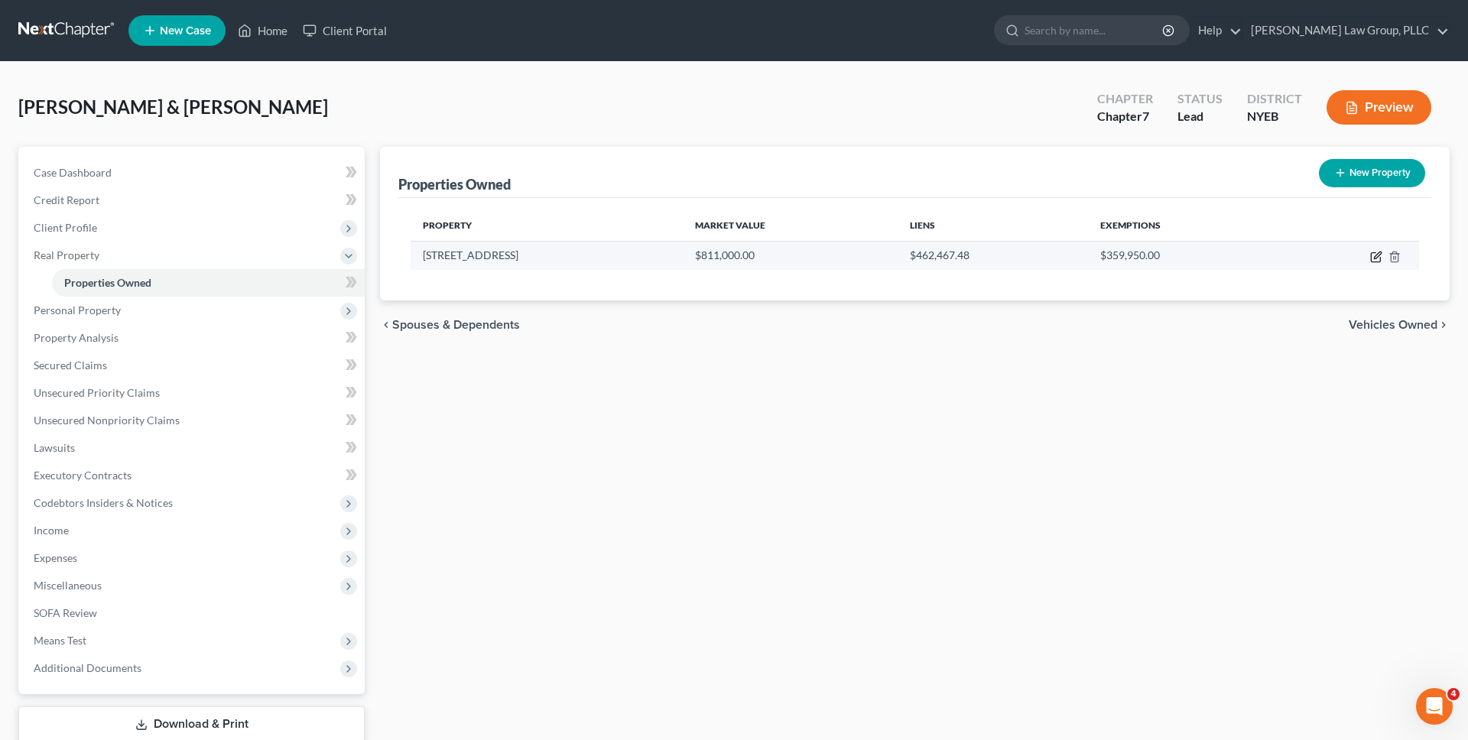
click at [1381, 260] on icon "button" at bounding box center [1376, 257] width 12 height 12
select select "35"
select select "40"
select select "2"
select select "0"
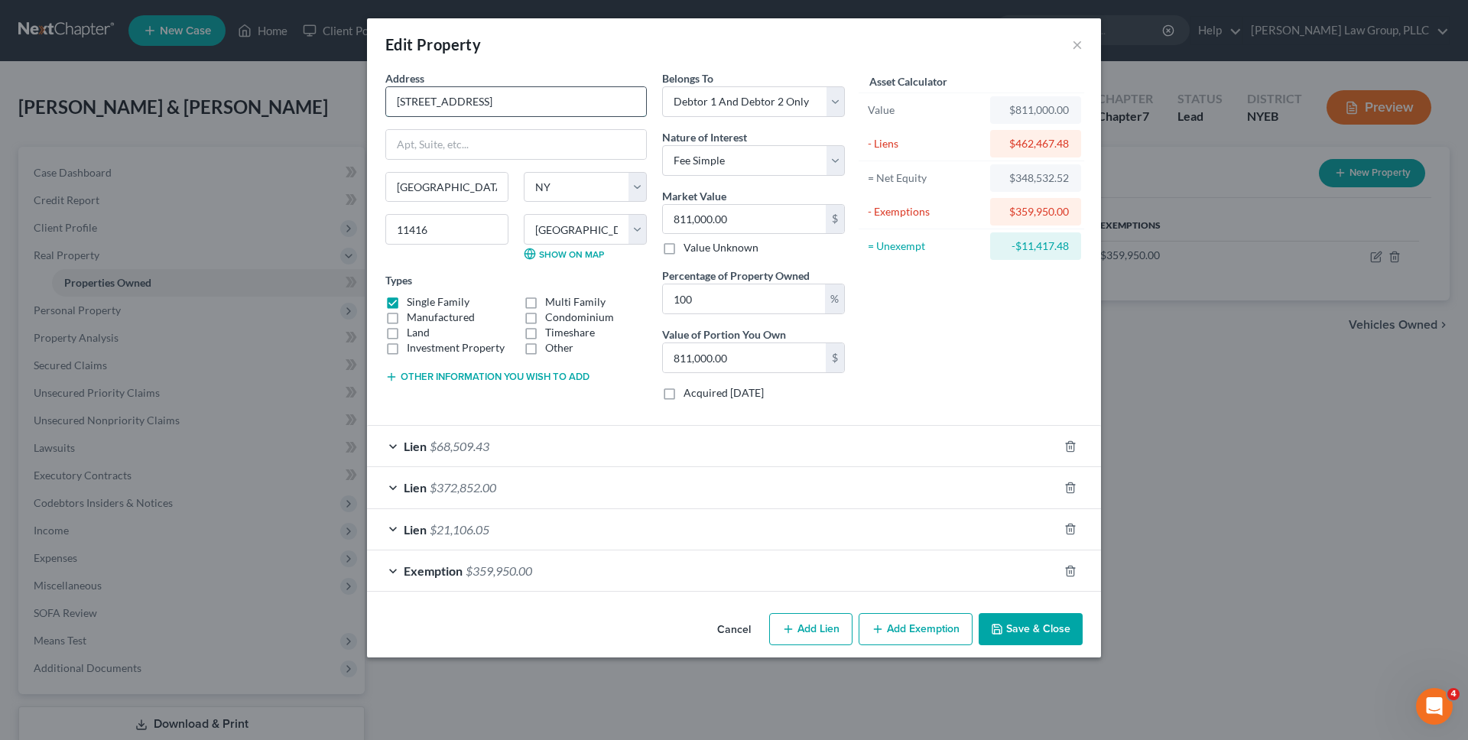
click at [539, 99] on input "97-15 97th Avenue" at bounding box center [516, 101] width 260 height 29
click at [1004, 345] on div "Asset Calculator Value $811,000.00 - Liens $462,467.48 = Net Equity $348,532.52…" at bounding box center [972, 241] width 238 height 343
click at [576, 518] on div "Lien $21,106.05" at bounding box center [712, 529] width 691 height 41
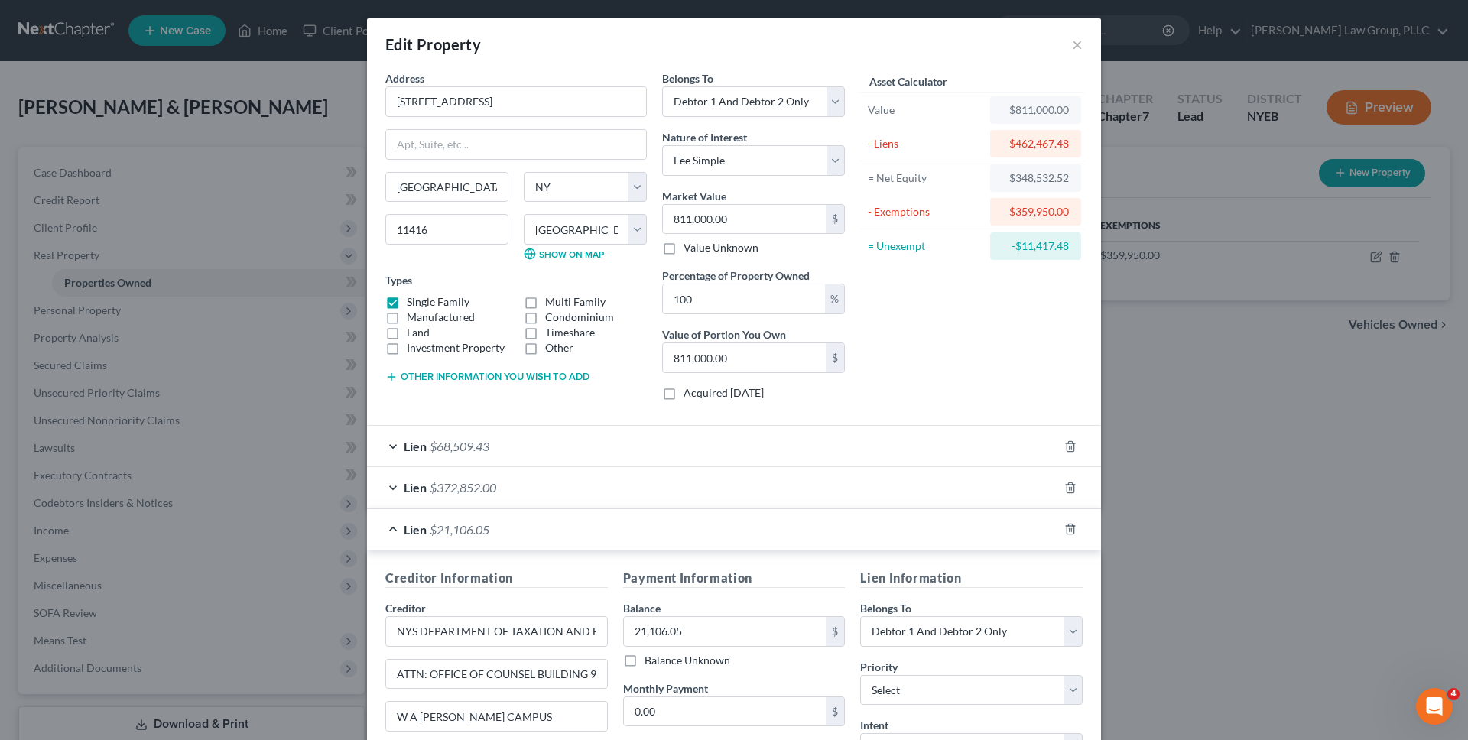
click at [623, 527] on div "Lien $21,106.05" at bounding box center [712, 529] width 691 height 41
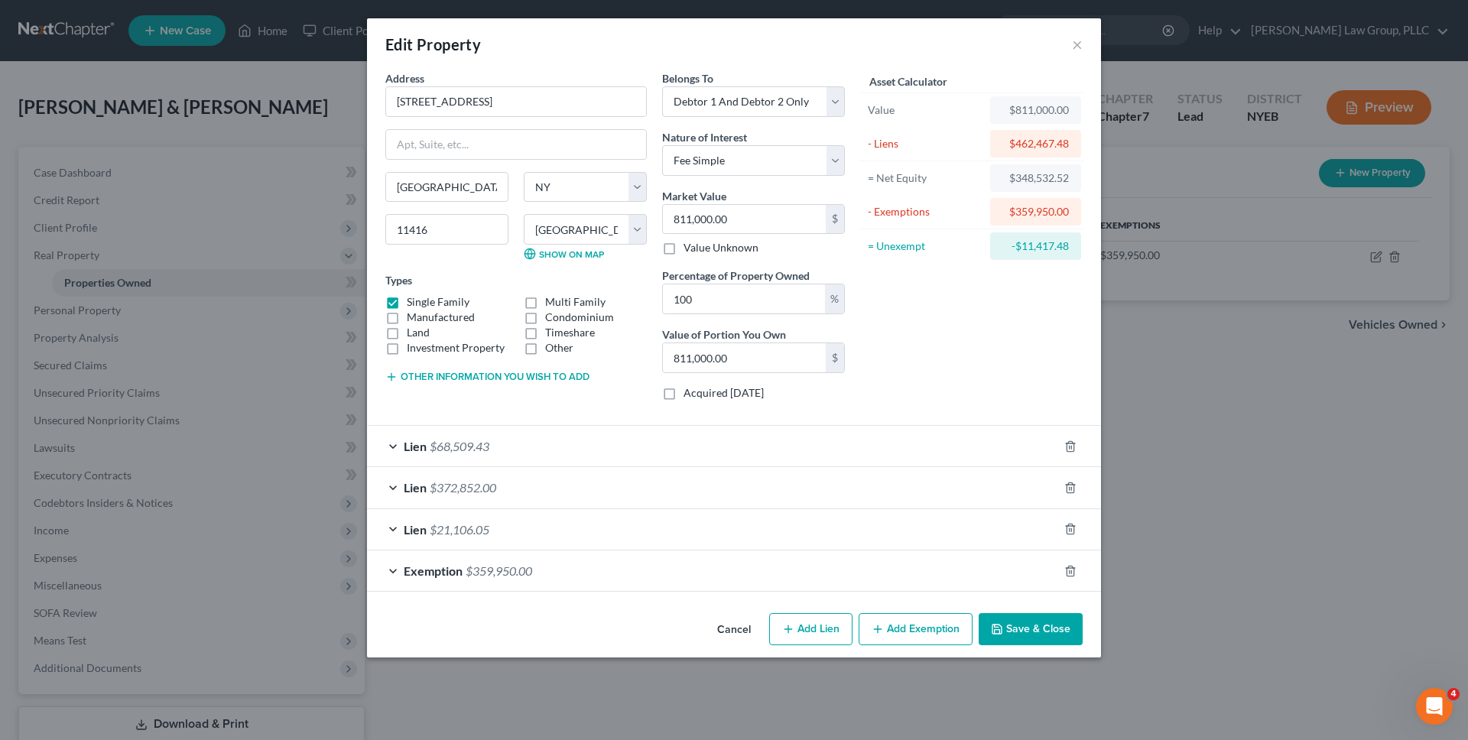
click at [654, 499] on div "Lien $372,852.00" at bounding box center [712, 487] width 691 height 41
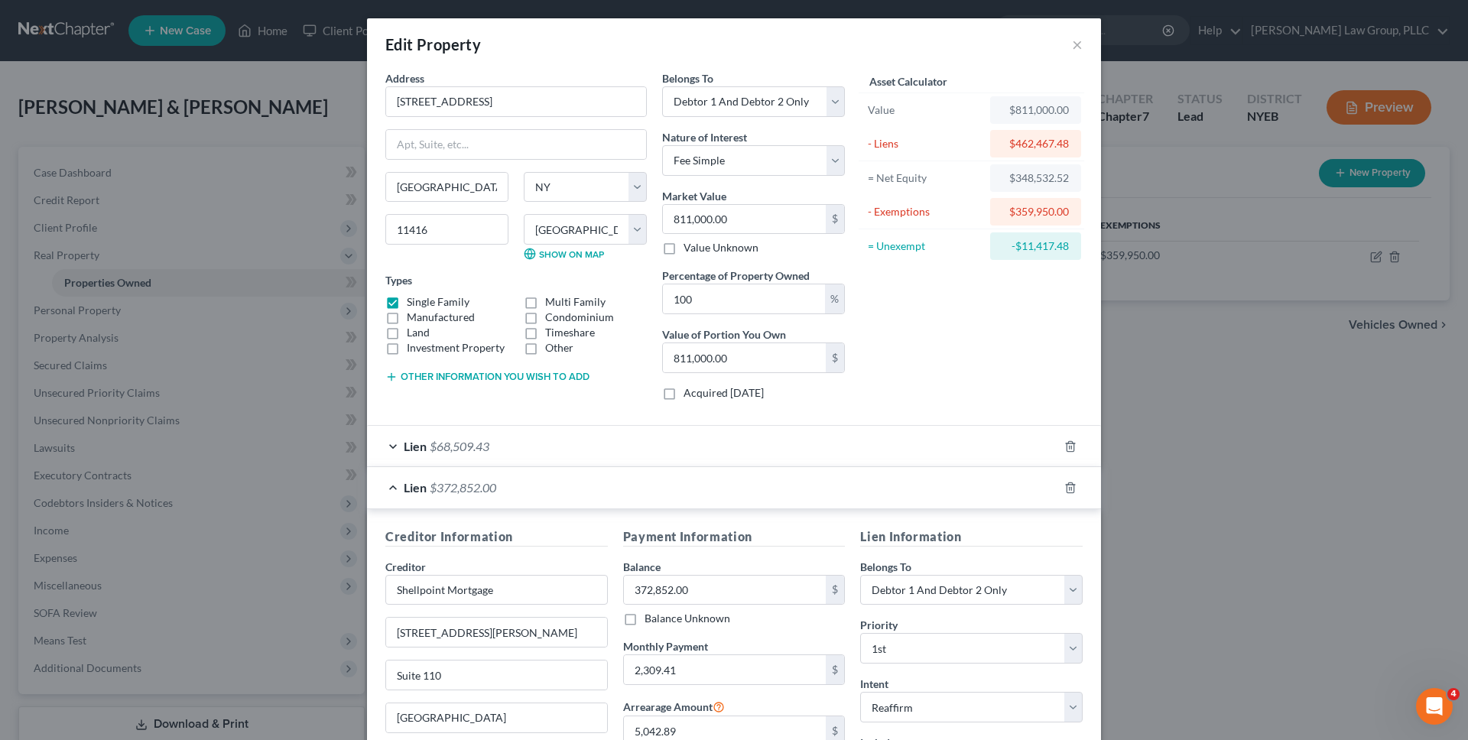
click at [661, 487] on div "Lien $372,852.00" at bounding box center [712, 487] width 691 height 41
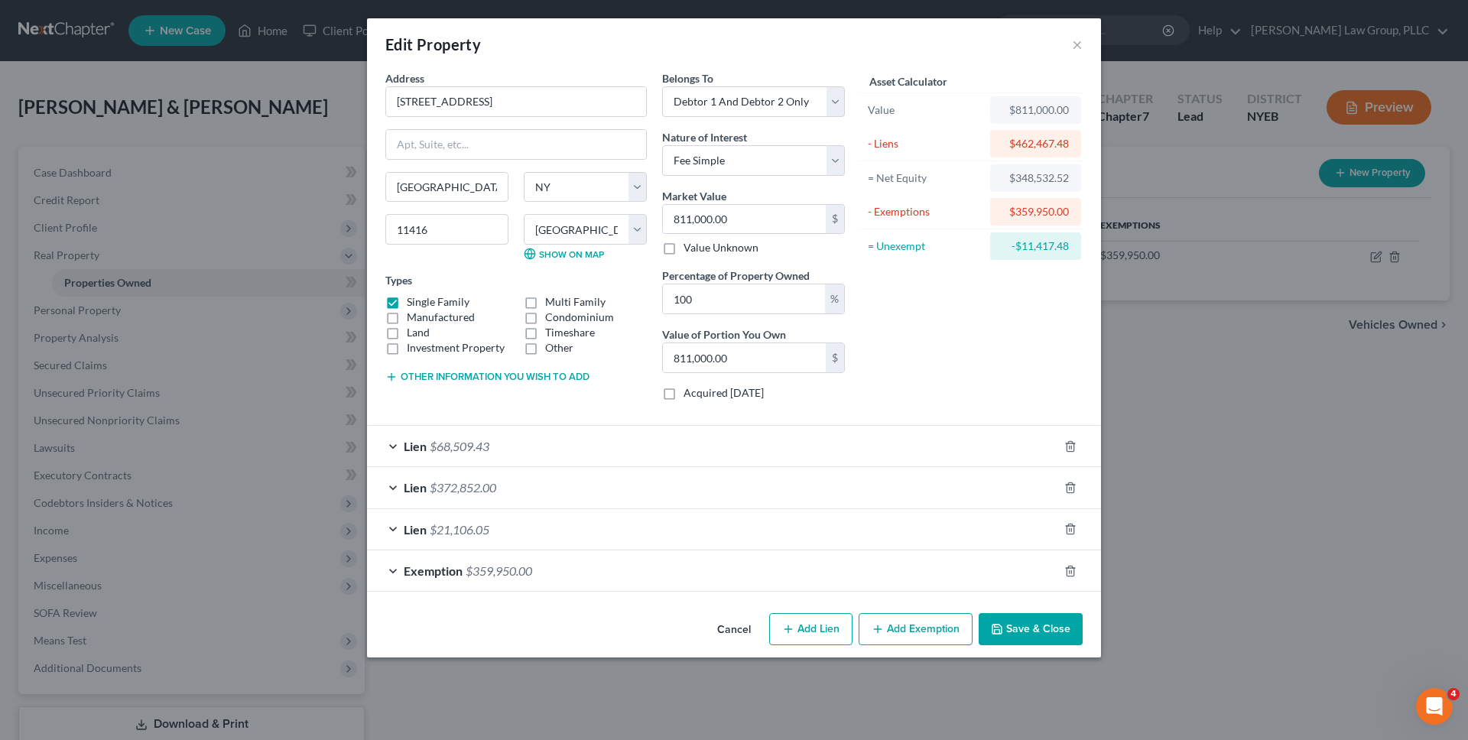
click at [661, 487] on div "Lien $372,852.00" at bounding box center [712, 487] width 691 height 41
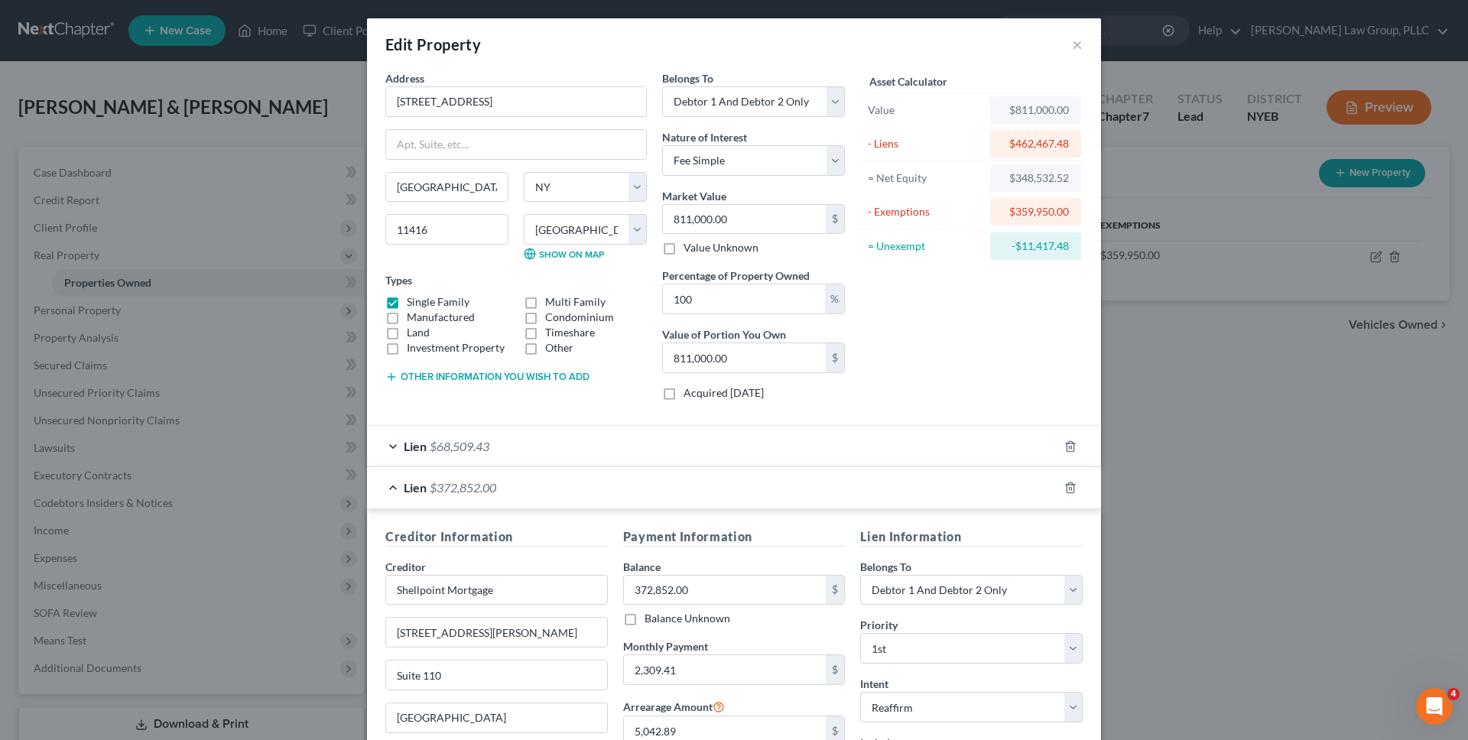
click at [661, 487] on div "Lien $372,852.00" at bounding box center [712, 487] width 691 height 41
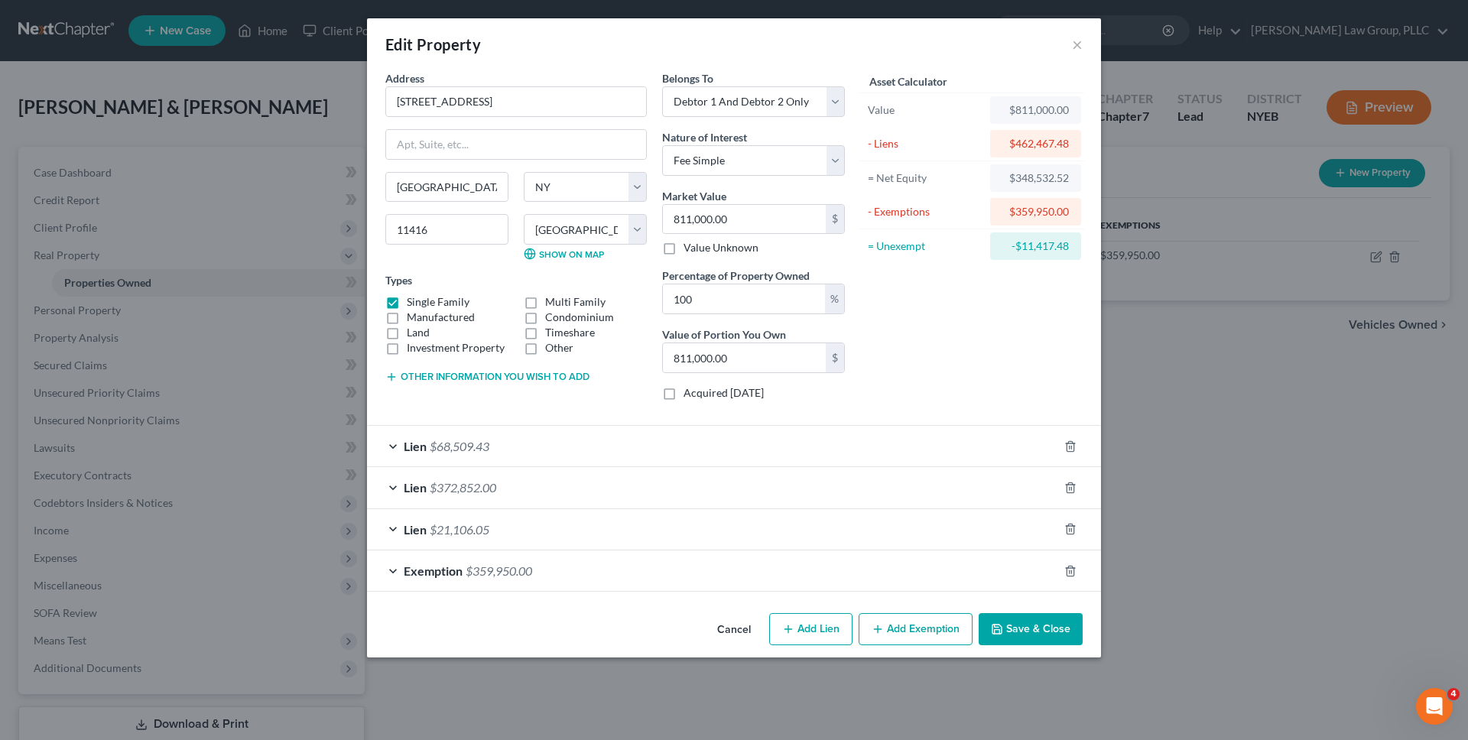
click at [671, 454] on div "Lien $68,509.43" at bounding box center [712, 446] width 691 height 41
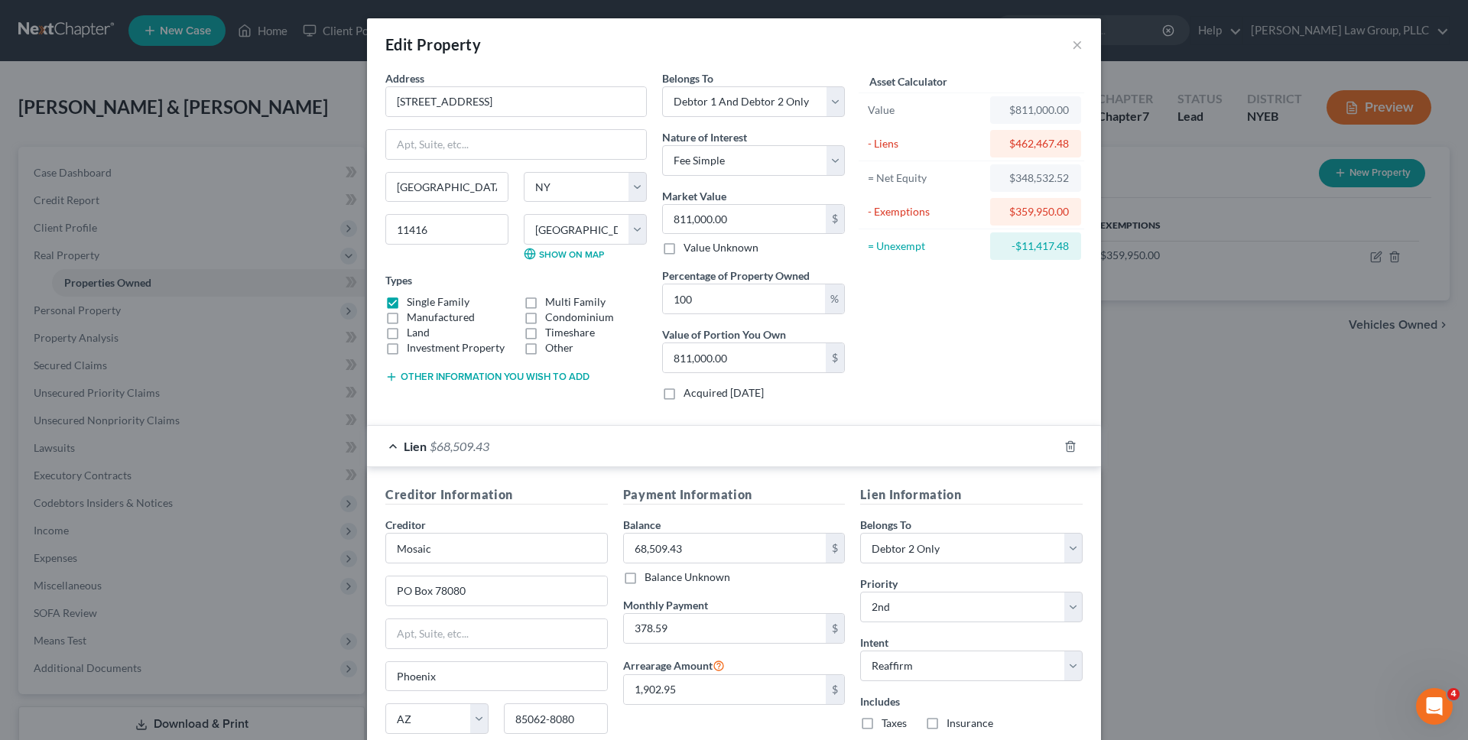
click at [671, 454] on div "Lien $68,509.43" at bounding box center [712, 446] width 691 height 41
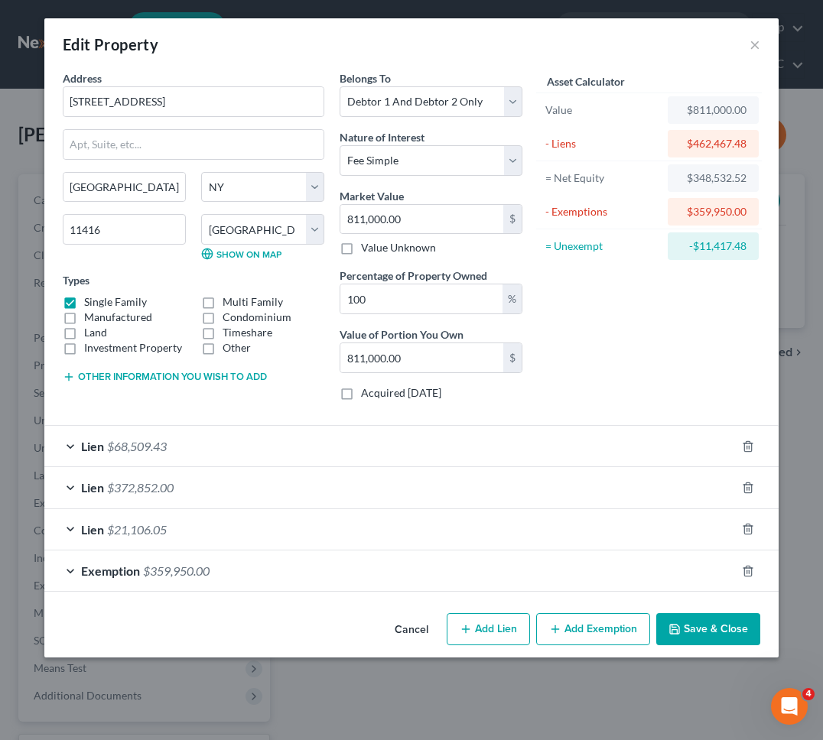
click at [611, 632] on button "Add Exemption" at bounding box center [593, 629] width 114 height 32
select select "2"
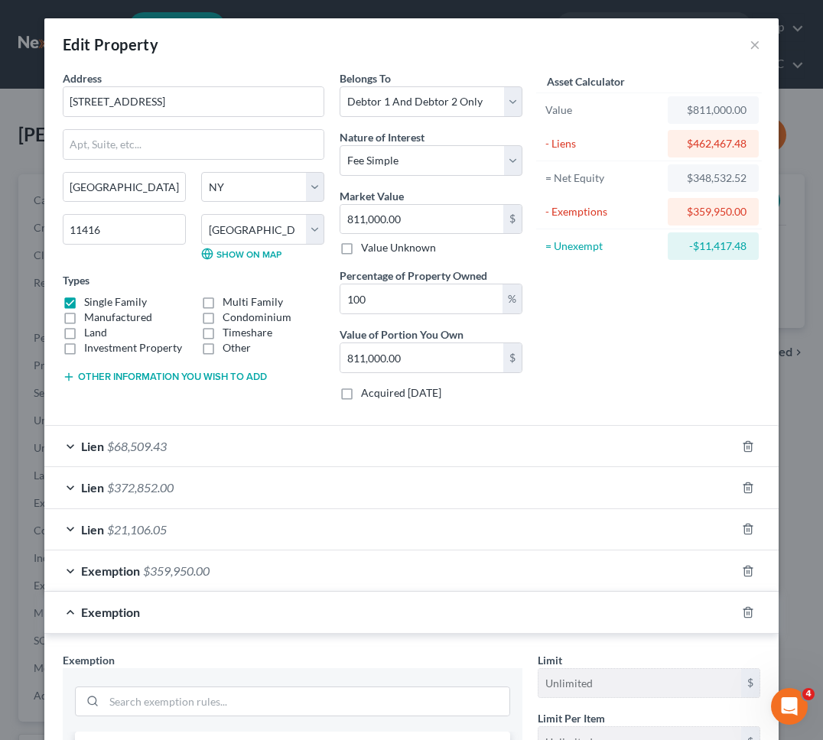
click at [610, 632] on div "Exemption" at bounding box center [389, 612] width 691 height 41
click at [751, 612] on icon "button" at bounding box center [747, 612] width 7 height 10
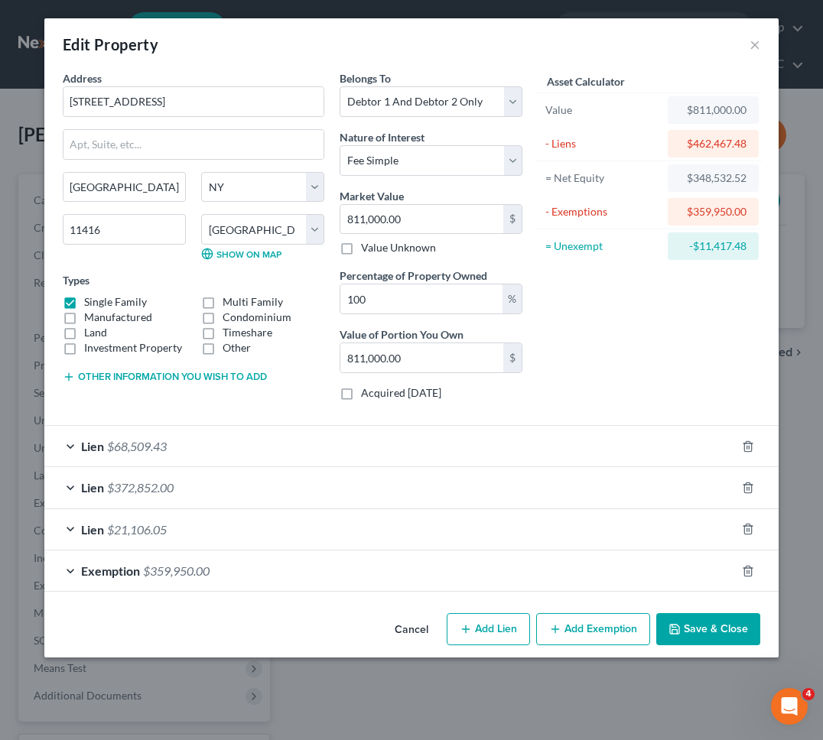
click at [661, 590] on div "Exemption $359,950.00" at bounding box center [389, 571] width 691 height 41
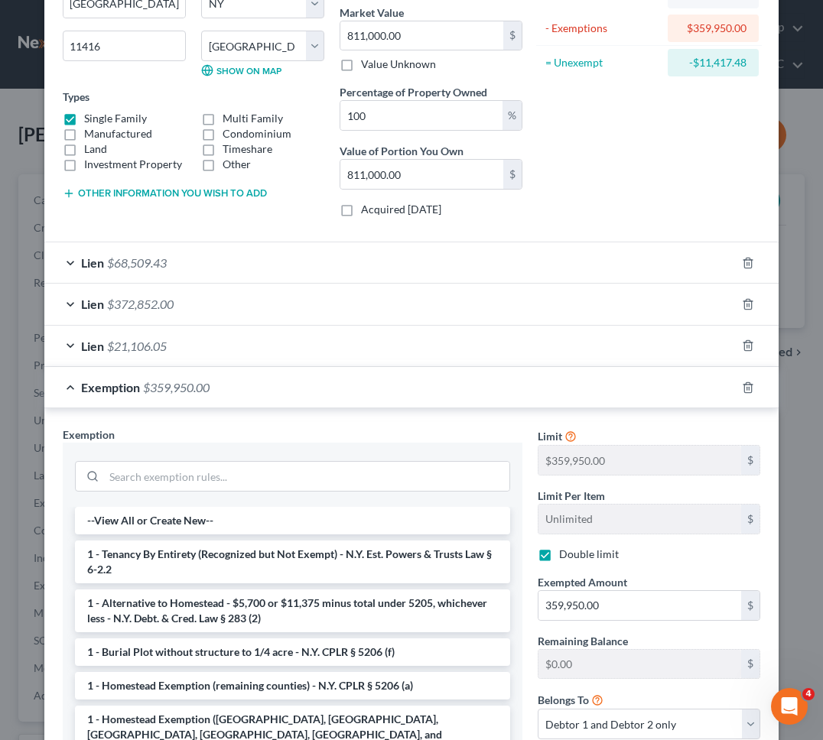
scroll to position [274, 0]
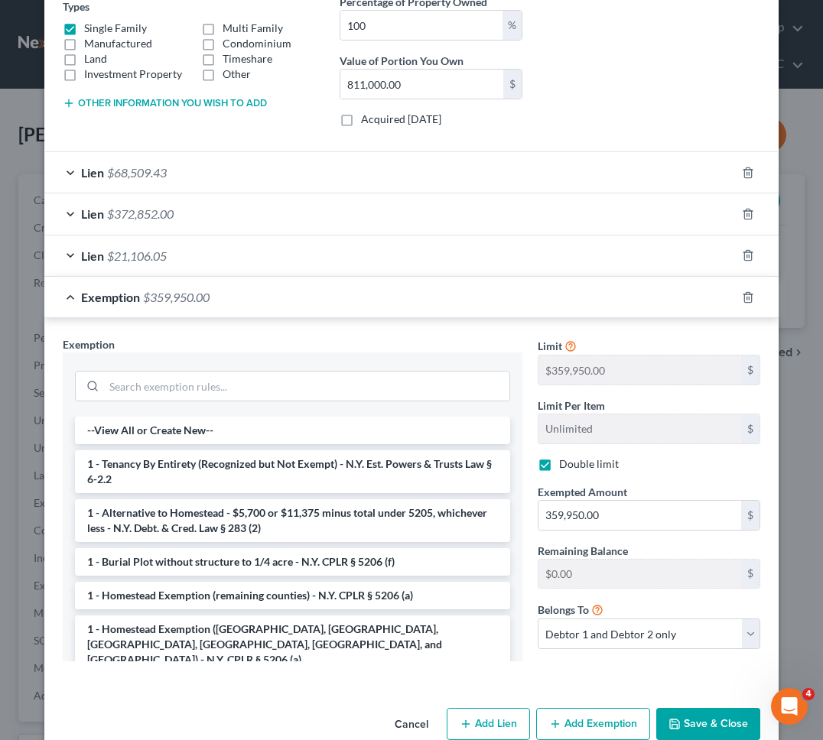
click at [559, 467] on label "Double limit" at bounding box center [589, 464] width 60 height 15
click at [565, 466] on input "Double limit" at bounding box center [570, 462] width 10 height 10
click at [559, 467] on label "Double limit" at bounding box center [589, 464] width 60 height 15
click at [565, 466] on input "Double limit" at bounding box center [570, 462] width 10 height 10
checkbox input "true"
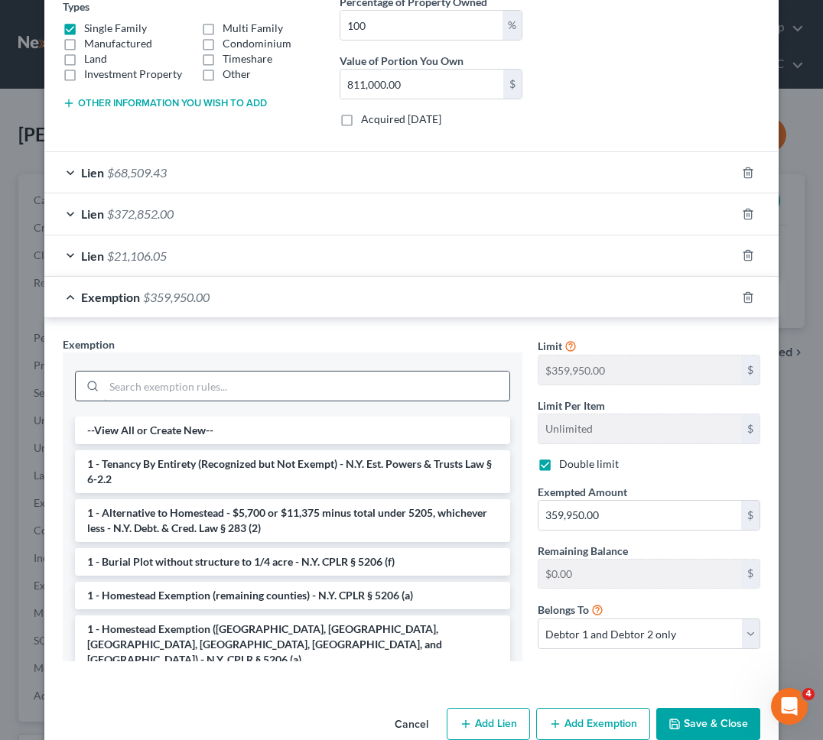
click at [453, 385] on input "search" at bounding box center [306, 386] width 405 height 29
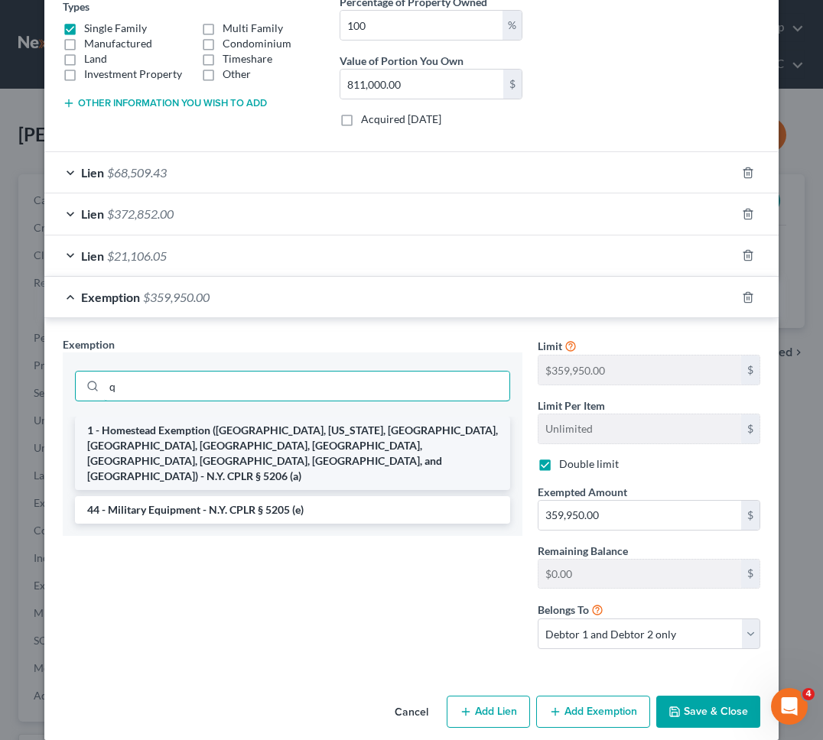
scroll to position [0, 0]
type input "q"
click at [383, 450] on li "1 - Homestead Exemption (Kings, New York, Queens, Bronx, Richmond, Nassau, Suff…" at bounding box center [292, 453] width 435 height 73
checkbox input "false"
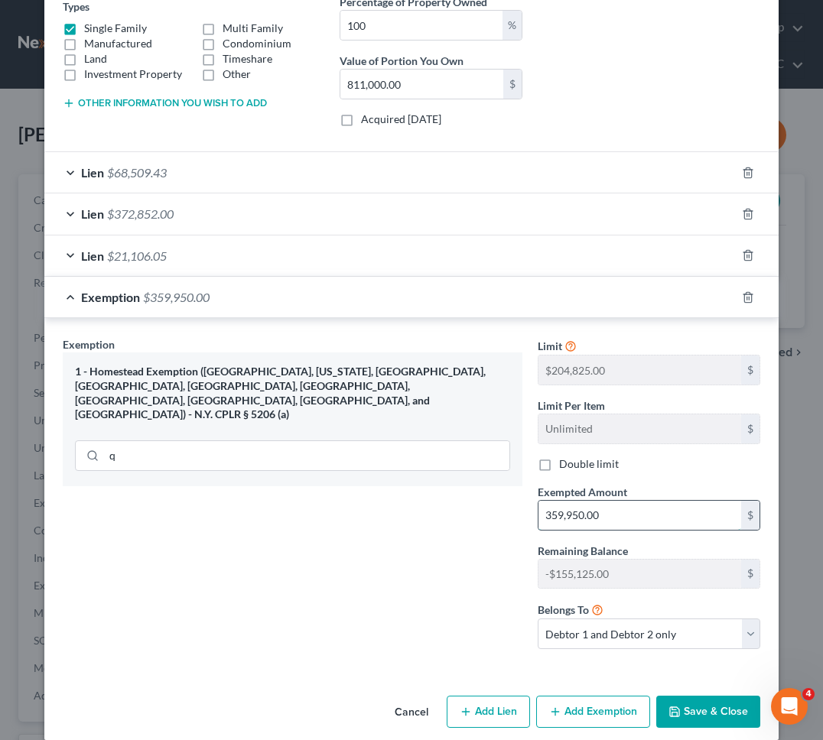
click at [615, 517] on input "359,950.00" at bounding box center [639, 515] width 203 height 29
click at [559, 466] on label "Double limit" at bounding box center [589, 464] width 60 height 15
click at [565, 466] on input "Double limit" at bounding box center [570, 462] width 10 height 10
checkbox input "true"
click at [584, 510] on input "text" at bounding box center [639, 515] width 203 height 29
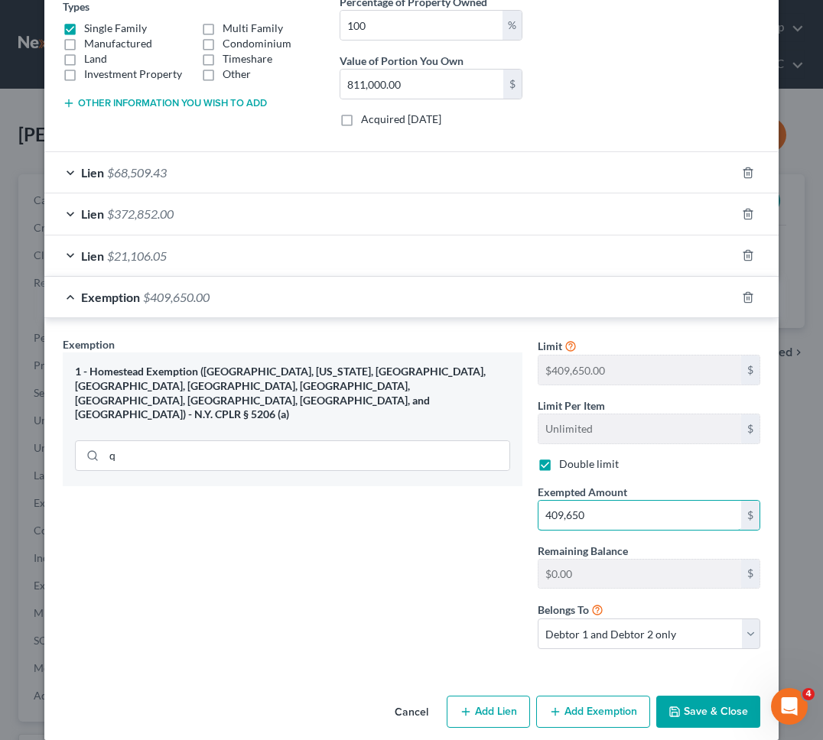
type input "409,650"
click at [499, 519] on div "Exemption Set must be selected for CA. Exemption * 1 - Homestead Exemption (Kin…" at bounding box center [292, 498] width 475 height 325
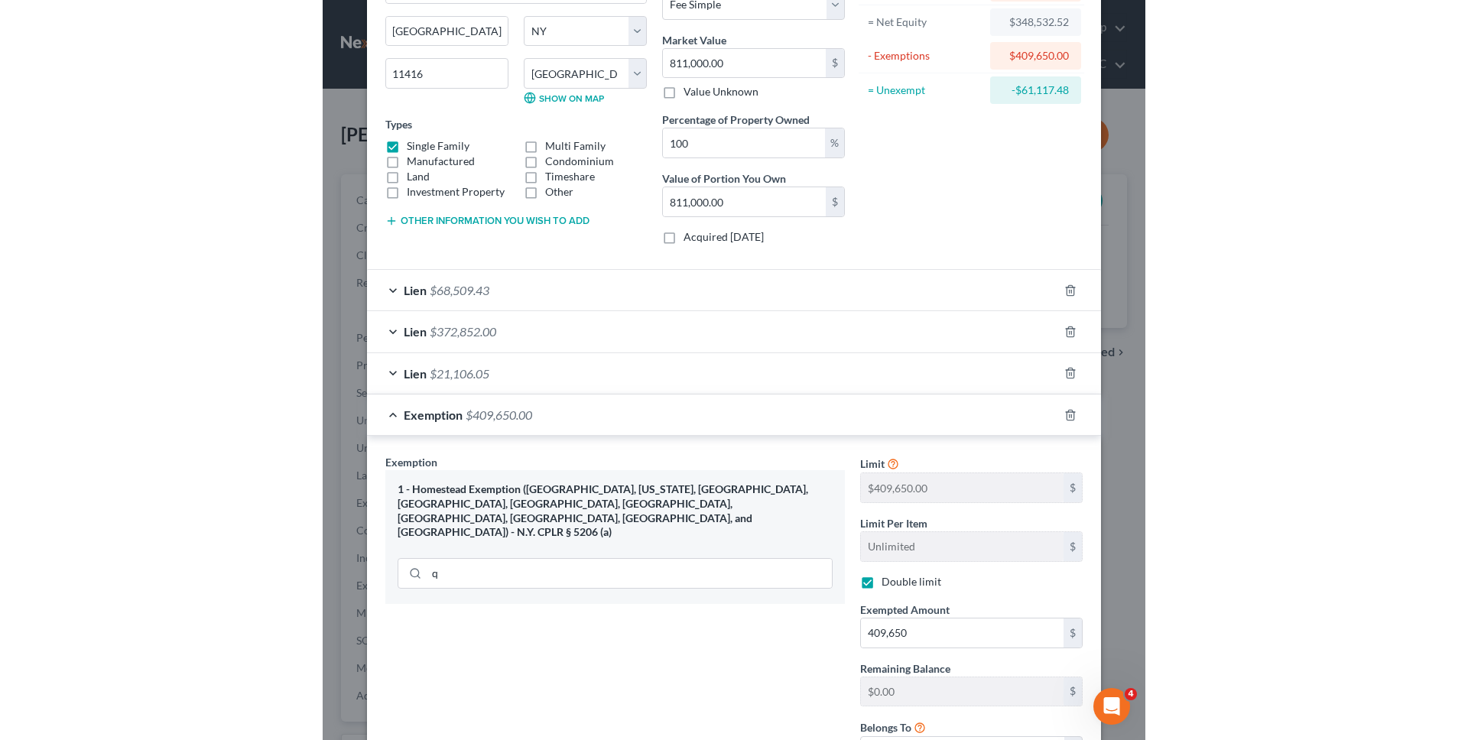
scroll to position [292, 0]
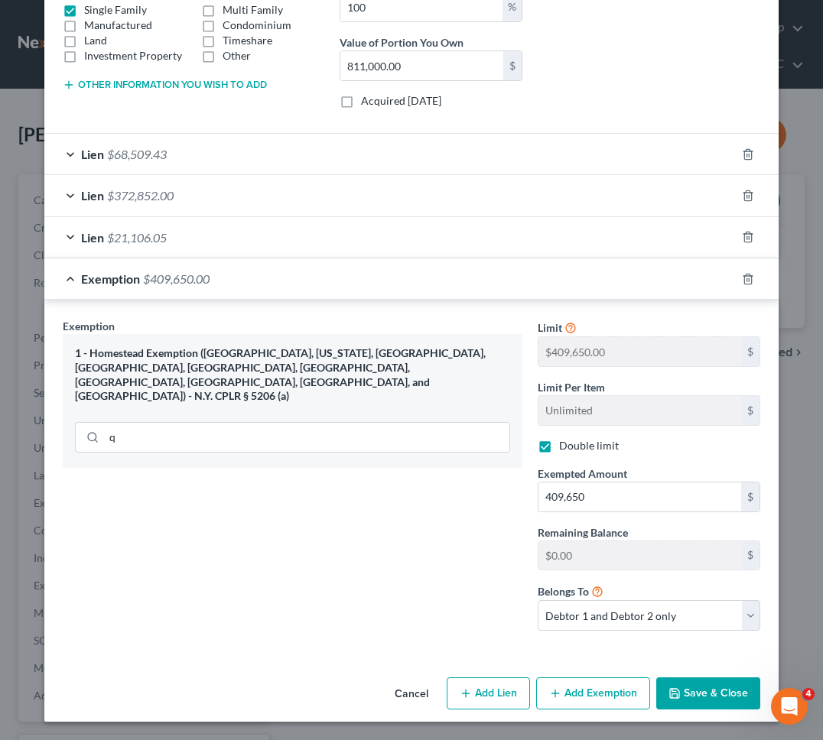
click at [710, 693] on button "Save & Close" at bounding box center [708, 693] width 104 height 32
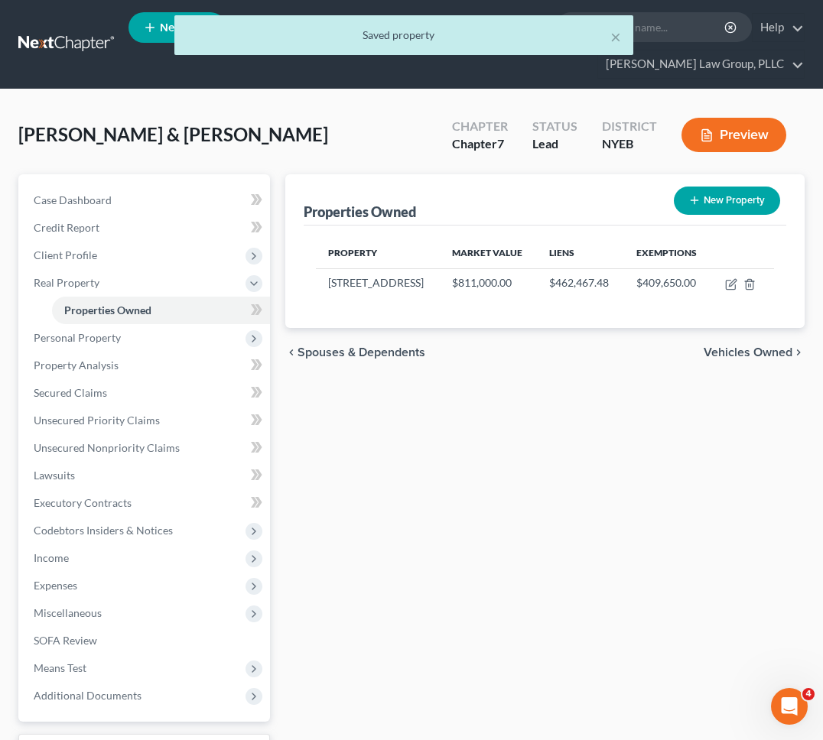
click at [601, 469] on div "Properties Owned New Property Property Market Value Liens Exemptions 97-15 97th…" at bounding box center [545, 491] width 535 height 635
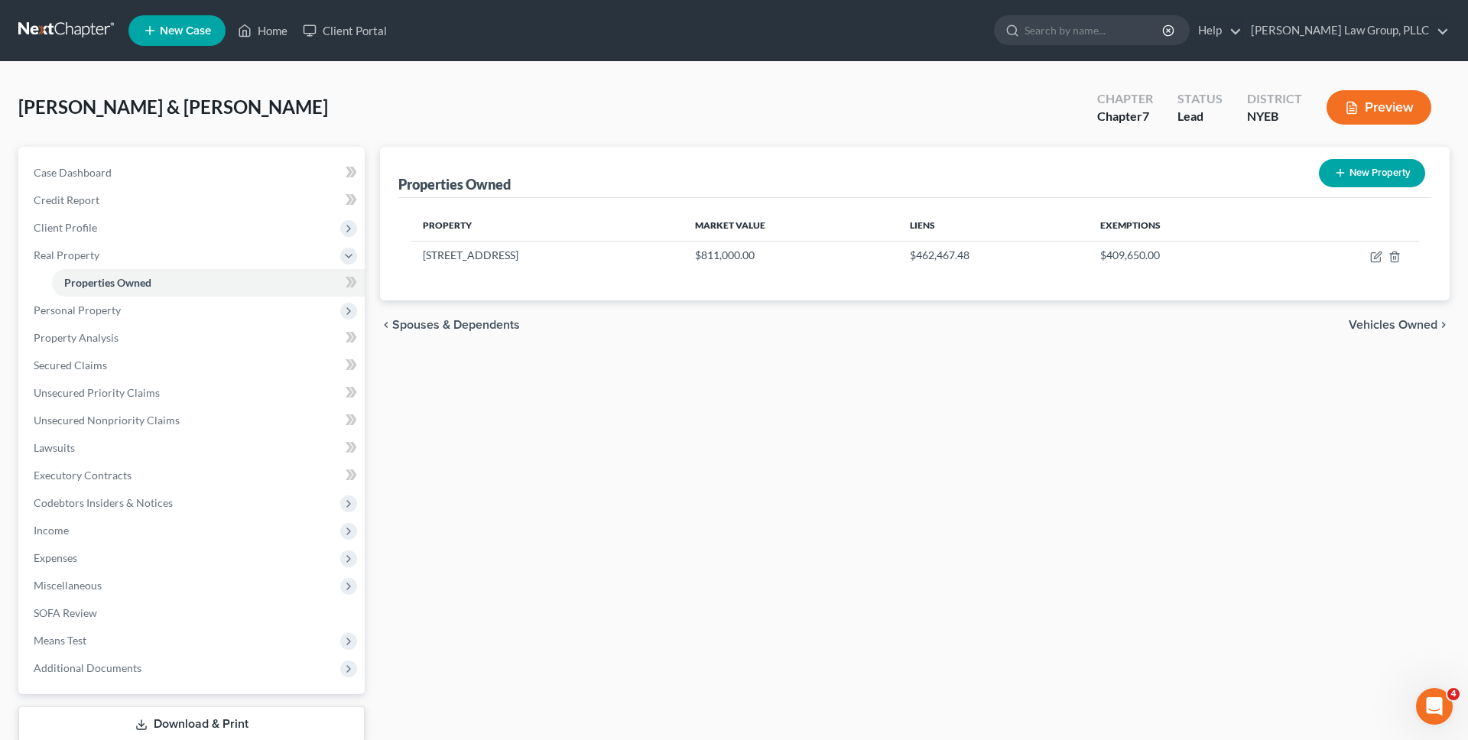
click at [493, 415] on div "Properties Owned New Property Property Market Value Liens Exemptions 97-15 97th…" at bounding box center [914, 464] width 1085 height 635
click at [71, 29] on link at bounding box center [67, 31] width 98 height 28
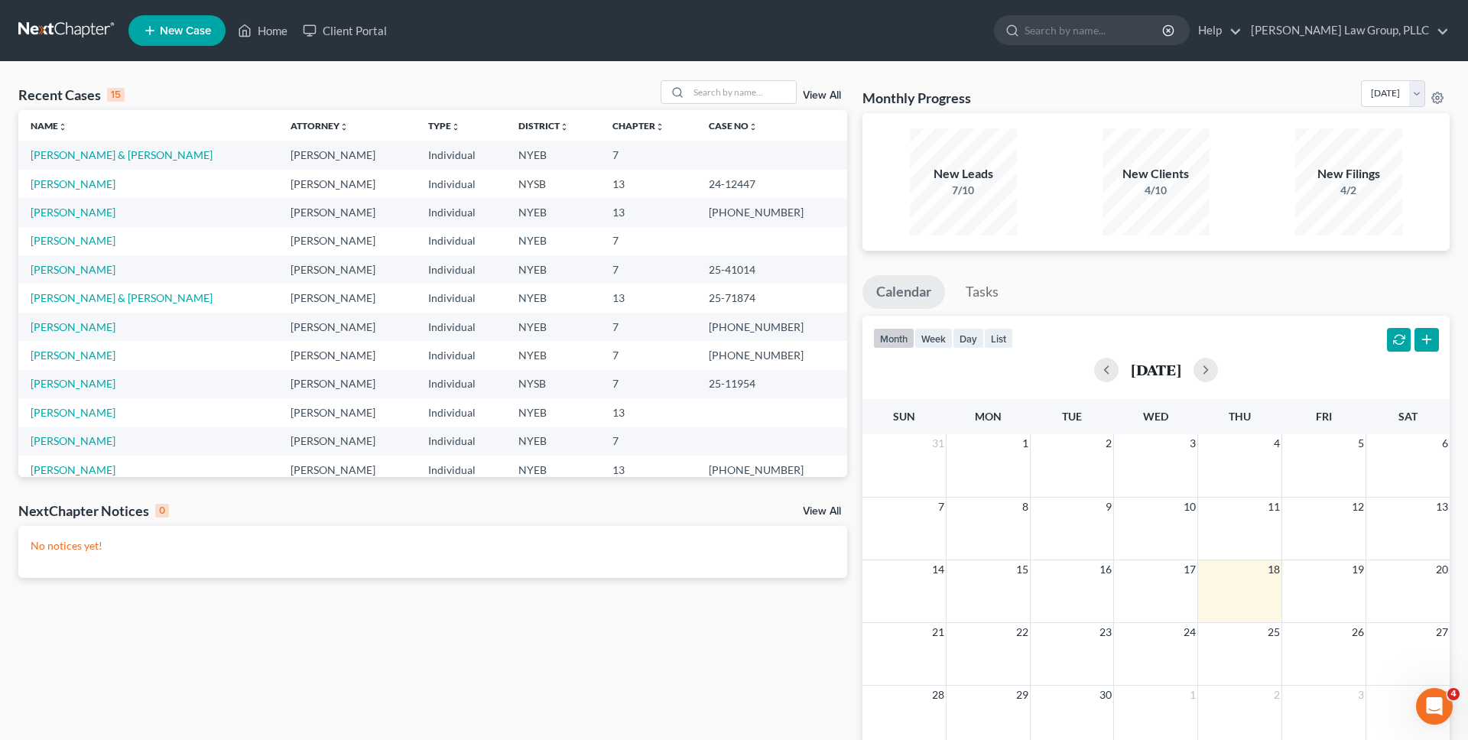
click at [419, 65] on div "Recent Cases 15 View All Name unfold_more expand_more expand_less Attorney unfo…" at bounding box center [734, 459] width 1468 height 794
click at [752, 109] on div "Recent Cases 15 View All" at bounding box center [432, 95] width 829 height 30
click at [740, 91] on input "search" at bounding box center [742, 92] width 107 height 22
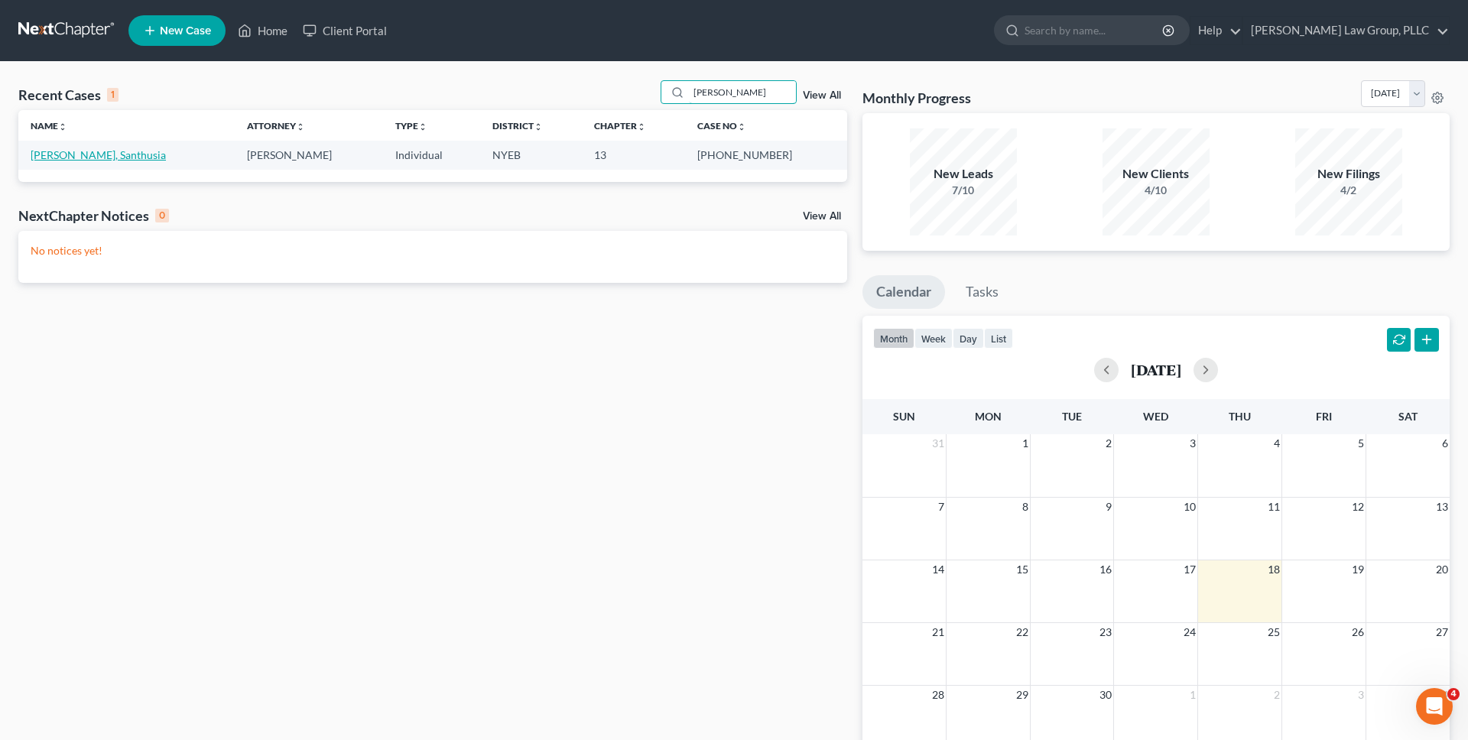
type input "baksh"
click at [75, 154] on link "[PERSON_NAME], Santhusia" at bounding box center [98, 154] width 135 height 13
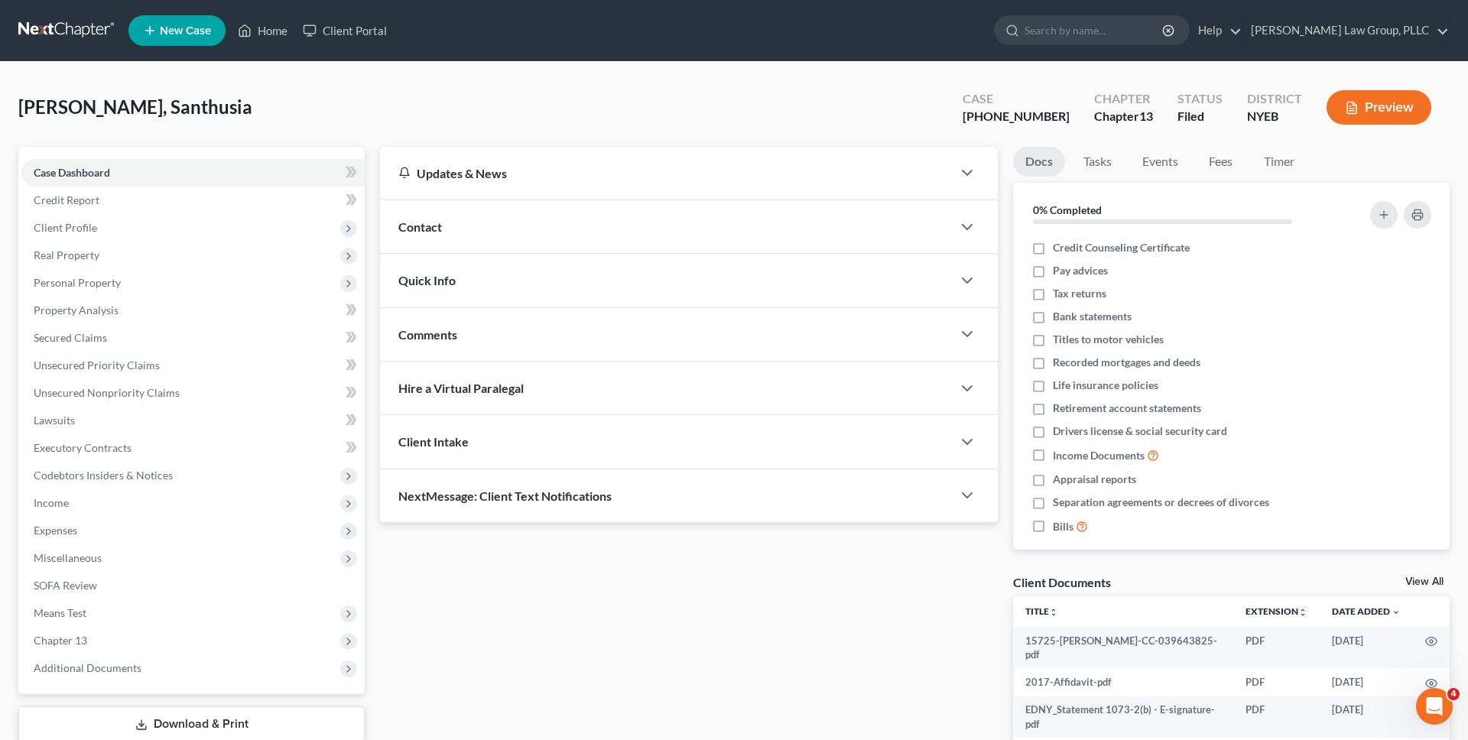
click at [980, 144] on div "Baksh, Santhusia Upgraded Case 1-25-42516 Chapter Chapter 13 Status Filed Distr…" at bounding box center [733, 113] width 1431 height 67
drag, startPoint x: 1016, startPoint y: 115, endPoint x: 1066, endPoint y: 115, distance: 49.7
click at [1067, 117] on div "[PHONE_NUMBER]" at bounding box center [1016, 117] width 107 height 18
copy div "25-42516"
click at [238, 541] on span "Expenses" at bounding box center [192, 531] width 343 height 28
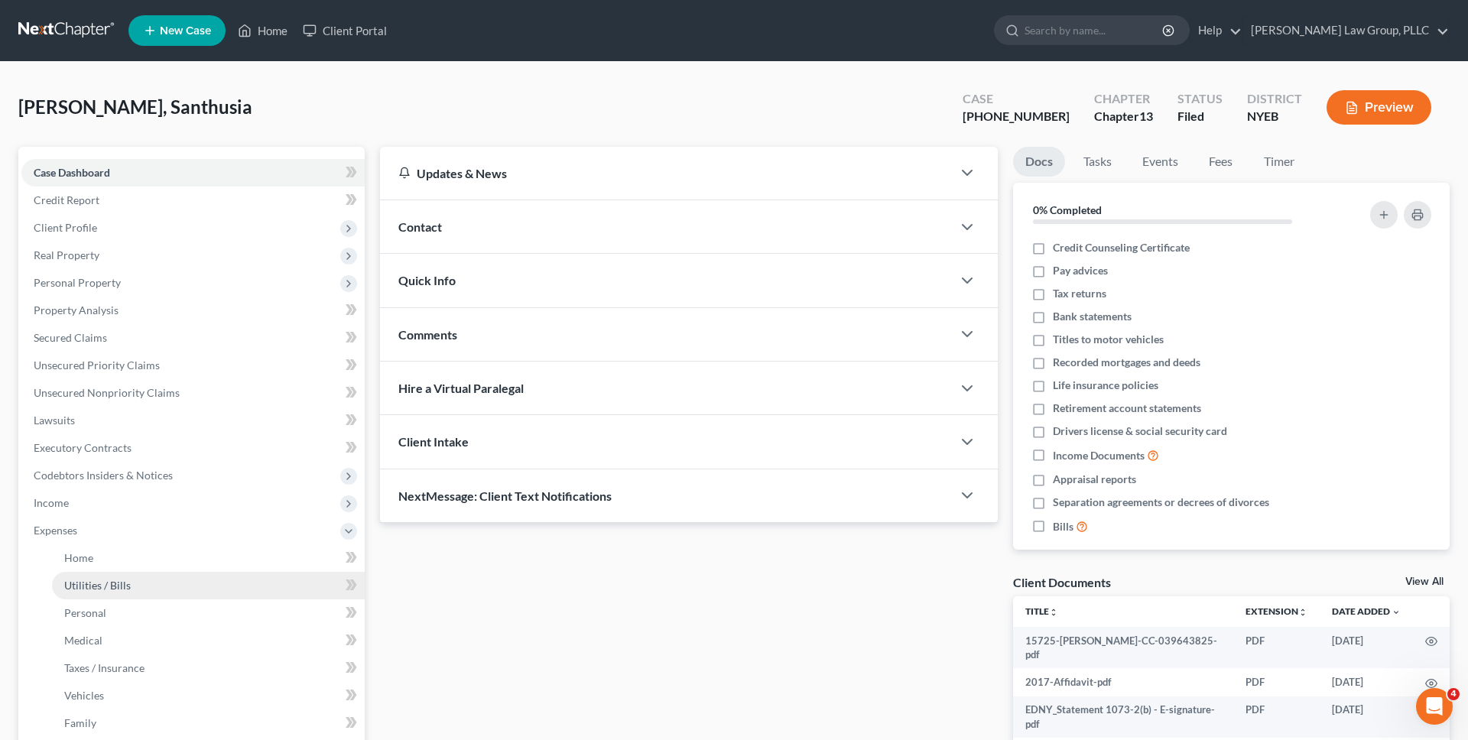
click at [232, 588] on link "Utilities / Bills" at bounding box center [208, 586] width 313 height 28
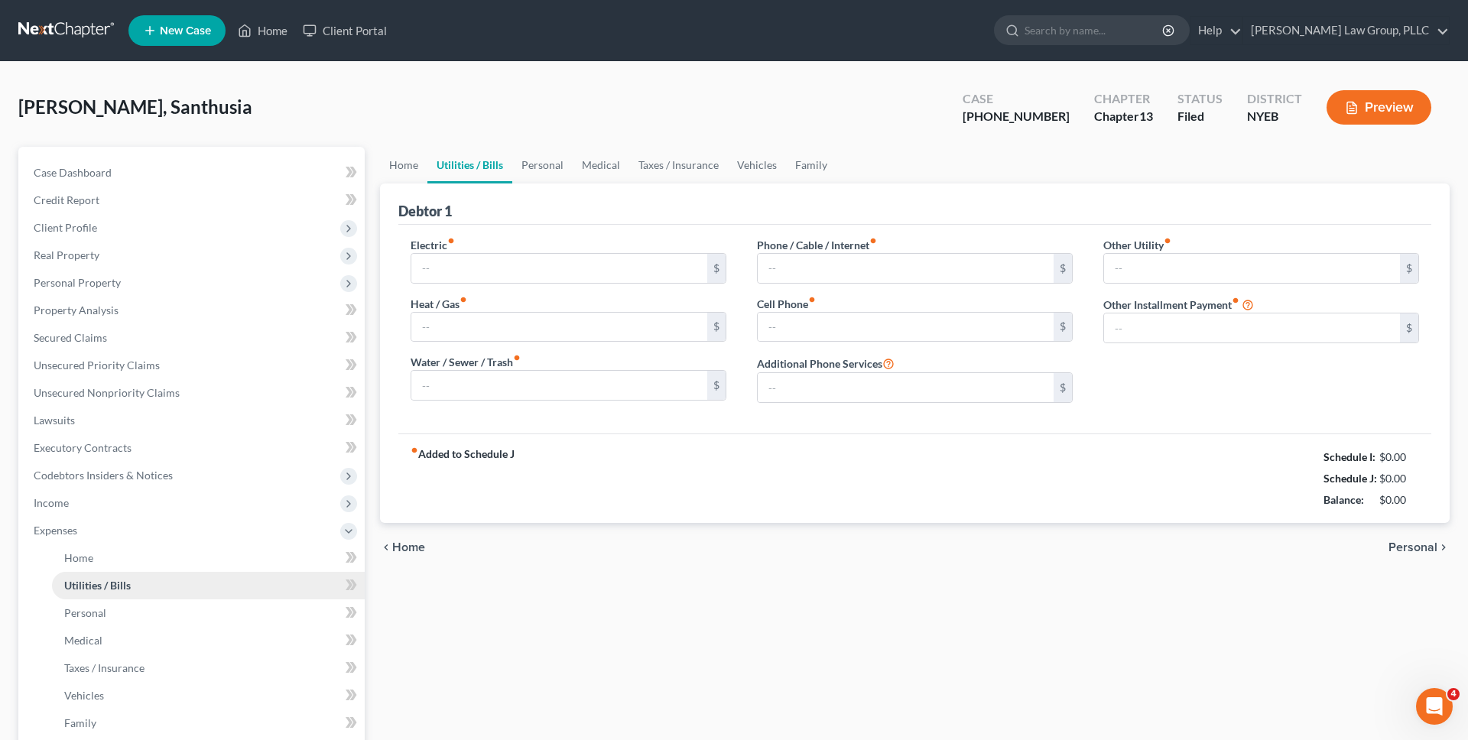
type input "600.00"
type input "0.00"
type input "150.00"
type input "200.00"
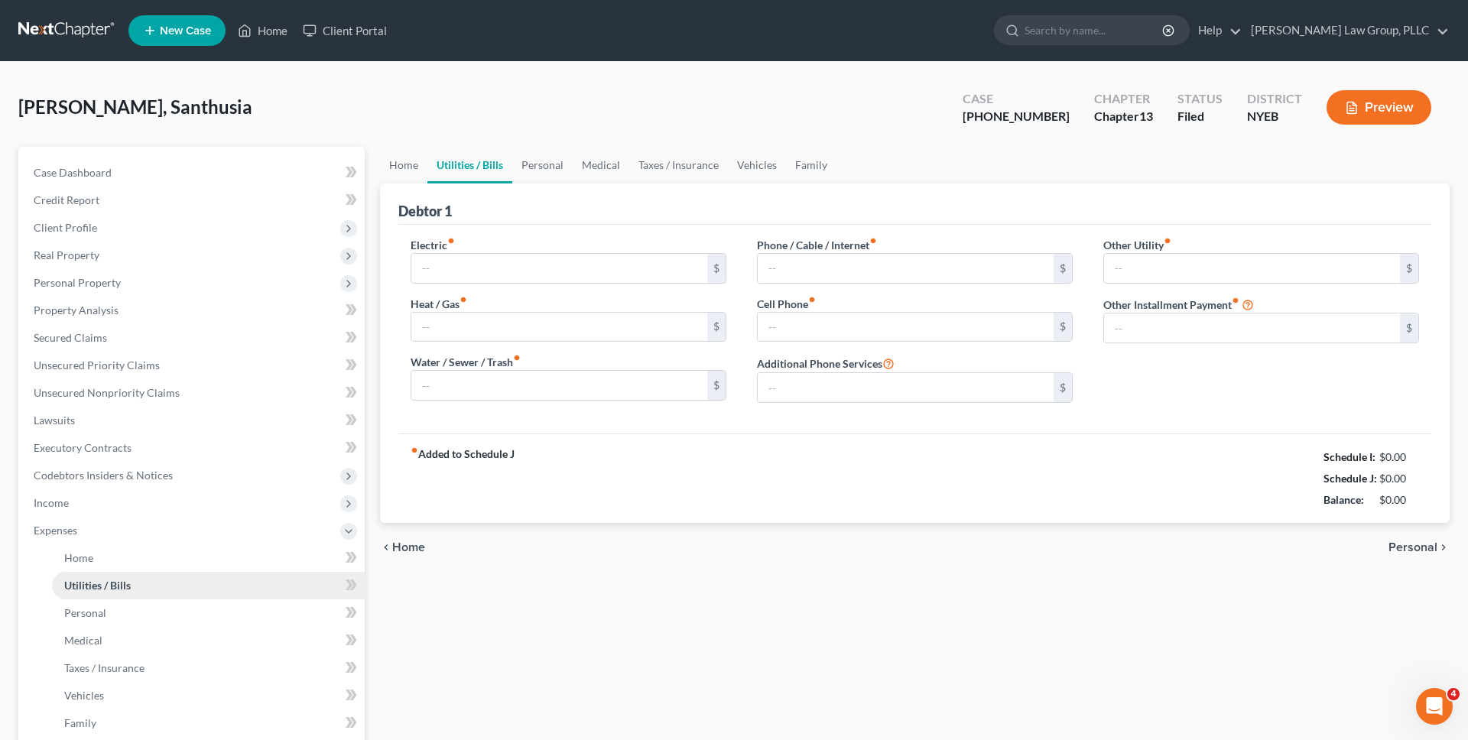
type input "0.00"
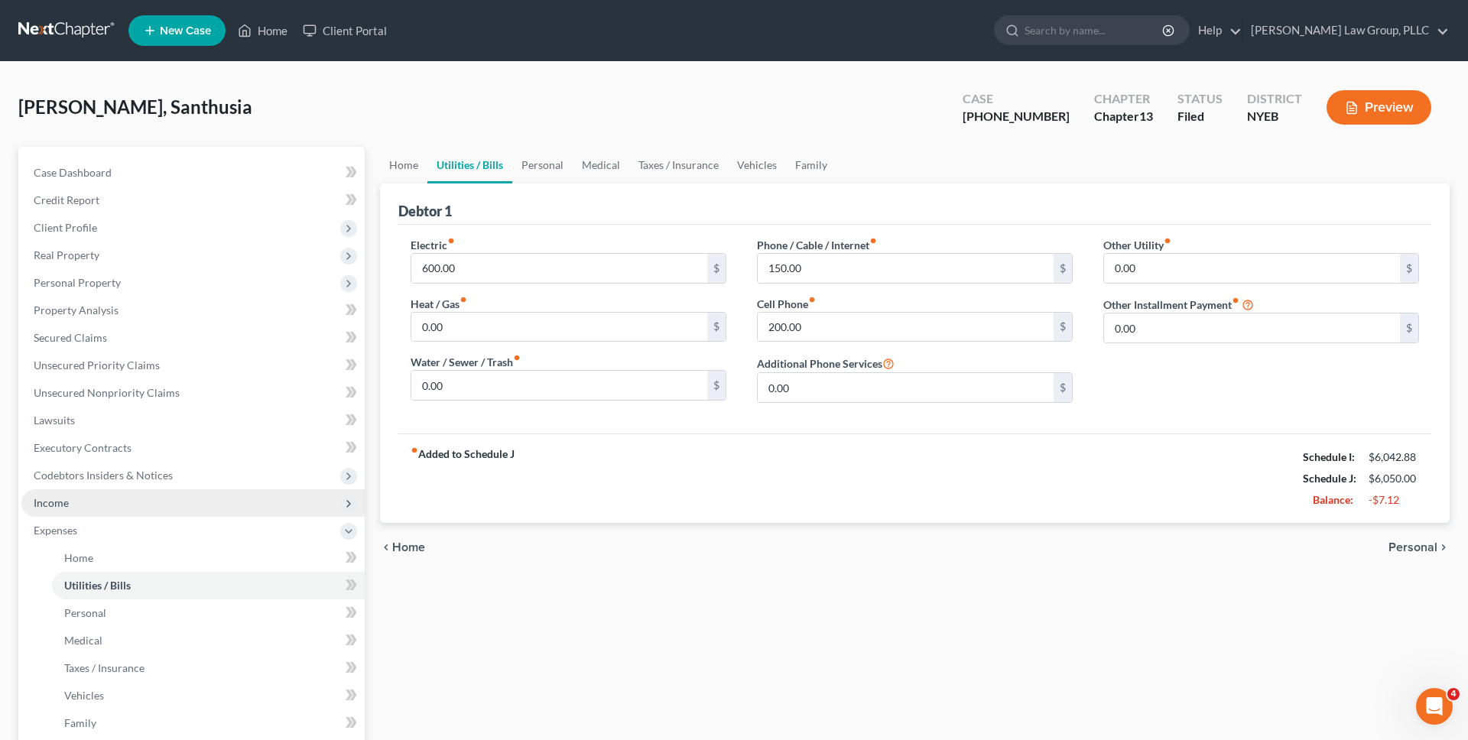
click at [245, 496] on span "Income" at bounding box center [192, 503] width 343 height 28
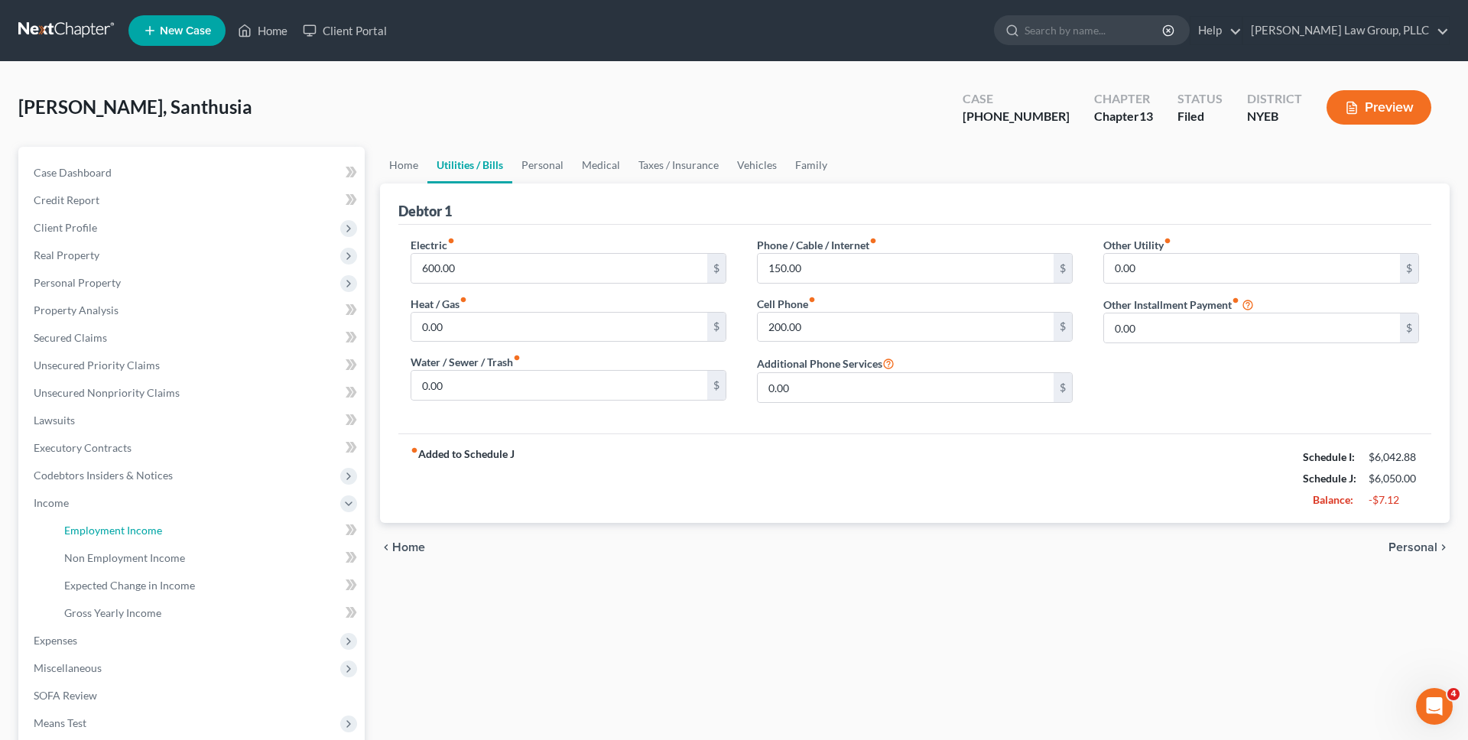
drag, startPoint x: 217, startPoint y: 532, endPoint x: 509, endPoint y: 507, distance: 293.2
click at [217, 533] on link "Employment Income" at bounding box center [208, 531] width 313 height 28
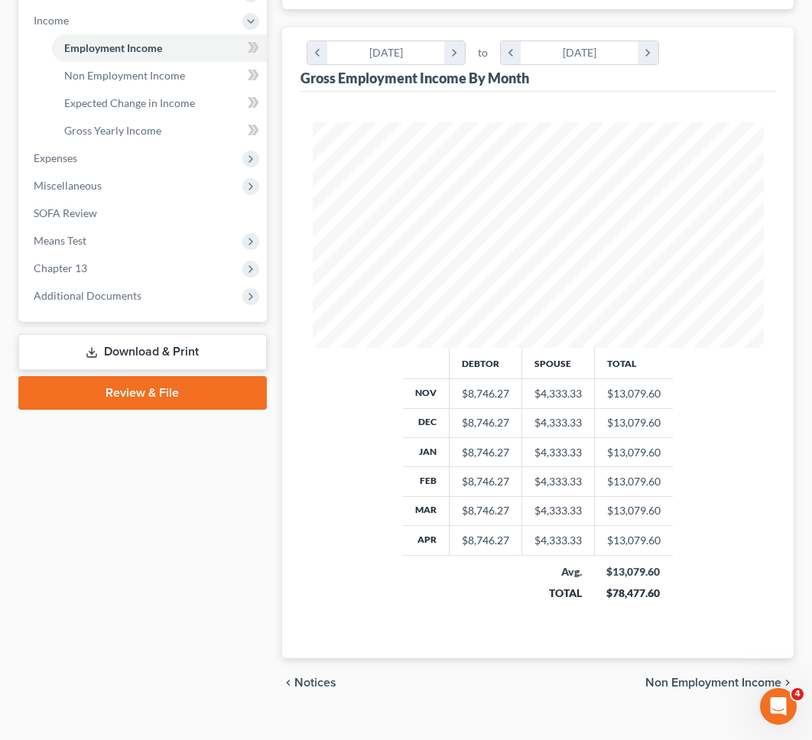
scroll to position [535, 0]
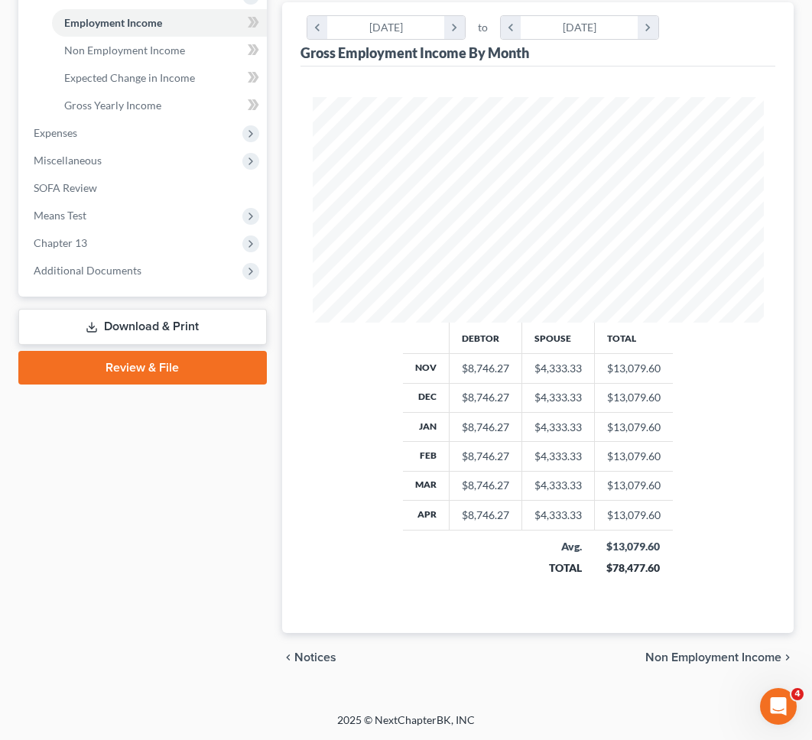
click at [170, 323] on link "Download & Print" at bounding box center [142, 327] width 249 height 36
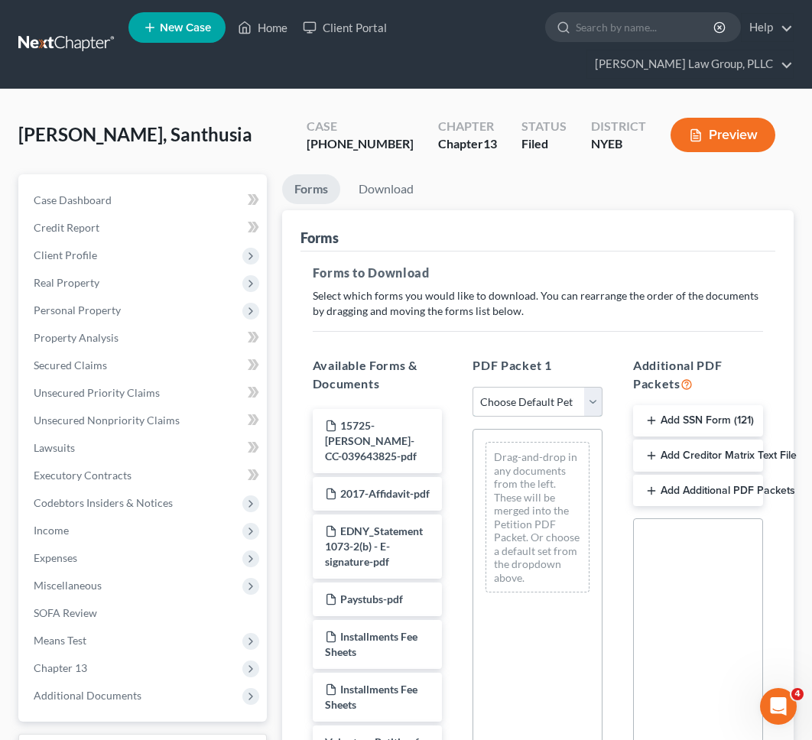
click at [497, 399] on select "Choose Default Petition PDF Packet Complete Bankruptcy Petition (all forms and …" at bounding box center [538, 402] width 130 height 31
select select "4"
click at [473, 387] on select "Choose Default Petition PDF Packet Complete Bankruptcy Petition (all forms and …" at bounding box center [538, 402] width 130 height 31
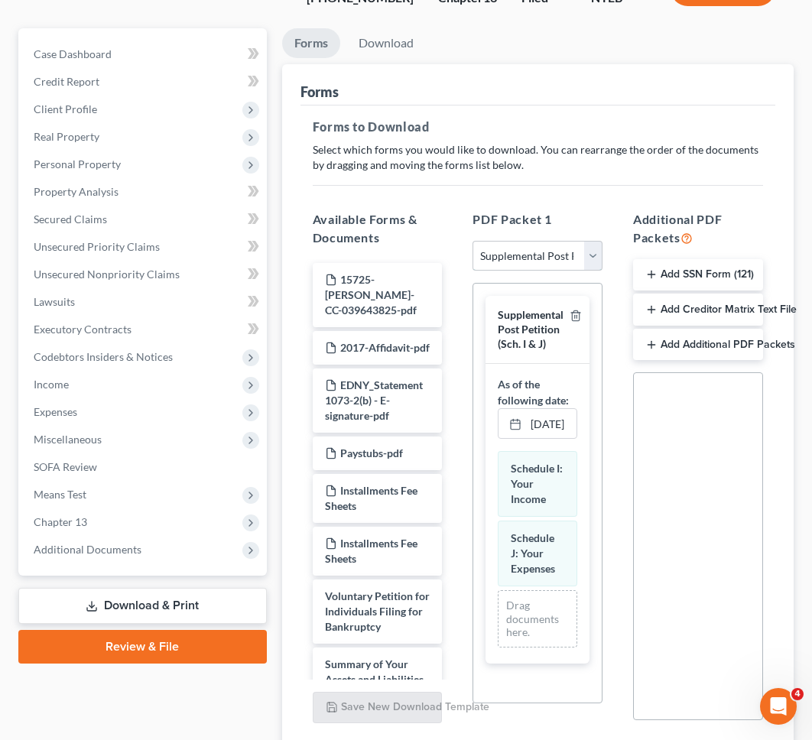
scroll to position [148, 0]
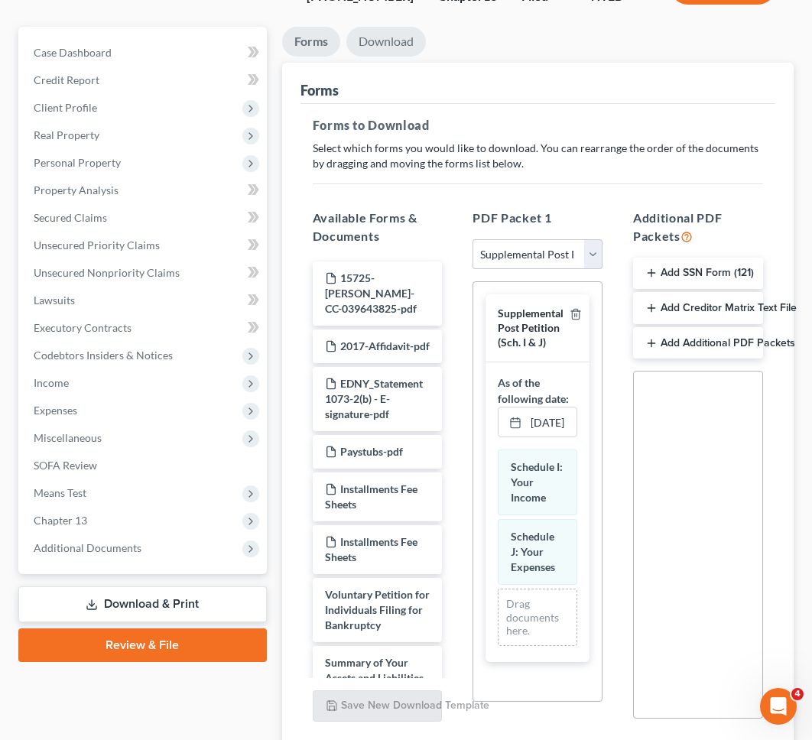
click at [395, 43] on link "Download" at bounding box center [386, 42] width 80 height 30
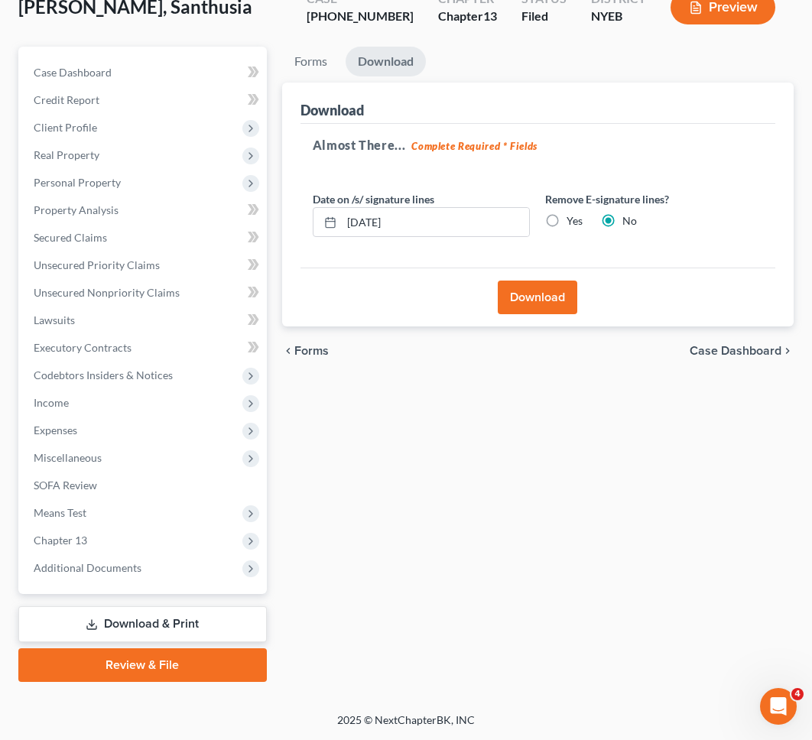
scroll to position [128, 0]
click at [542, 317] on div "Download" at bounding box center [538, 297] width 475 height 59
click at [546, 304] on button "Download" at bounding box center [538, 298] width 80 height 34
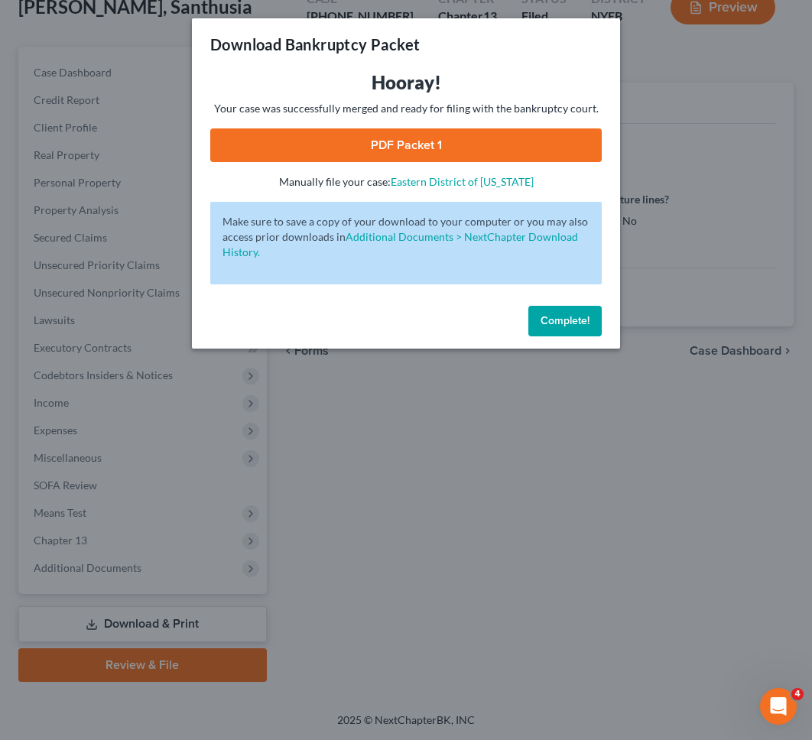
click at [579, 147] on link "PDF Packet 1" at bounding box center [406, 145] width 392 height 34
click at [562, 304] on div "Complete!" at bounding box center [406, 324] width 428 height 49
click at [562, 312] on button "Complete!" at bounding box center [564, 321] width 73 height 31
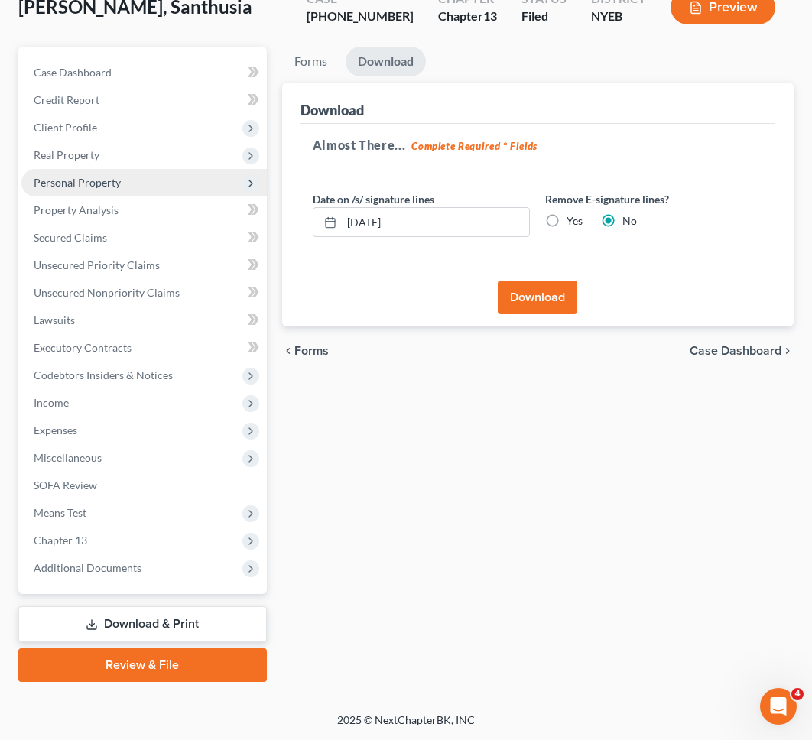
click at [106, 184] on span "Personal Property" at bounding box center [77, 182] width 87 height 13
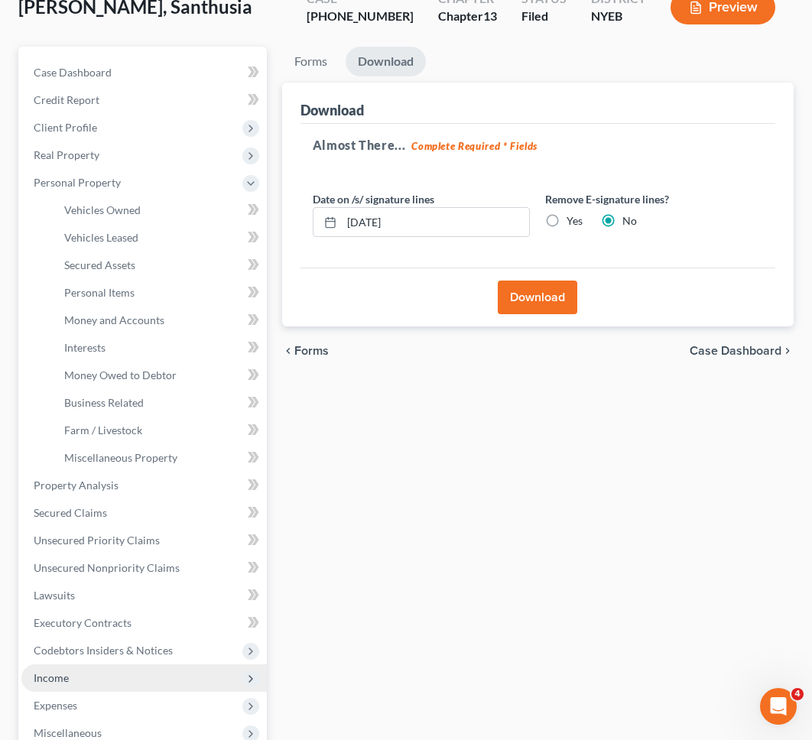
click at [76, 676] on span "Income" at bounding box center [143, 678] width 245 height 28
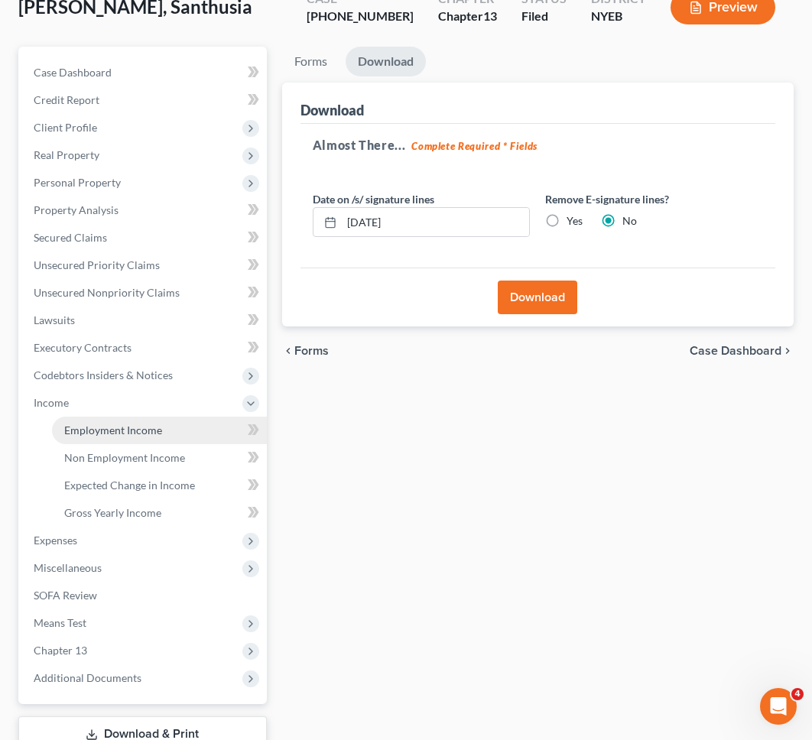
click at [138, 422] on link "Employment Income" at bounding box center [159, 431] width 215 height 28
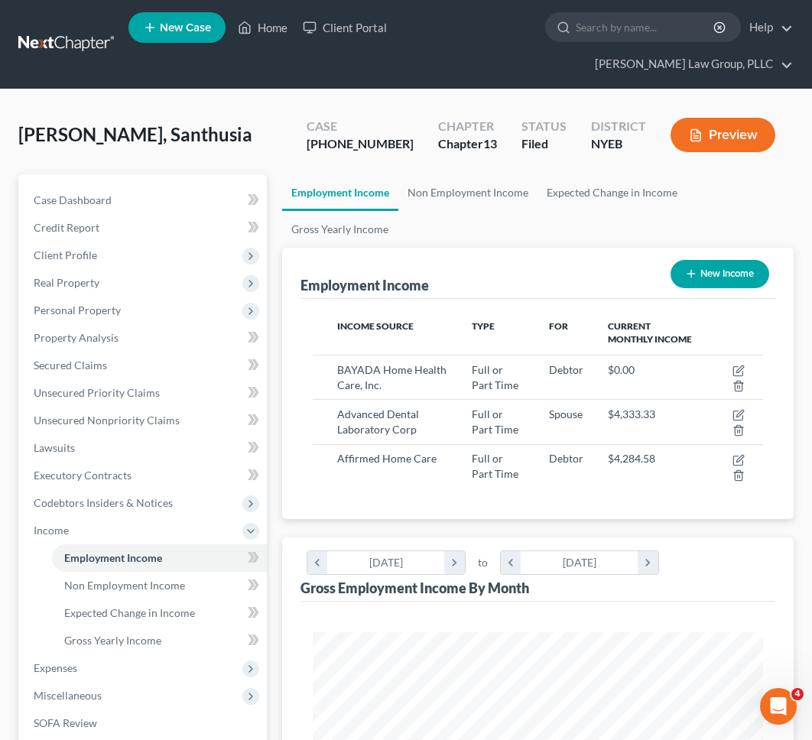
scroll to position [225, 482]
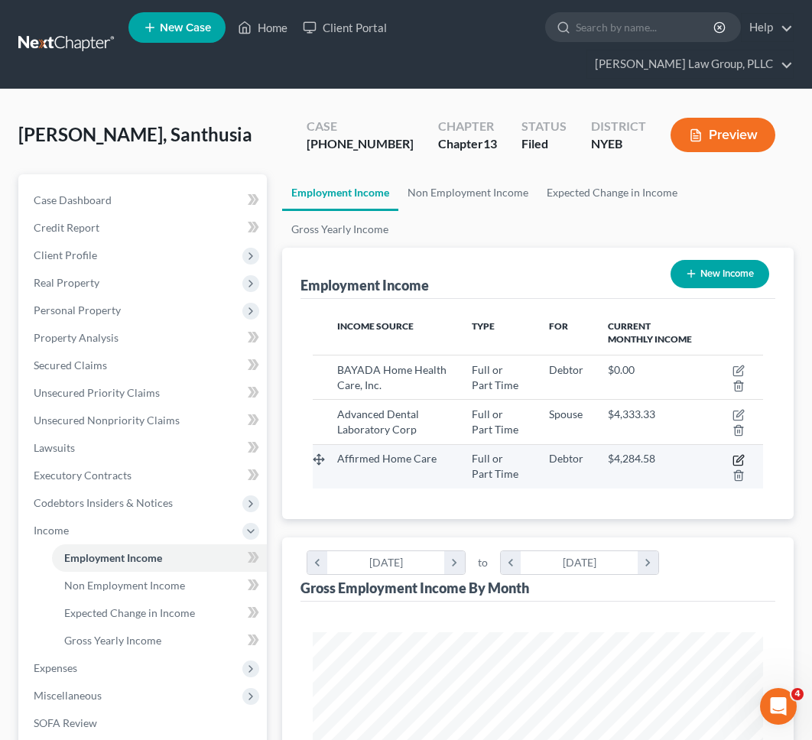
click at [739, 459] on icon "button" at bounding box center [739, 460] width 12 height 12
select select "0"
select select "35"
select select "2"
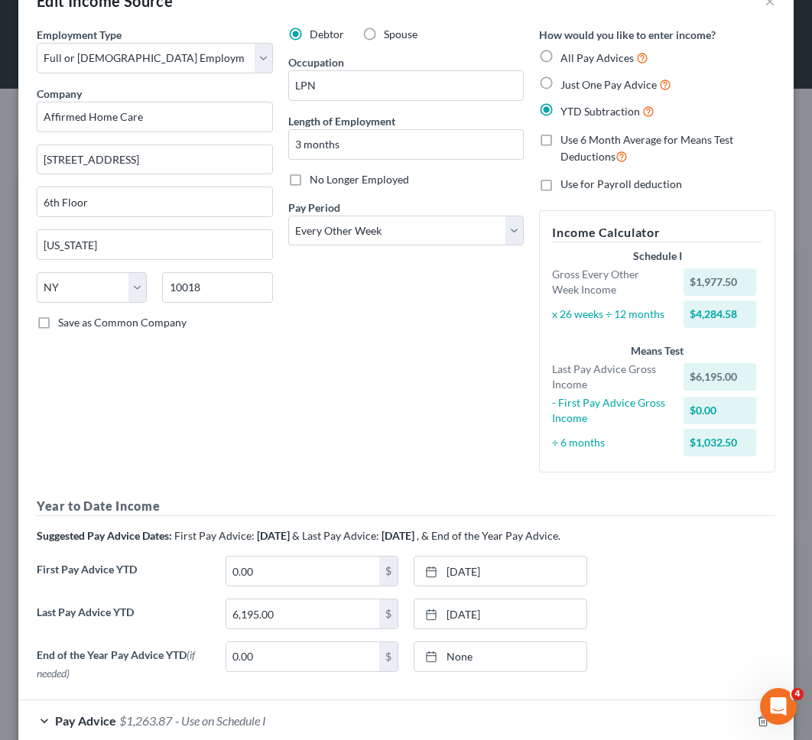
scroll to position [129, 0]
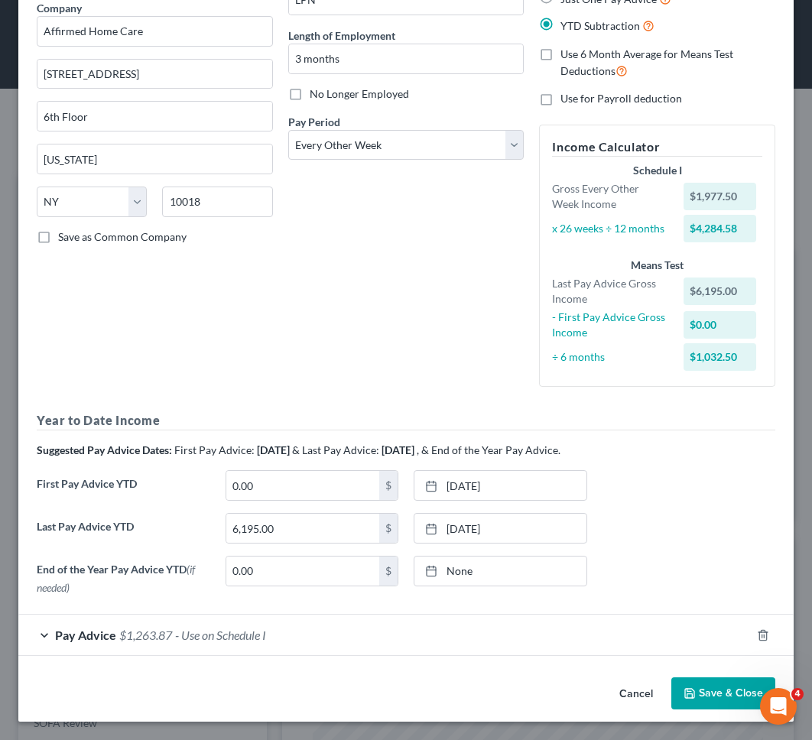
click at [584, 645] on div "Pay Advice $1,263.87 - Use on Schedule I" at bounding box center [384, 635] width 733 height 41
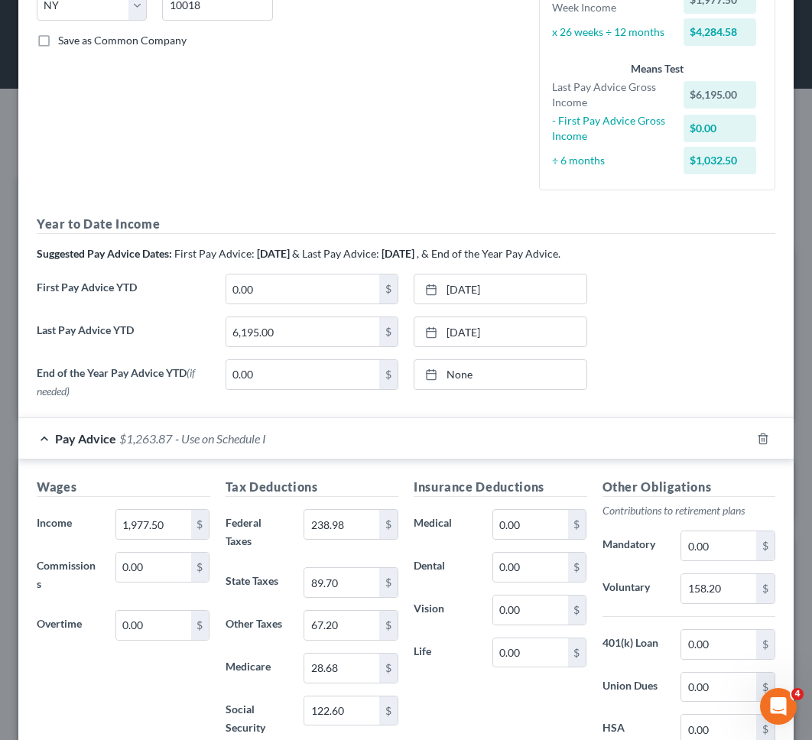
scroll to position [0, 0]
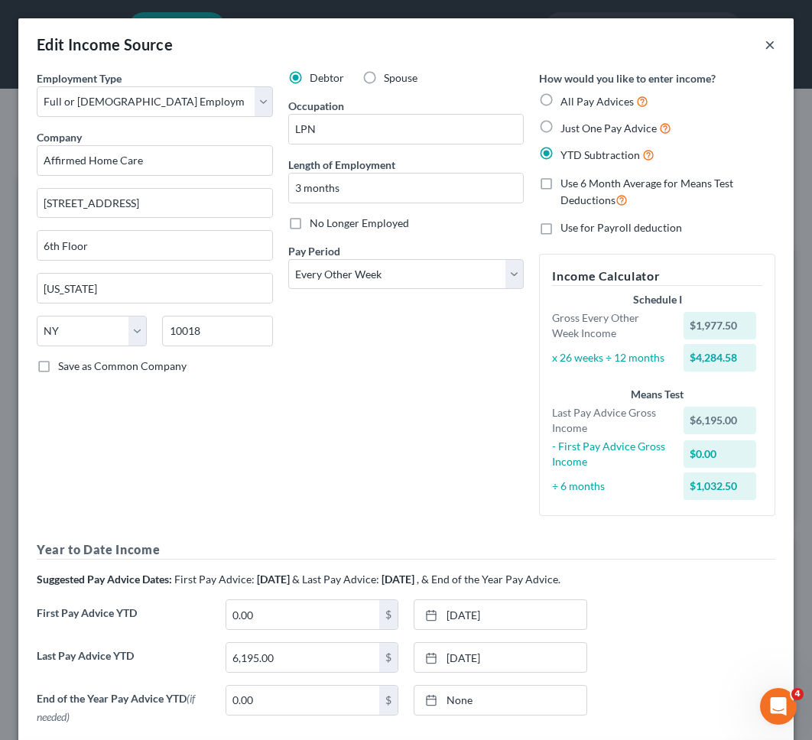
click at [768, 37] on button "×" at bounding box center [770, 44] width 11 height 18
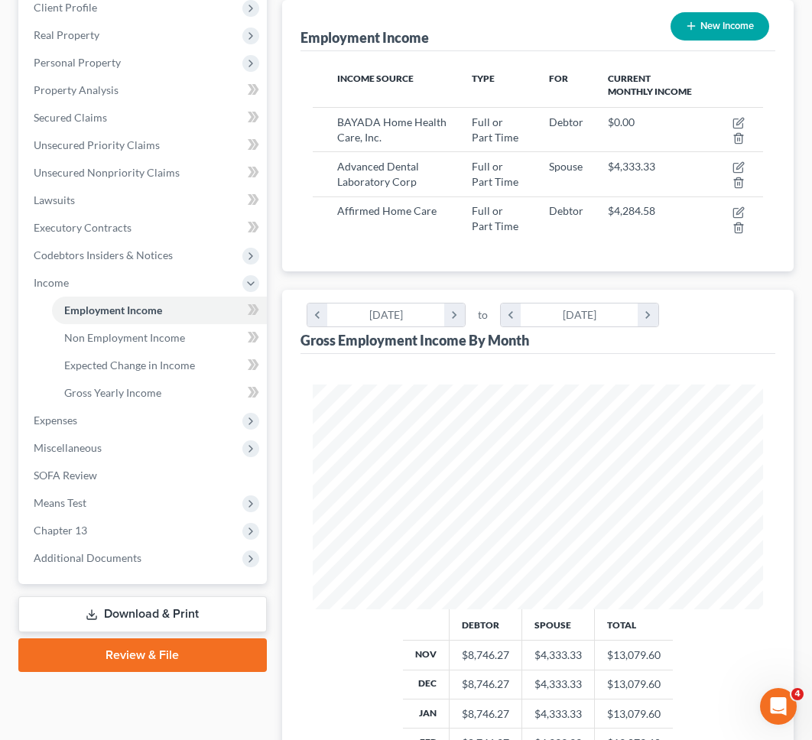
scroll to position [297, 0]
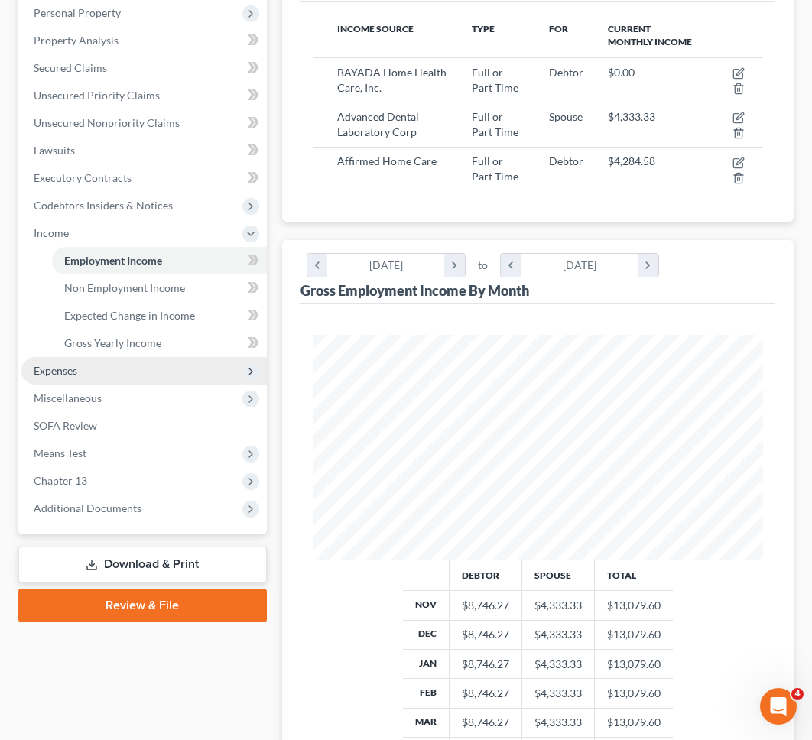
click at [135, 372] on span "Expenses" at bounding box center [143, 371] width 245 height 28
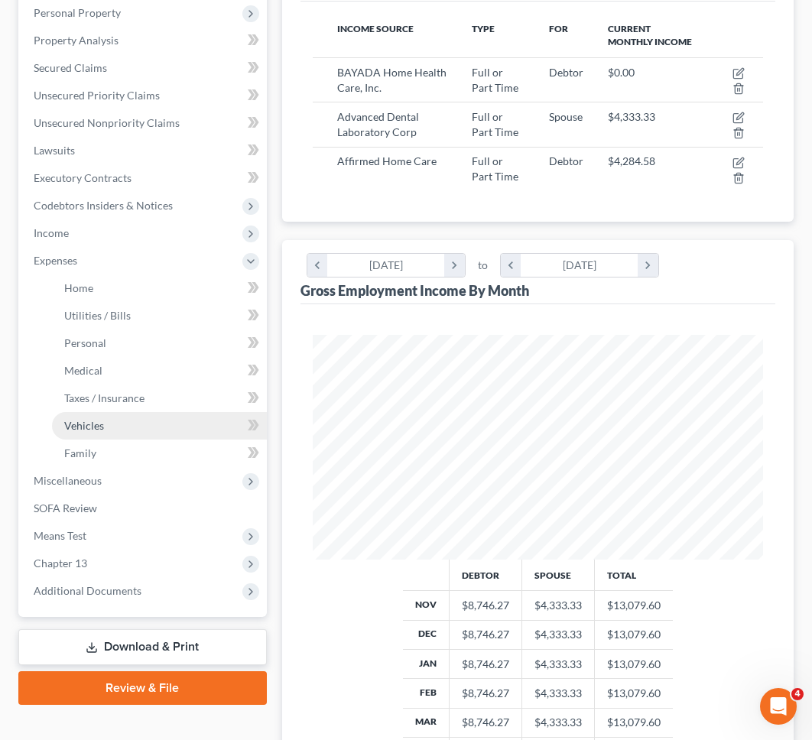
click at [148, 414] on link "Vehicles" at bounding box center [159, 426] width 215 height 28
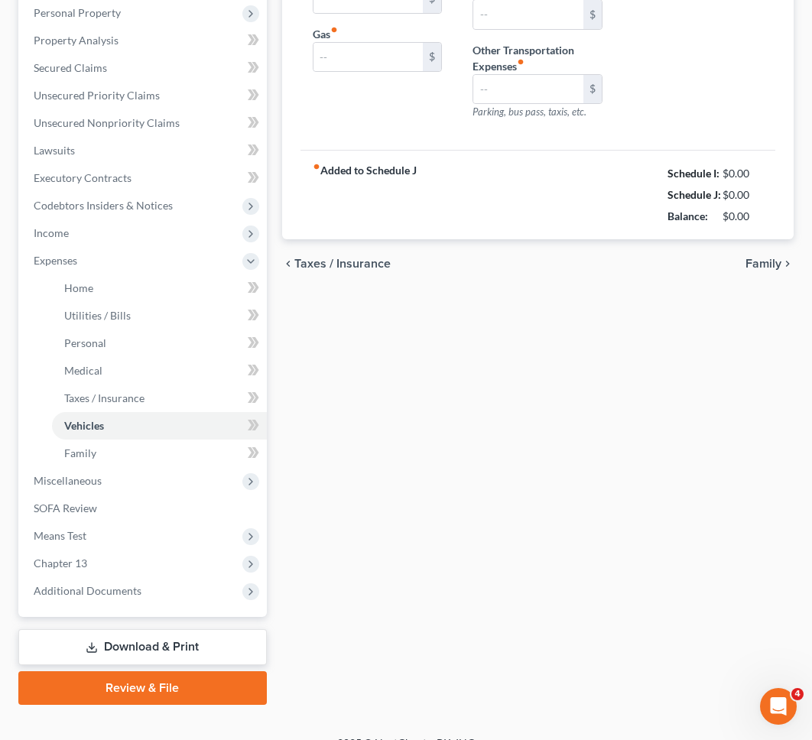
type input "600.00"
type input "200.00"
type input "0.00"
type input "800.00"
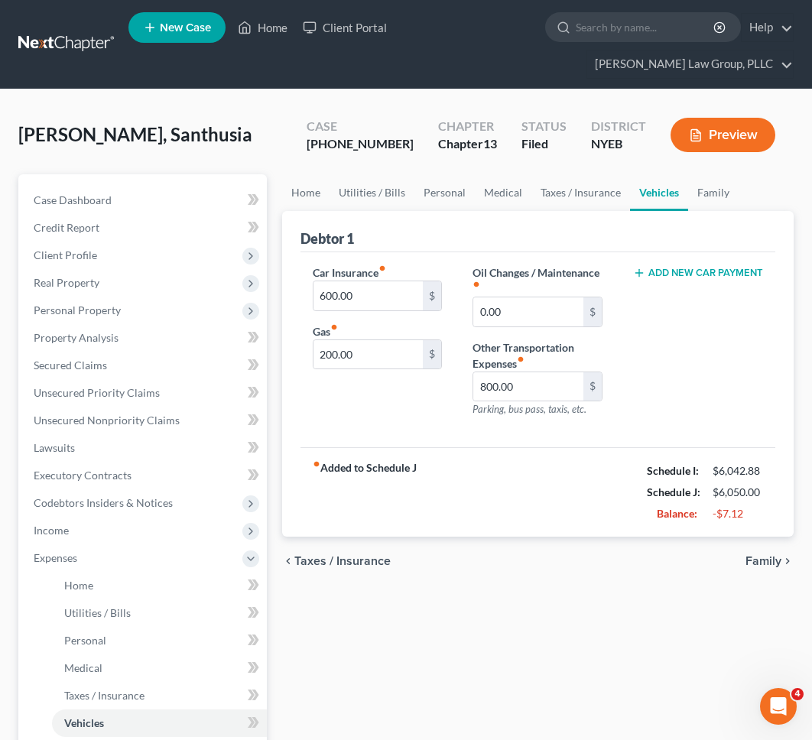
click at [74, 39] on link at bounding box center [67, 45] width 98 height 28
